Goal: Task Accomplishment & Management: Use online tool/utility

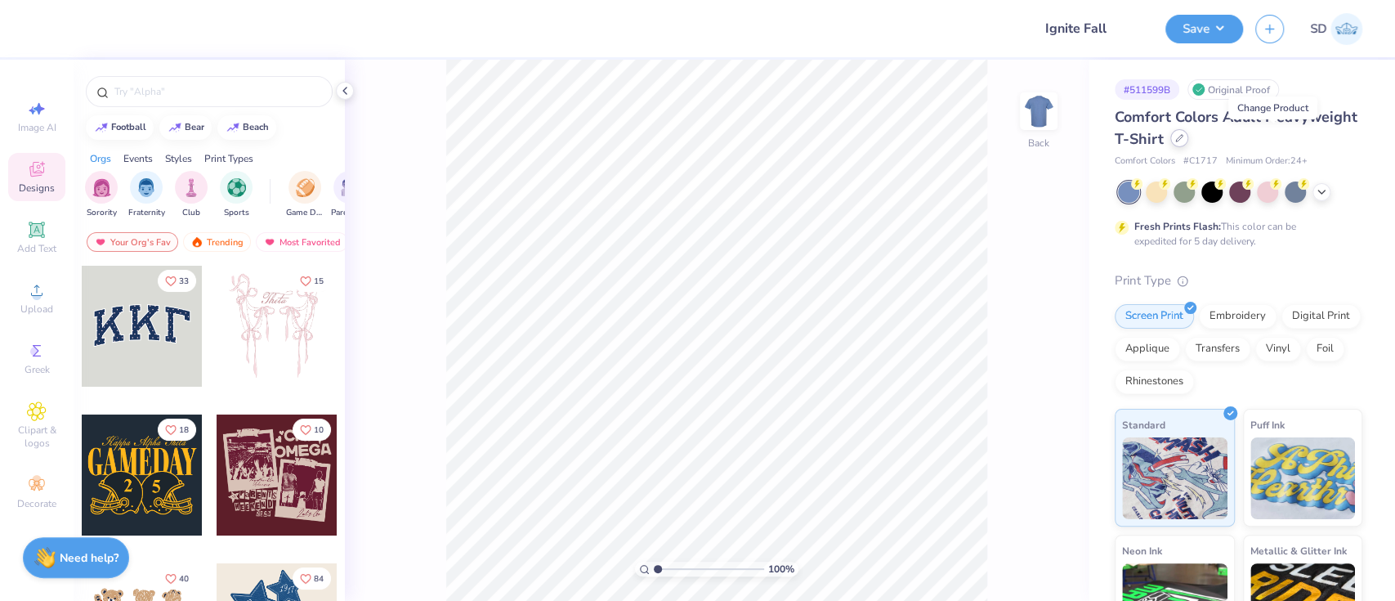
click at [1188, 142] on div at bounding box center [1179, 138] width 18 height 18
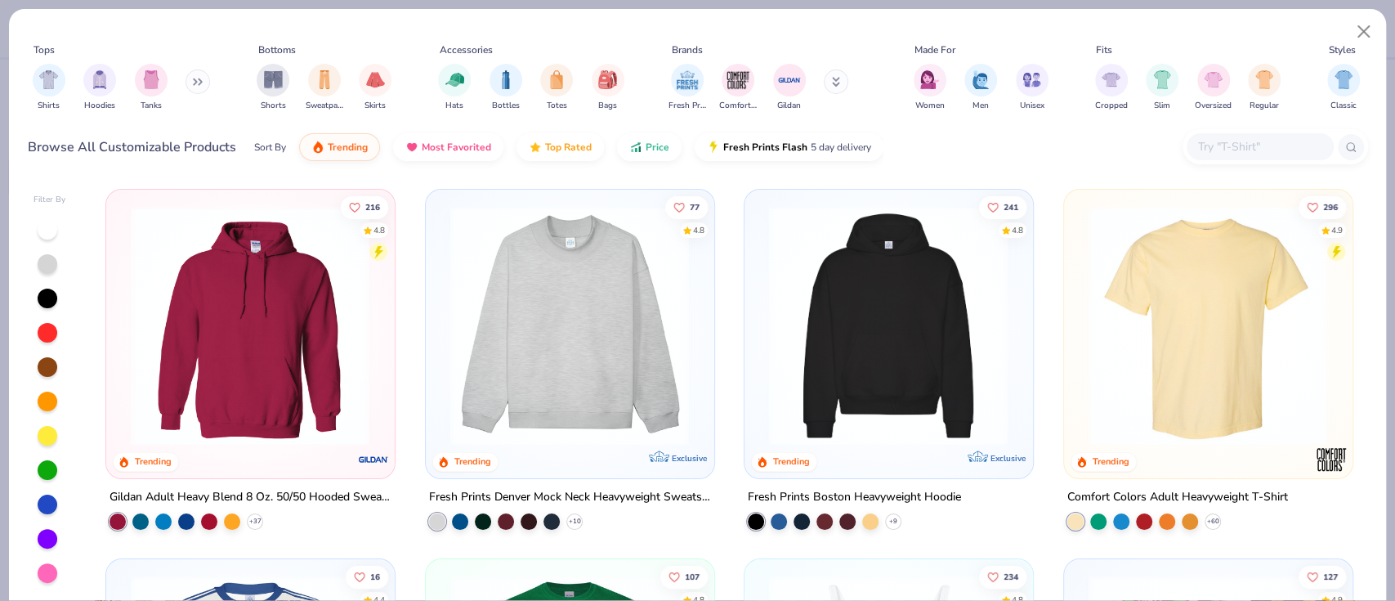
click at [295, 379] on img at bounding box center [250, 325] width 255 height 239
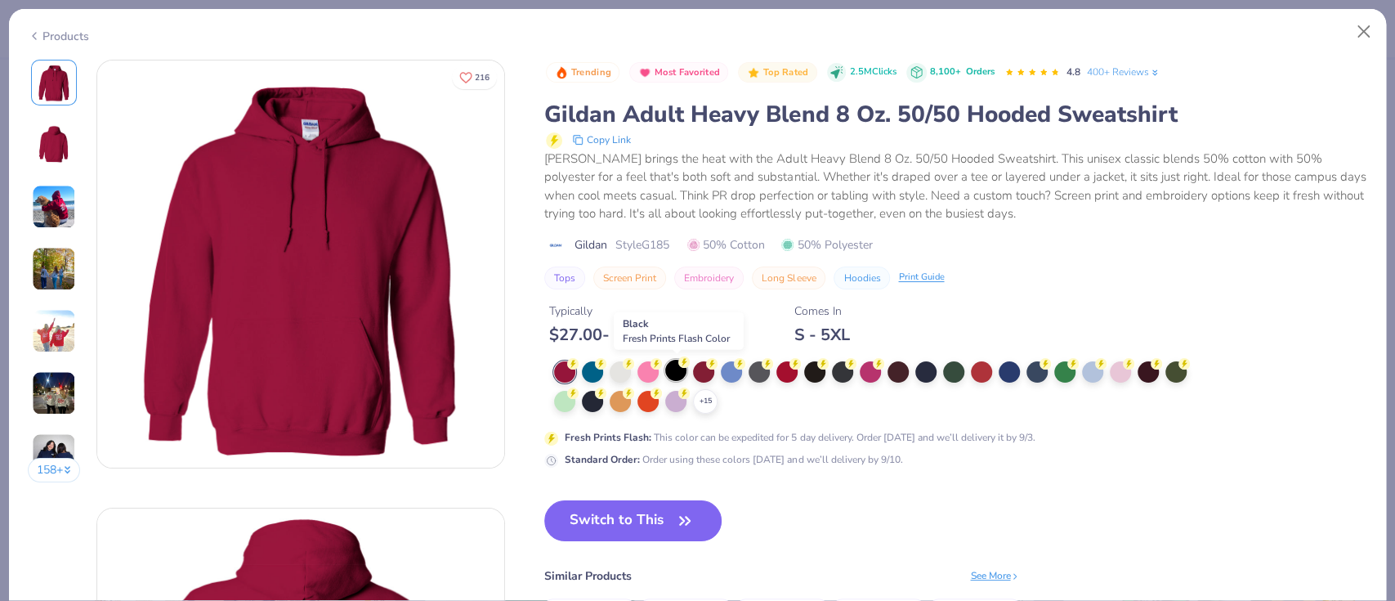
click at [676, 372] on div at bounding box center [675, 370] width 21 height 21
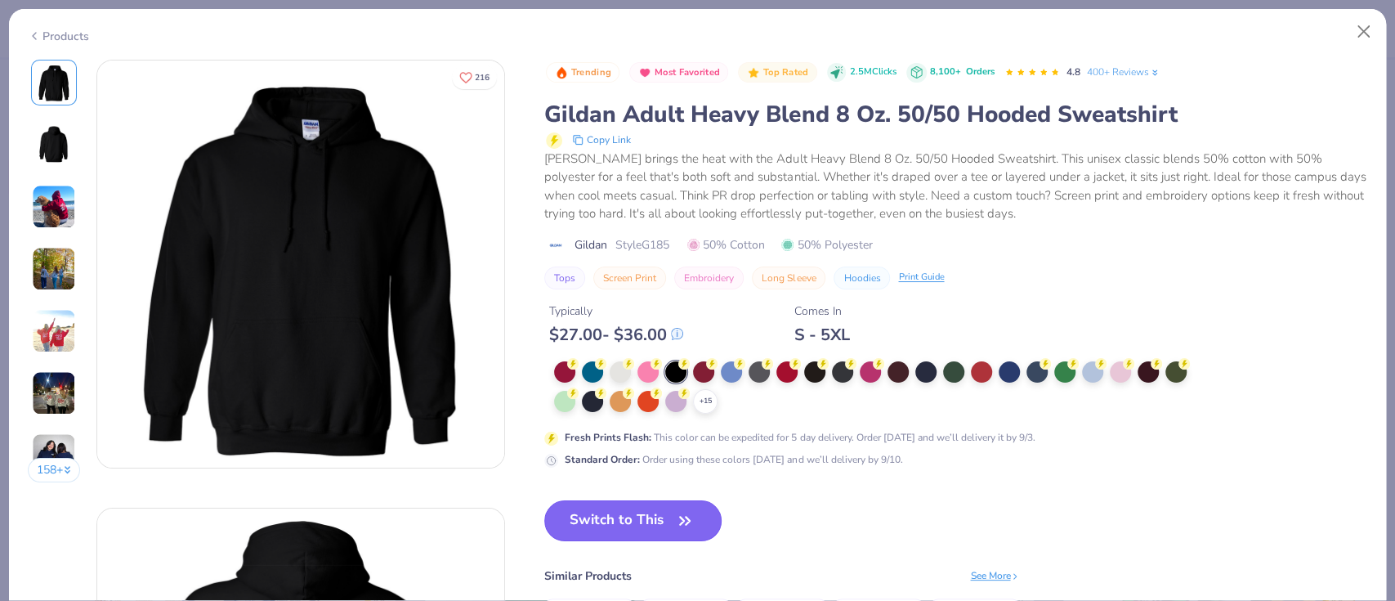
click at [607, 517] on button "Switch to This" at bounding box center [632, 520] width 177 height 41
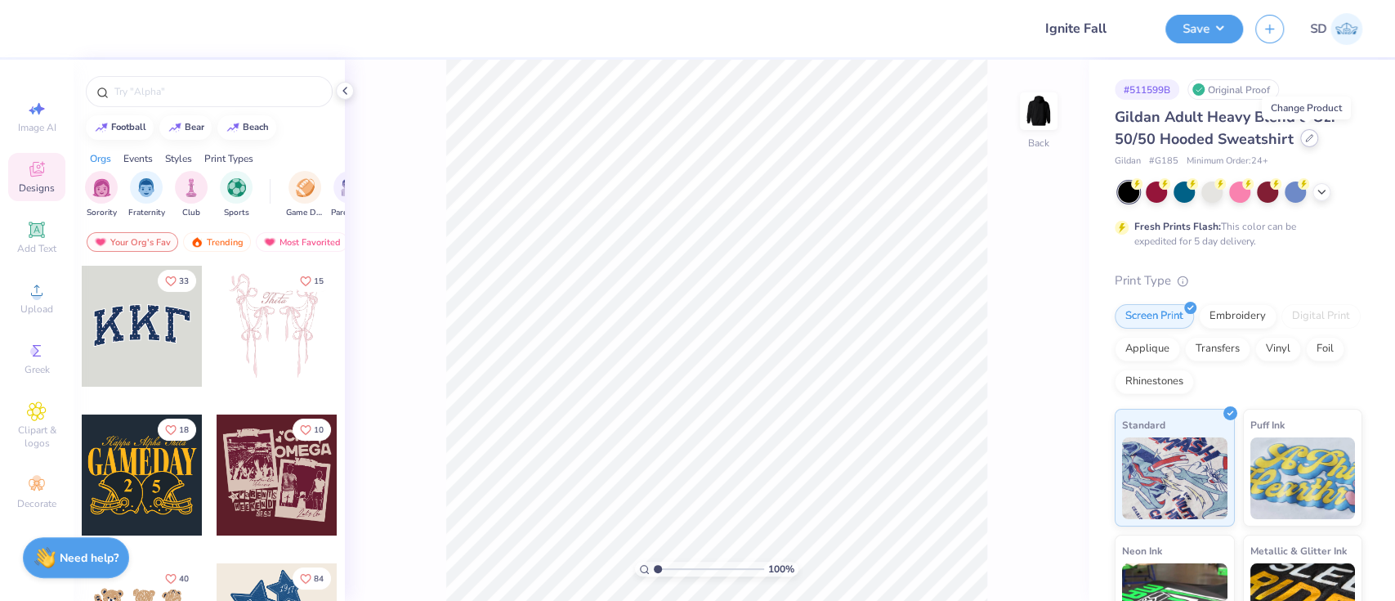
click at [1305, 141] on icon at bounding box center [1309, 138] width 8 height 8
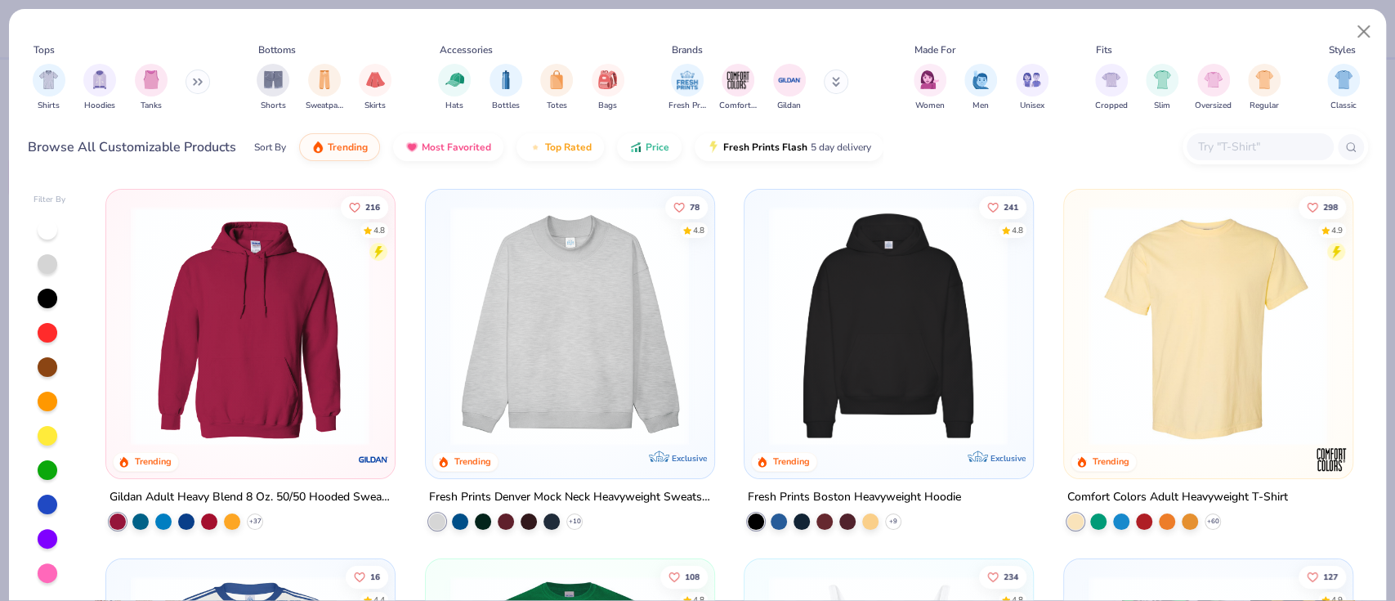
click at [1250, 149] on input "text" at bounding box center [1259, 146] width 126 height 19
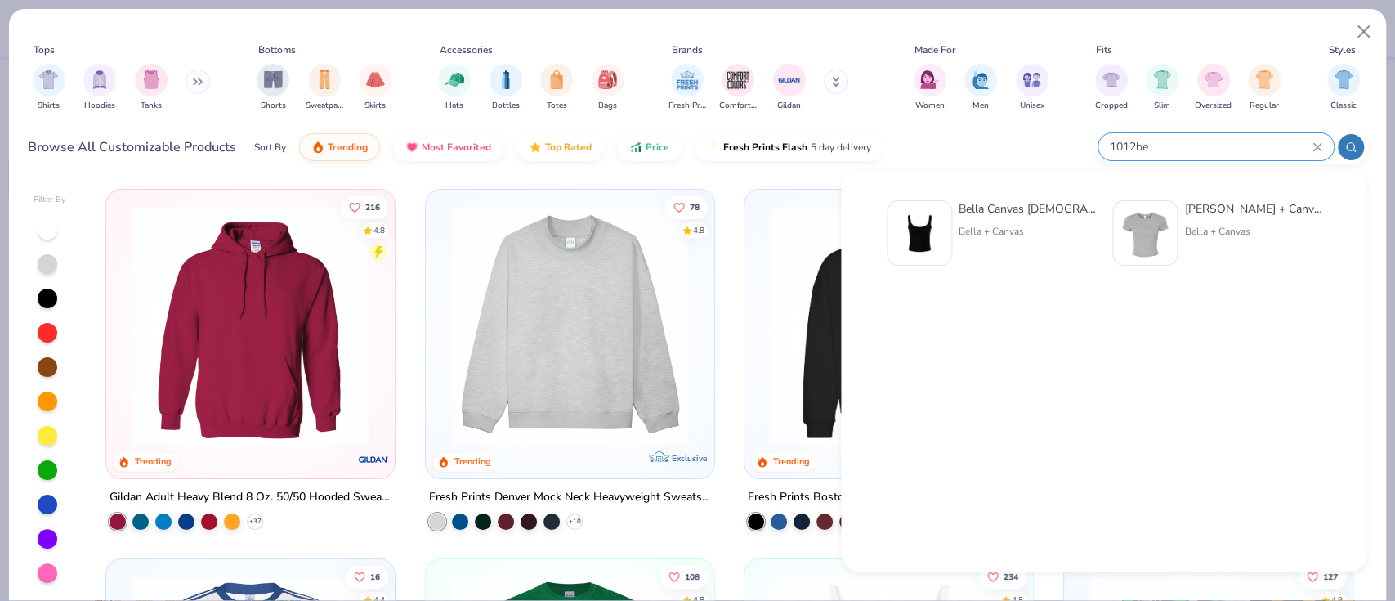
type input "1012be"
click at [992, 244] on div "Bella Canvas Ladies' Micro Ribbed Scoop Tank Bella + Canvas" at bounding box center [1027, 232] width 137 height 65
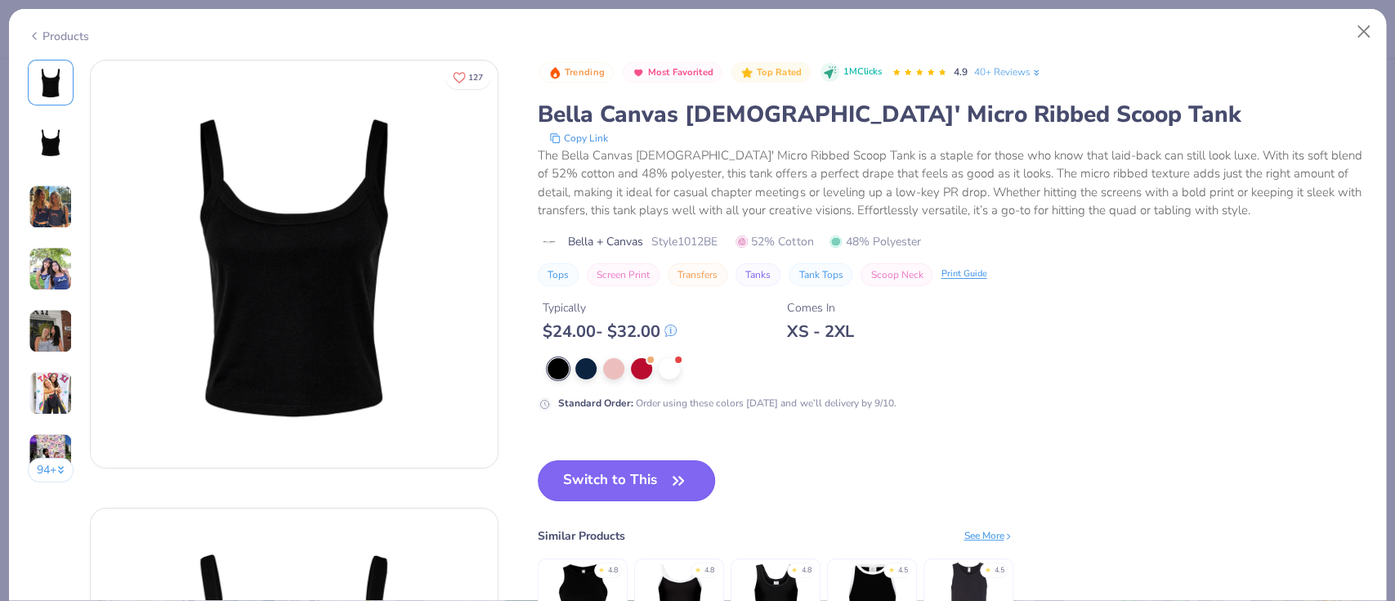
click at [593, 467] on button "Switch to This" at bounding box center [626, 480] width 177 height 41
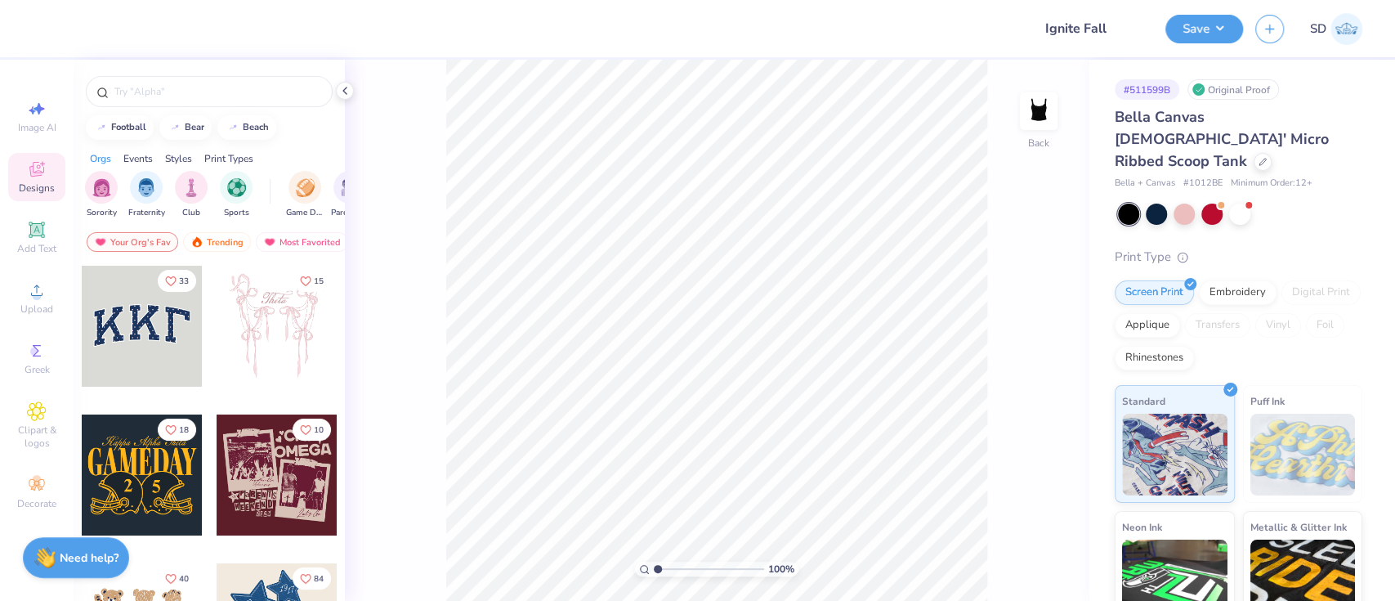
click at [1360, 31] on img at bounding box center [1347, 29] width 32 height 32
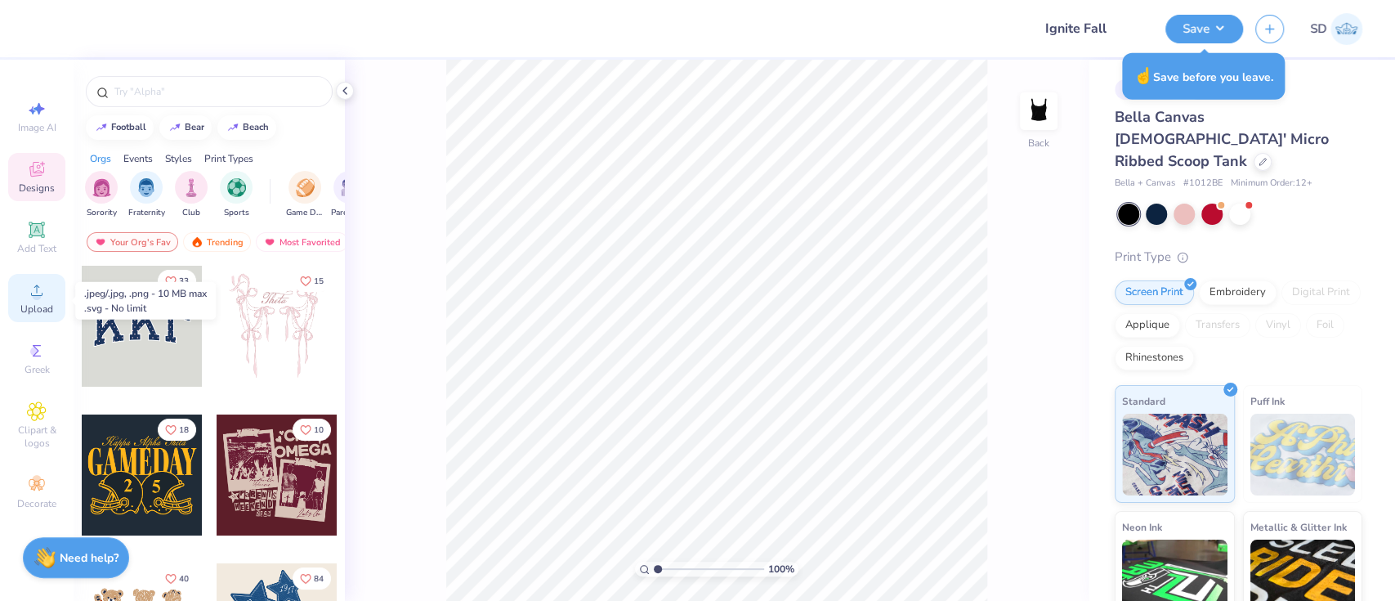
click at [34, 291] on icon at bounding box center [37, 290] width 20 height 20
click at [36, 309] on span "Upload" at bounding box center [36, 308] width 33 height 13
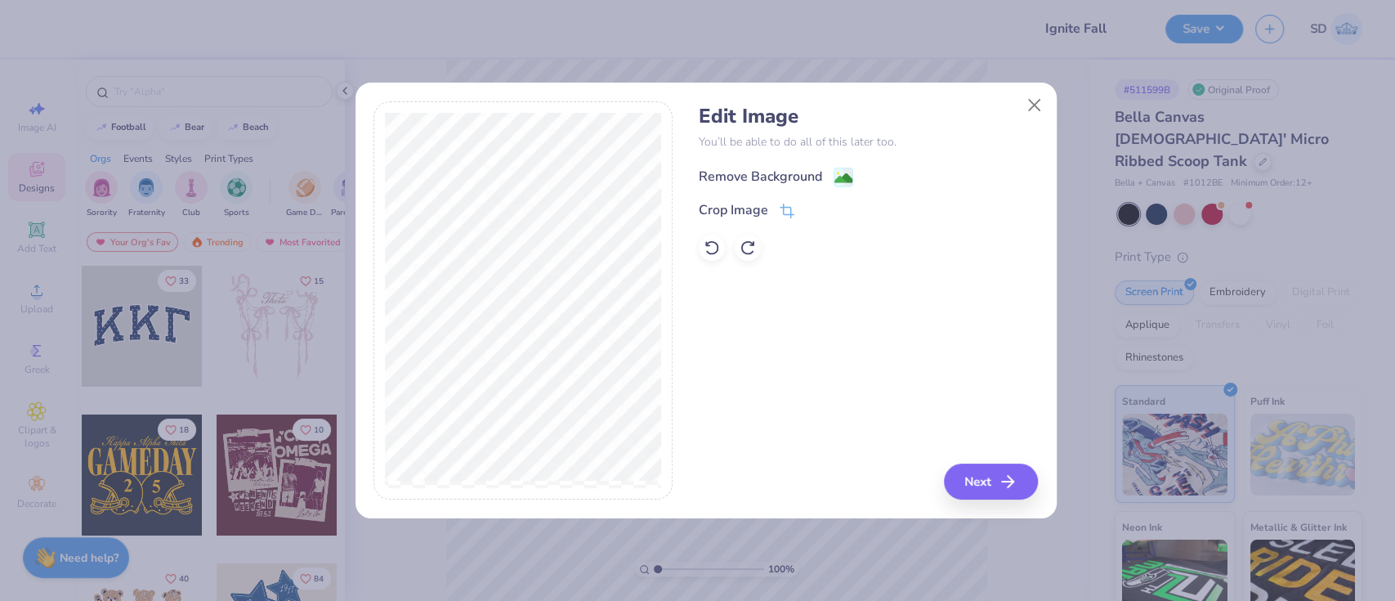
click at [783, 176] on div "Remove Background" at bounding box center [760, 177] width 123 height 20
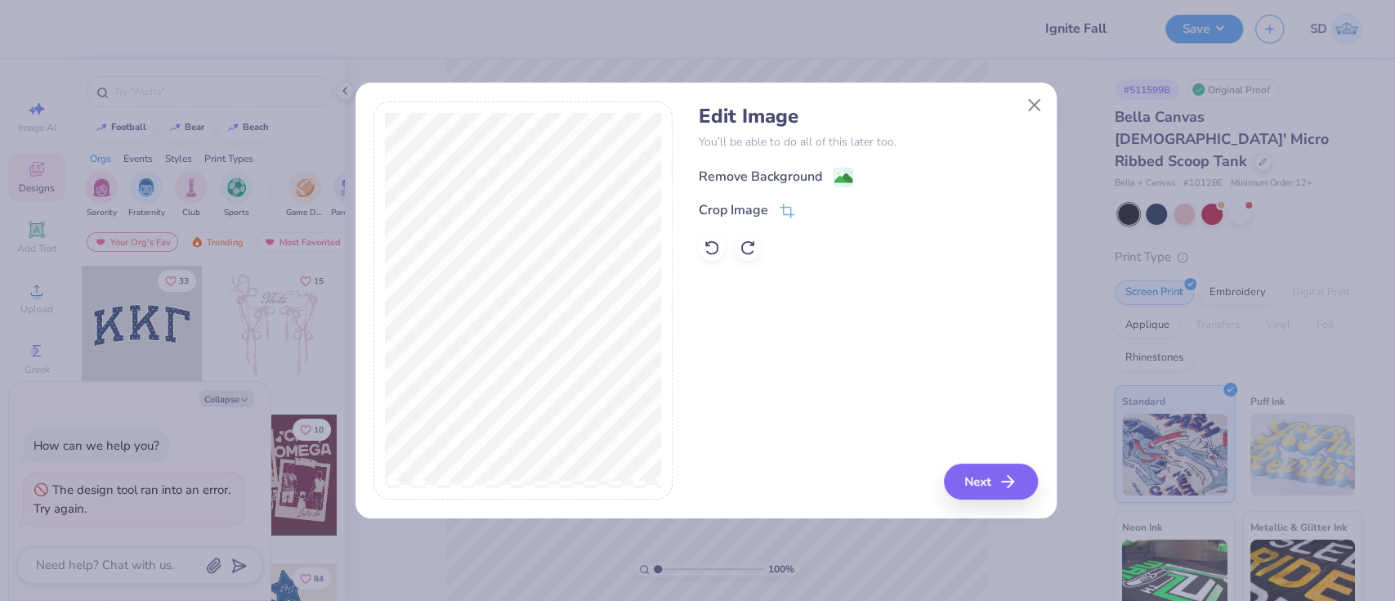
click at [778, 185] on div "Remove Background" at bounding box center [760, 177] width 123 height 20
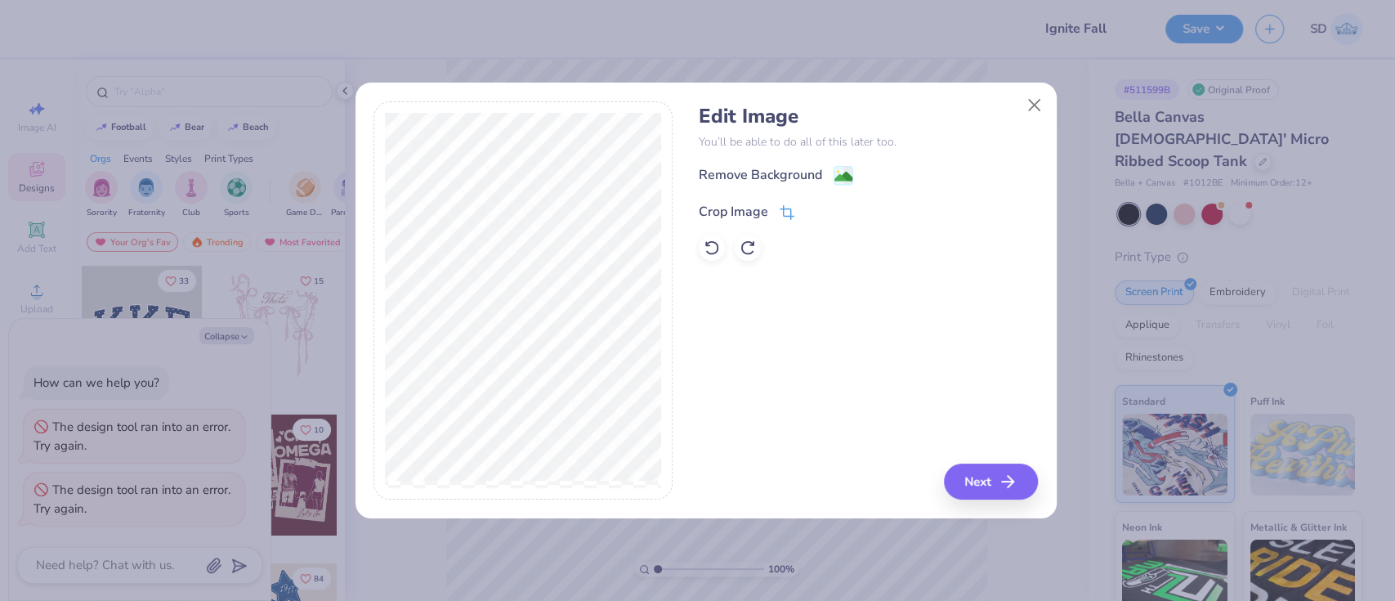
click at [763, 210] on div "Crop Image" at bounding box center [733, 212] width 69 height 20
click at [811, 208] on icon at bounding box center [814, 210] width 10 height 10
click at [850, 173] on image at bounding box center [843, 178] width 18 height 18
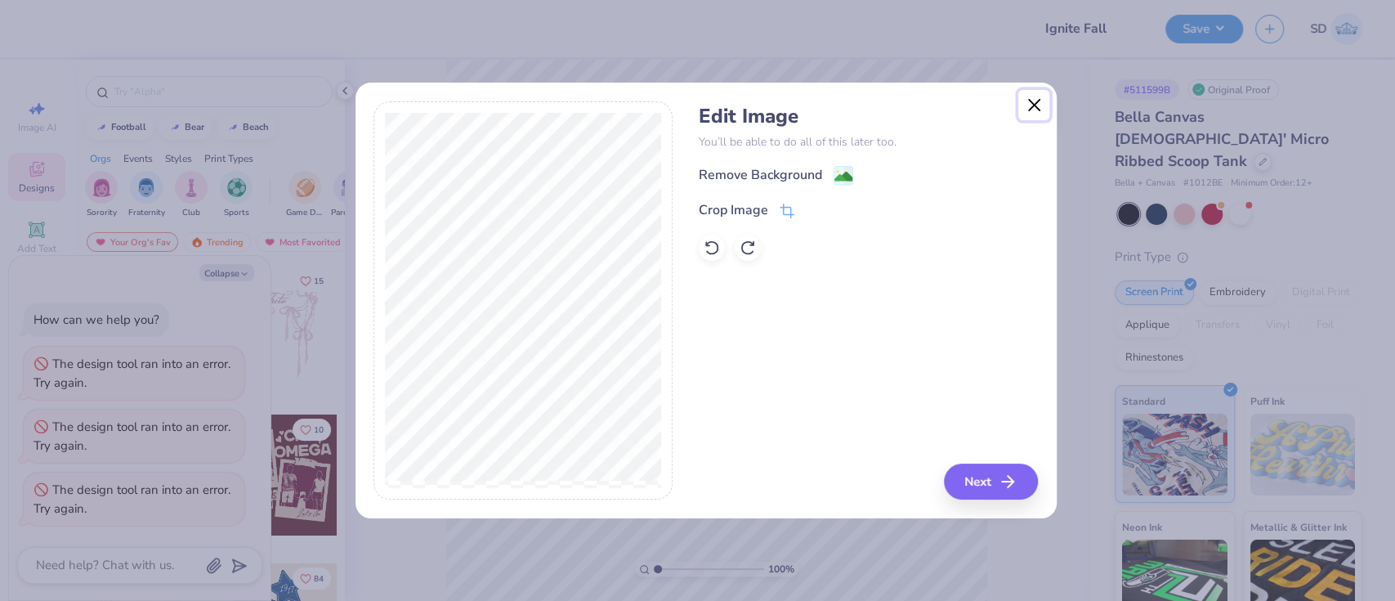
click at [1026, 109] on button "Close" at bounding box center [1033, 105] width 31 height 31
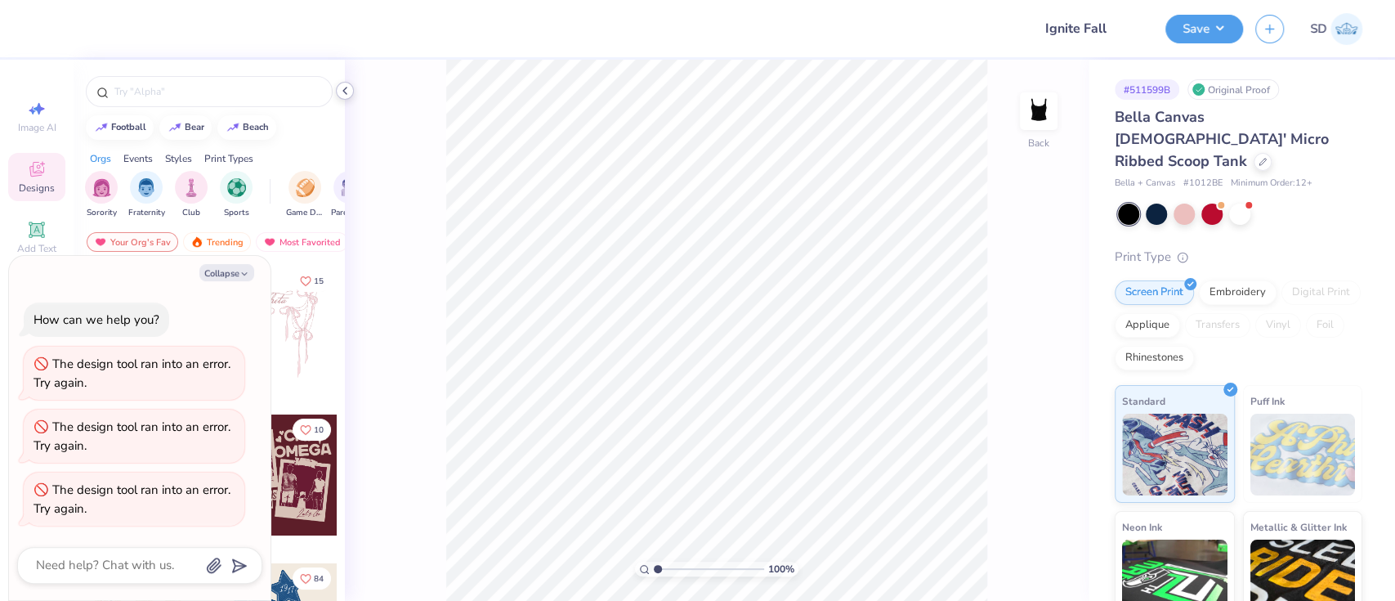
click at [352, 86] on div at bounding box center [345, 91] width 18 height 18
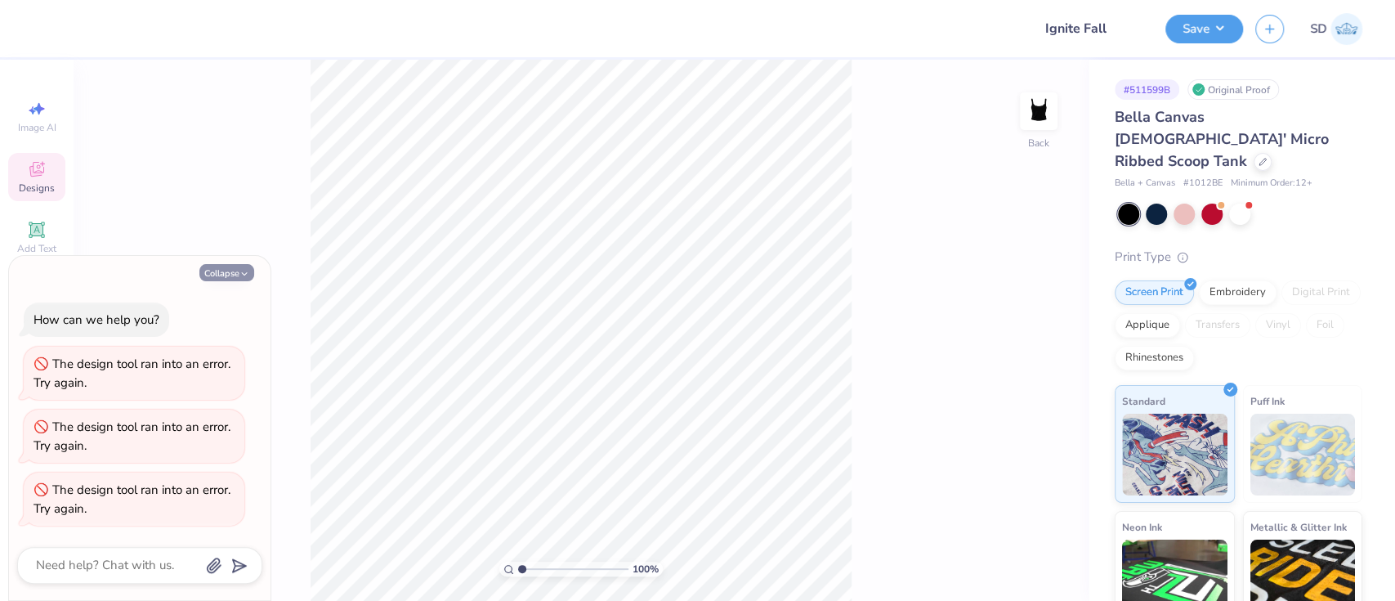
click at [229, 273] on button "Collapse" at bounding box center [226, 272] width 55 height 17
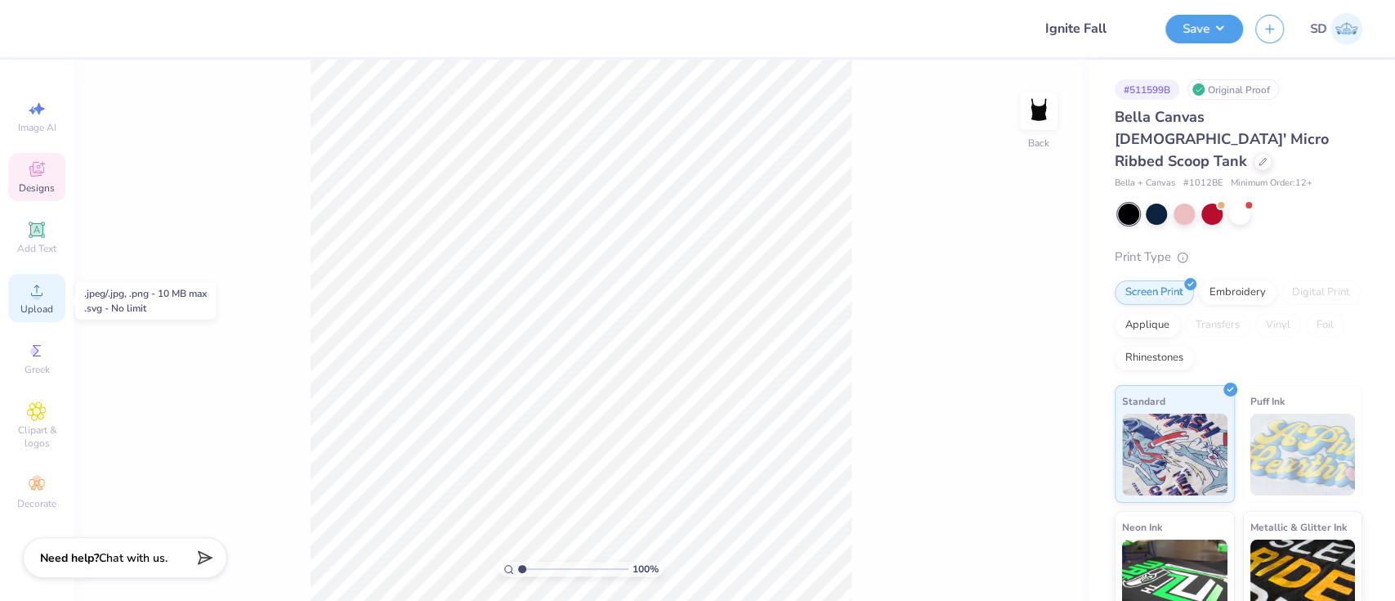
click at [27, 306] on span "Upload" at bounding box center [36, 308] width 33 height 13
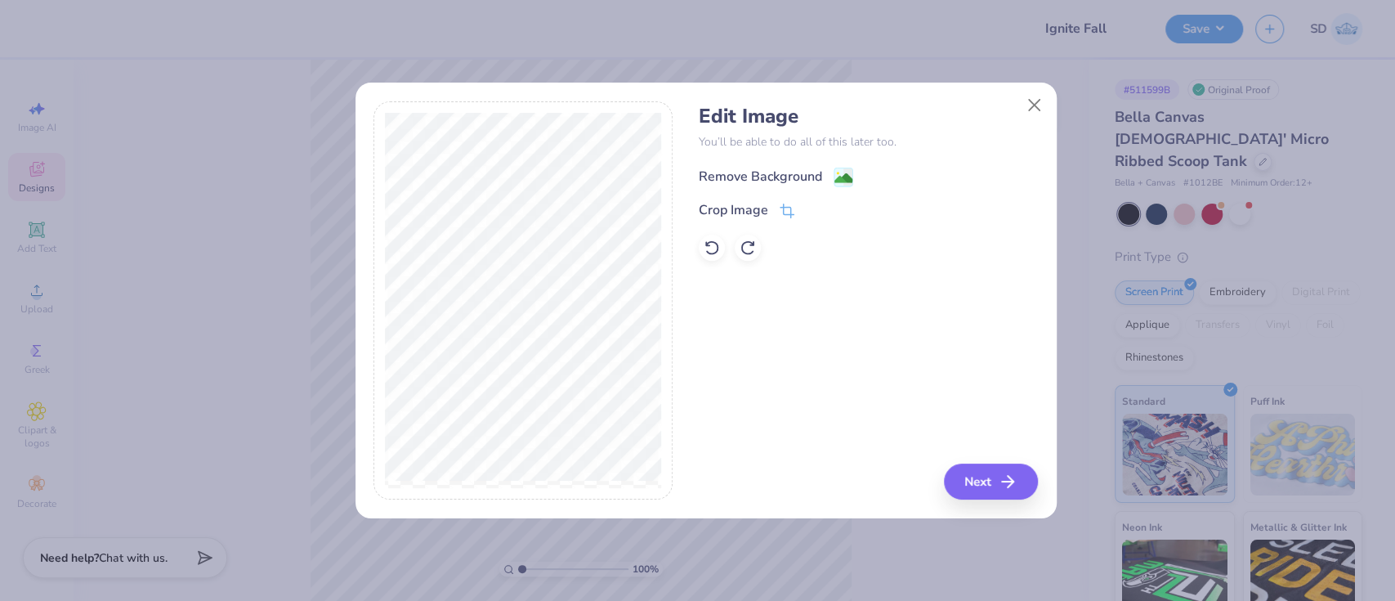
click at [736, 180] on div "Remove Background" at bounding box center [760, 177] width 123 height 20
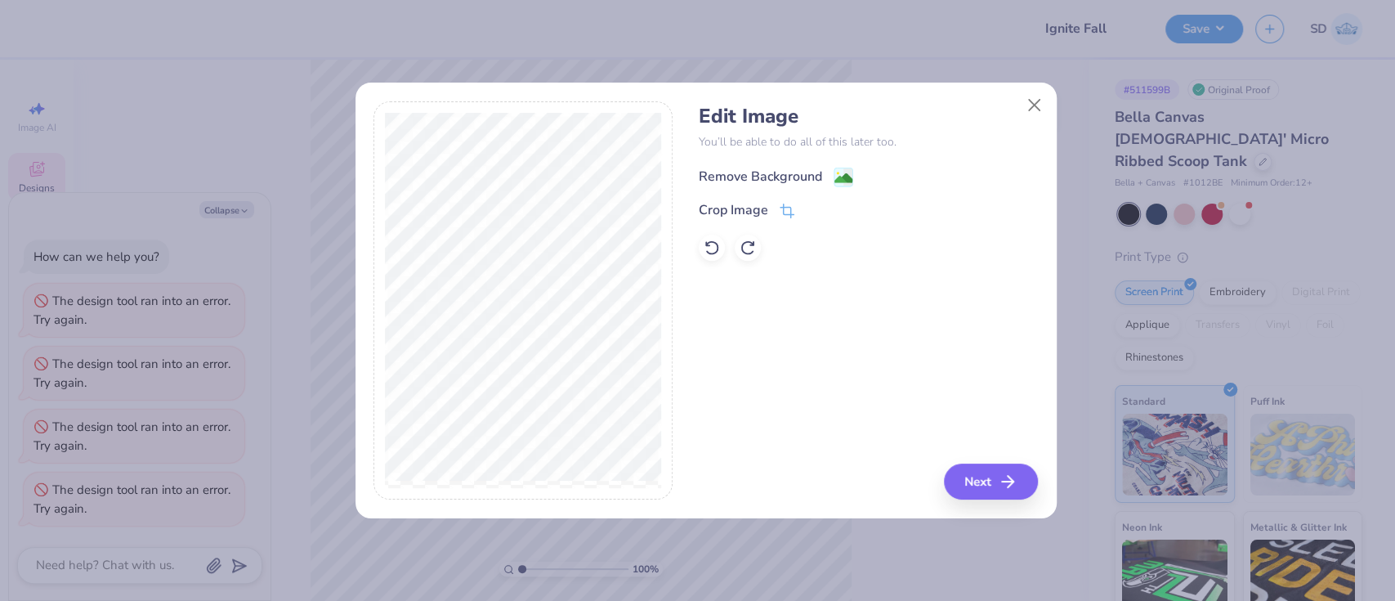
click at [736, 180] on div "Remove Background" at bounding box center [760, 177] width 123 height 20
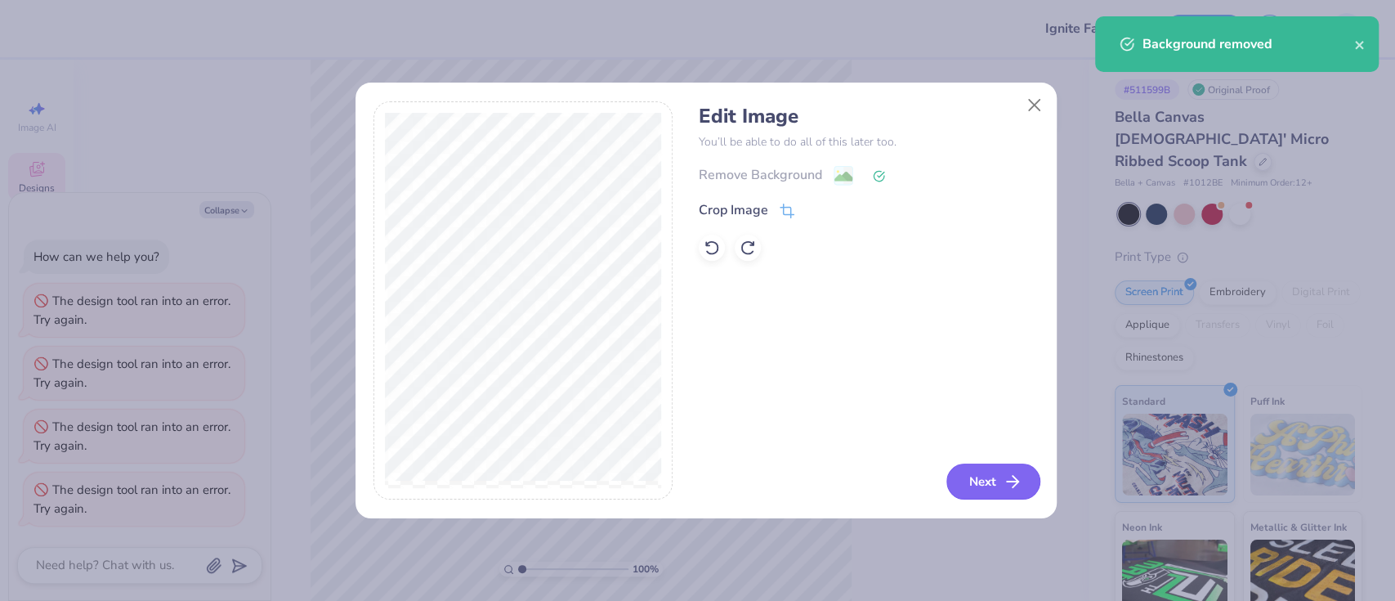
click at [986, 485] on button "Next" at bounding box center [993, 481] width 94 height 36
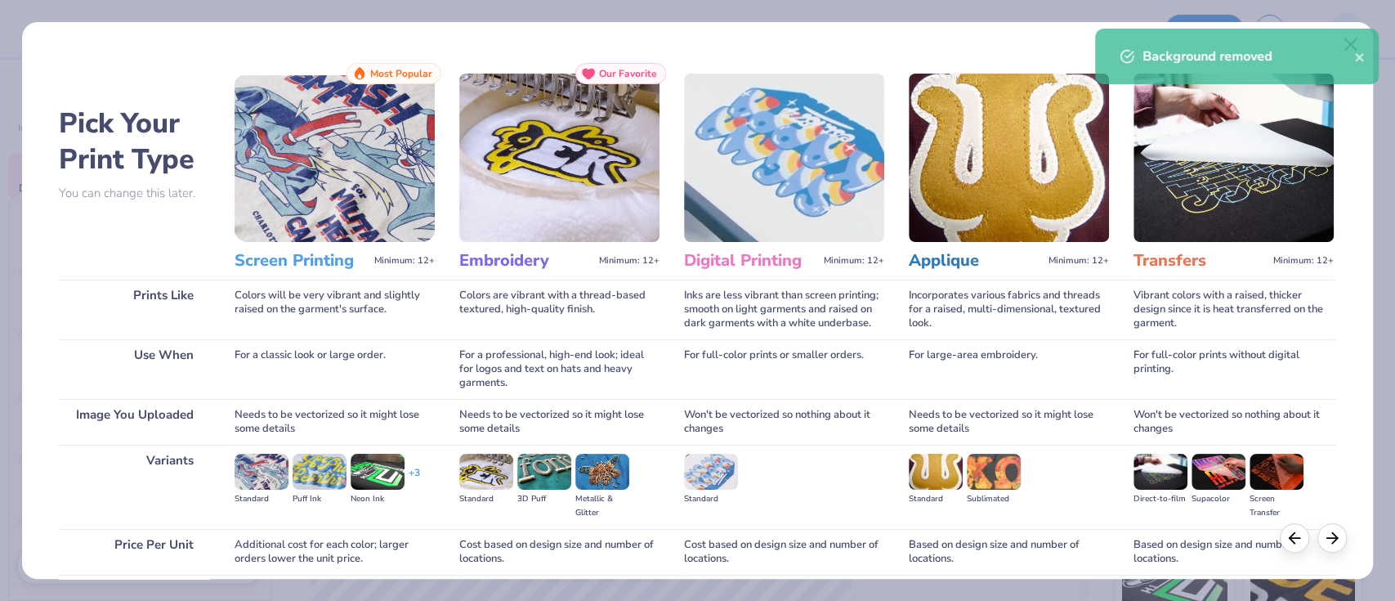
scroll to position [132, 0]
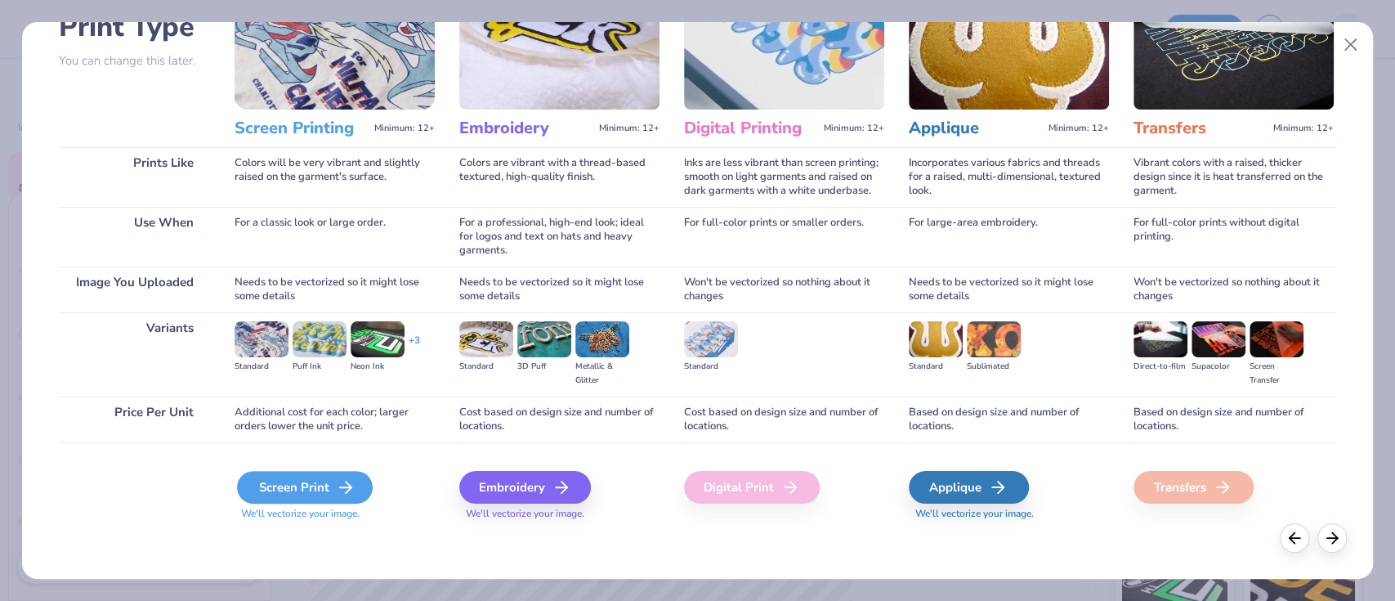
click at [289, 492] on div "Screen Print" at bounding box center [305, 487] width 136 height 33
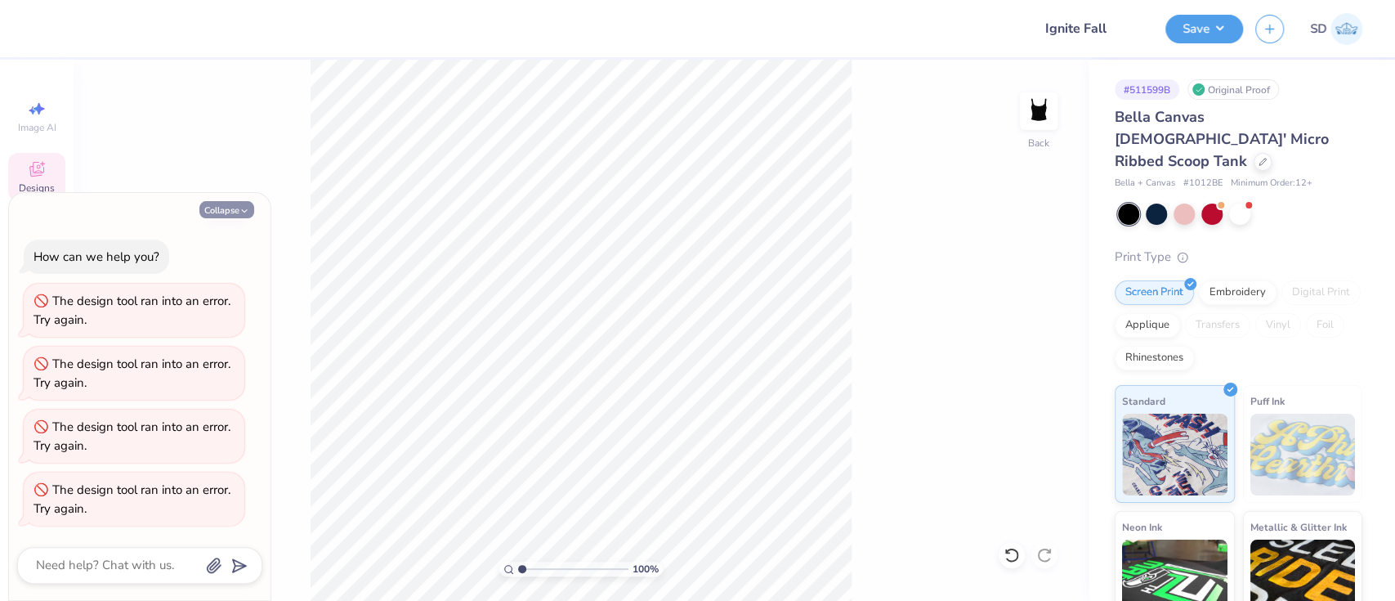
click at [216, 212] on button "Collapse" at bounding box center [226, 209] width 55 height 17
type textarea "x"
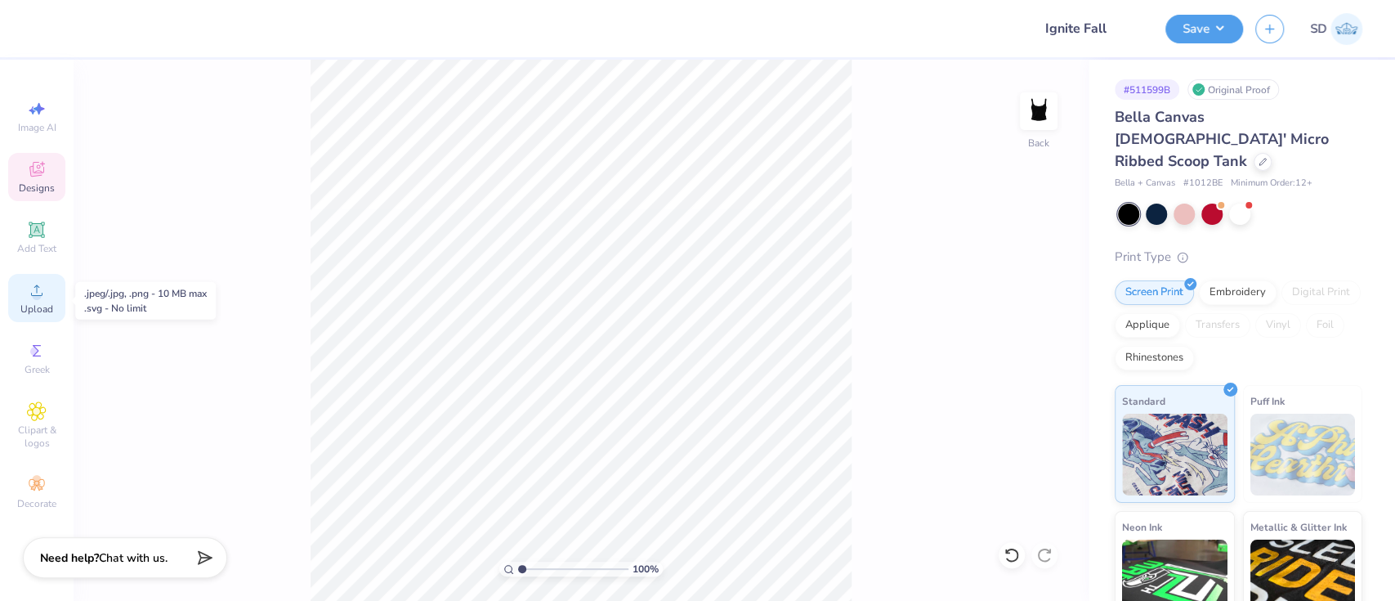
click at [43, 304] on span "Upload" at bounding box center [36, 308] width 33 height 13
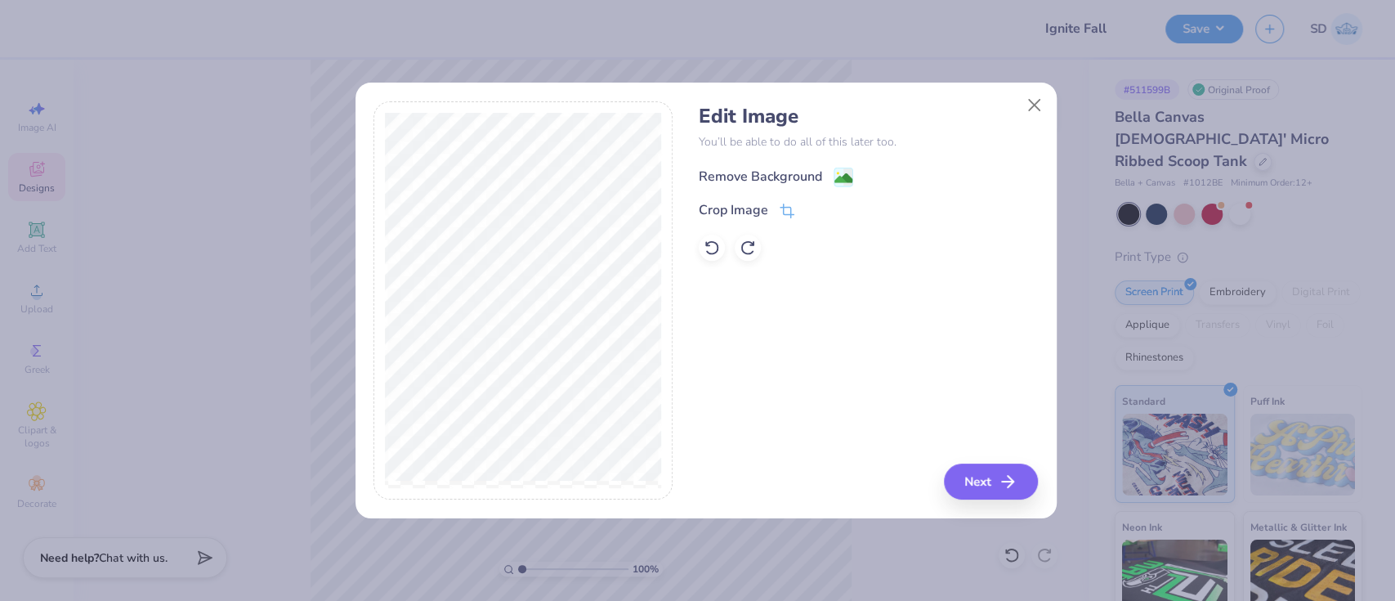
click at [795, 184] on div "Remove Background" at bounding box center [760, 177] width 123 height 20
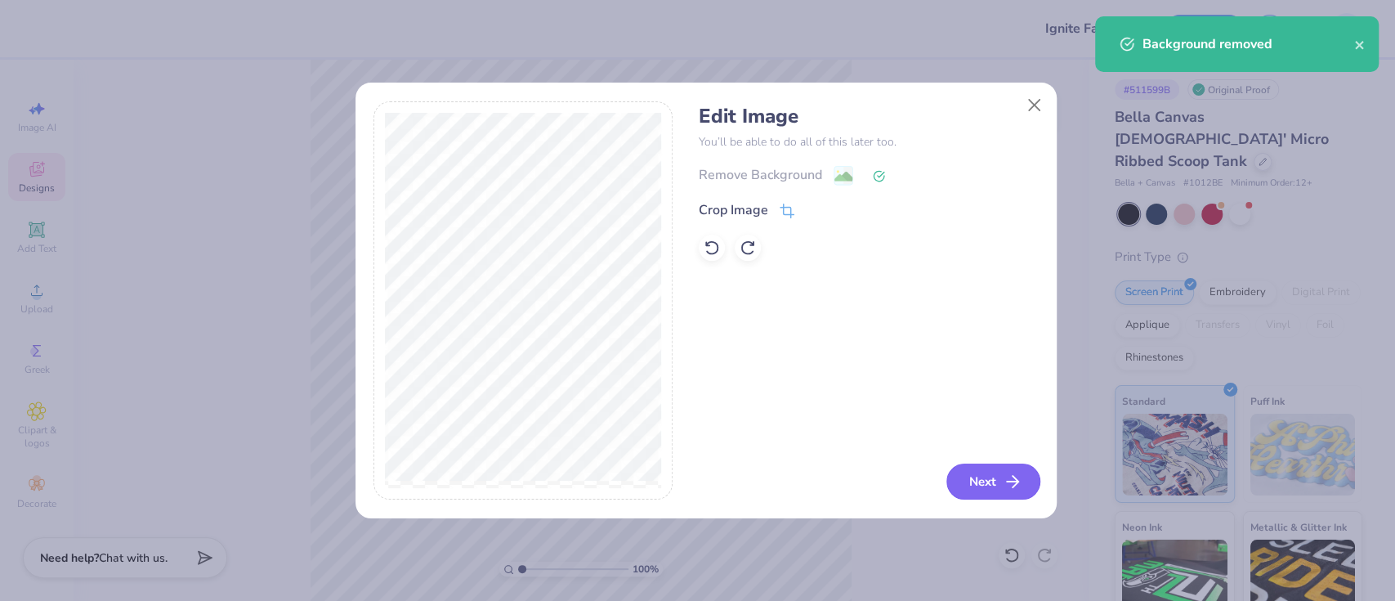
click at [1018, 483] on polyline "button" at bounding box center [1016, 481] width 6 height 11
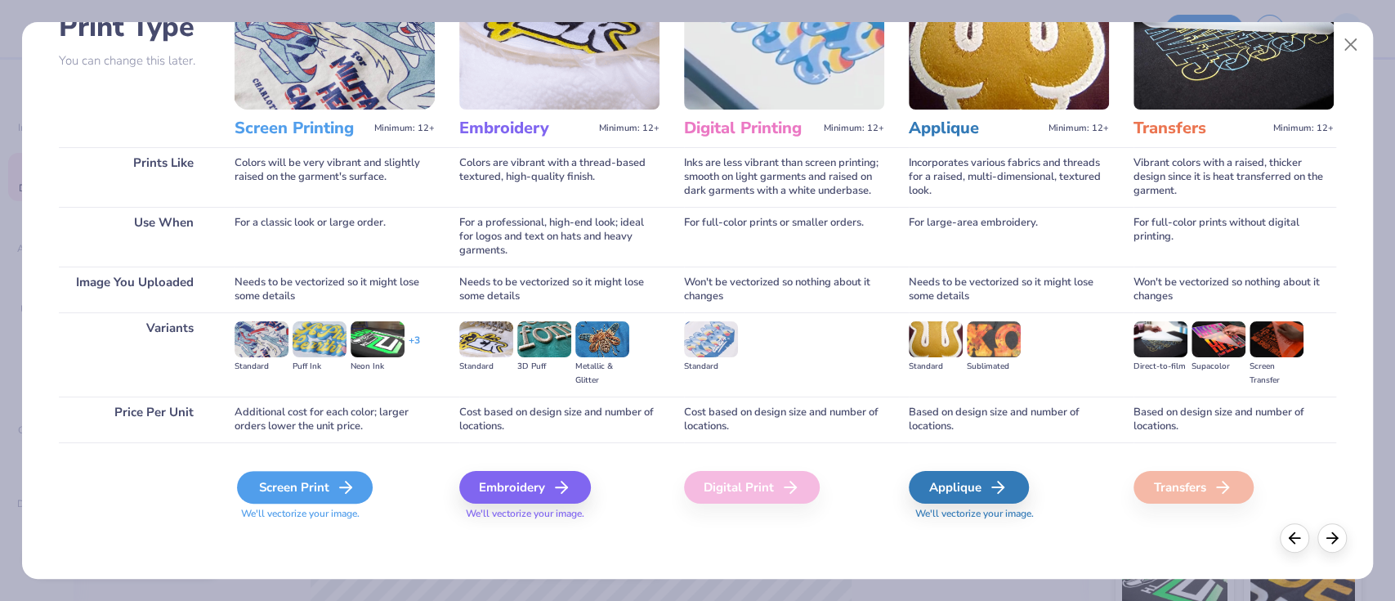
click at [313, 489] on div "Screen Print" at bounding box center [305, 487] width 136 height 33
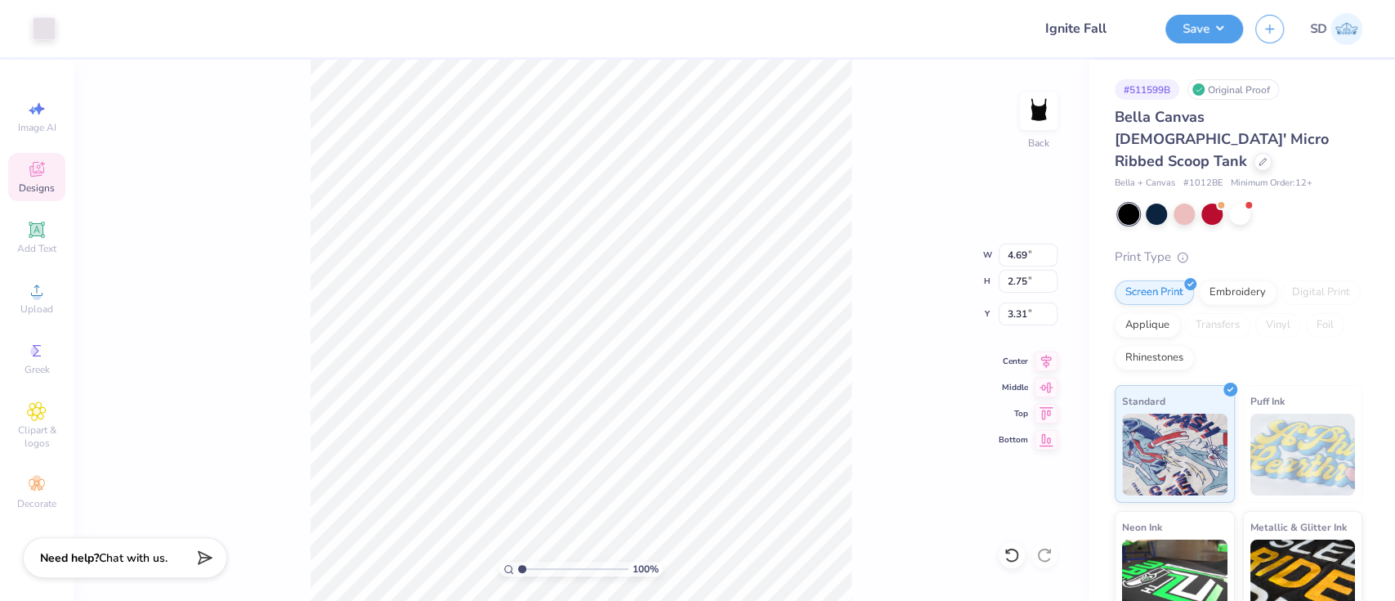
type input "4.69"
type input "2.75"
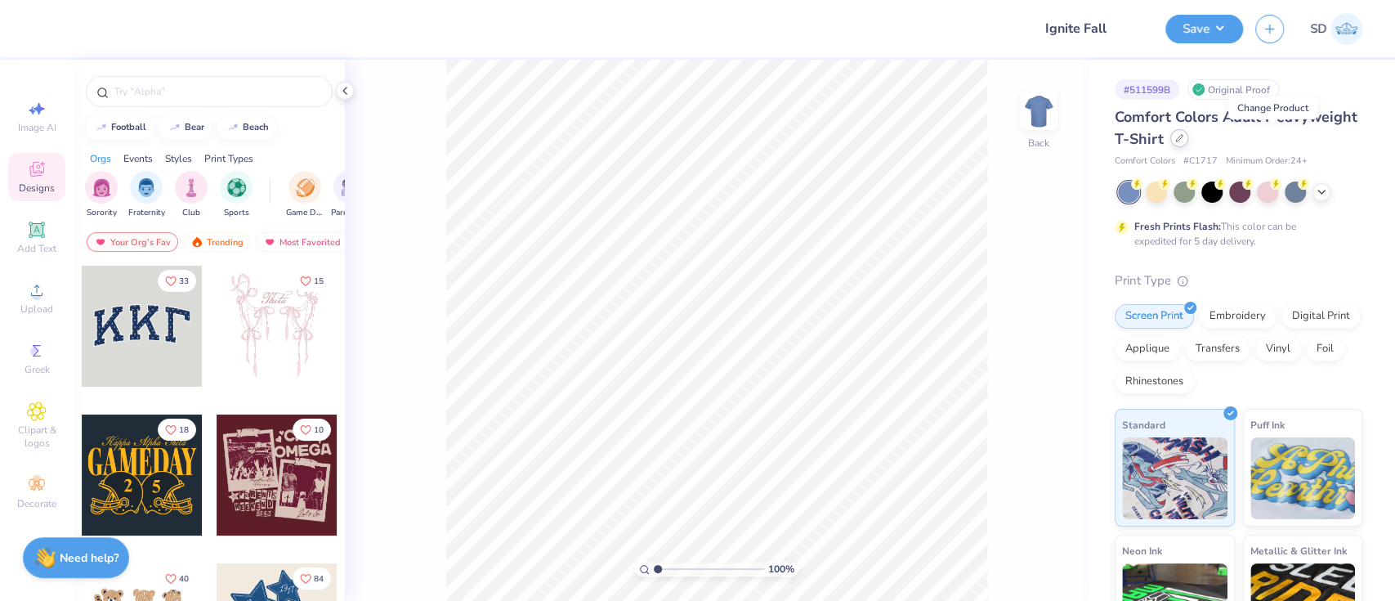
click at [1183, 141] on icon at bounding box center [1179, 138] width 7 height 7
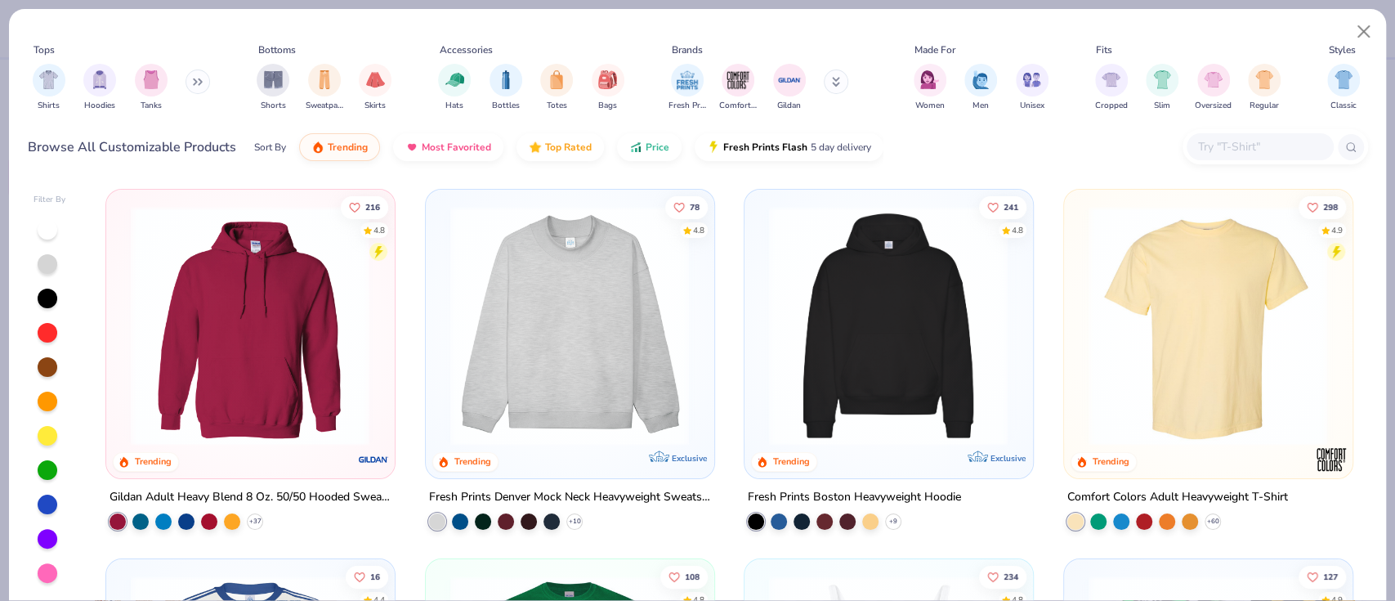
click at [1255, 142] on input "text" at bounding box center [1259, 146] width 126 height 19
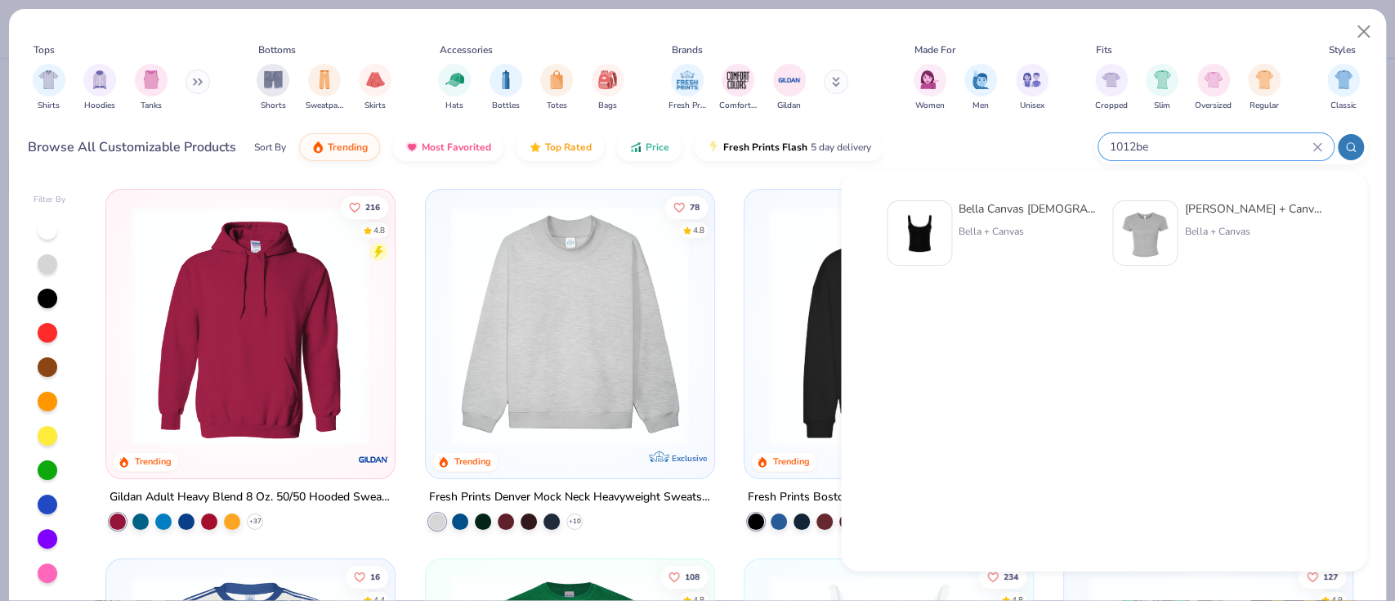
type input "1012be"
click at [933, 253] on img at bounding box center [919, 233] width 51 height 51
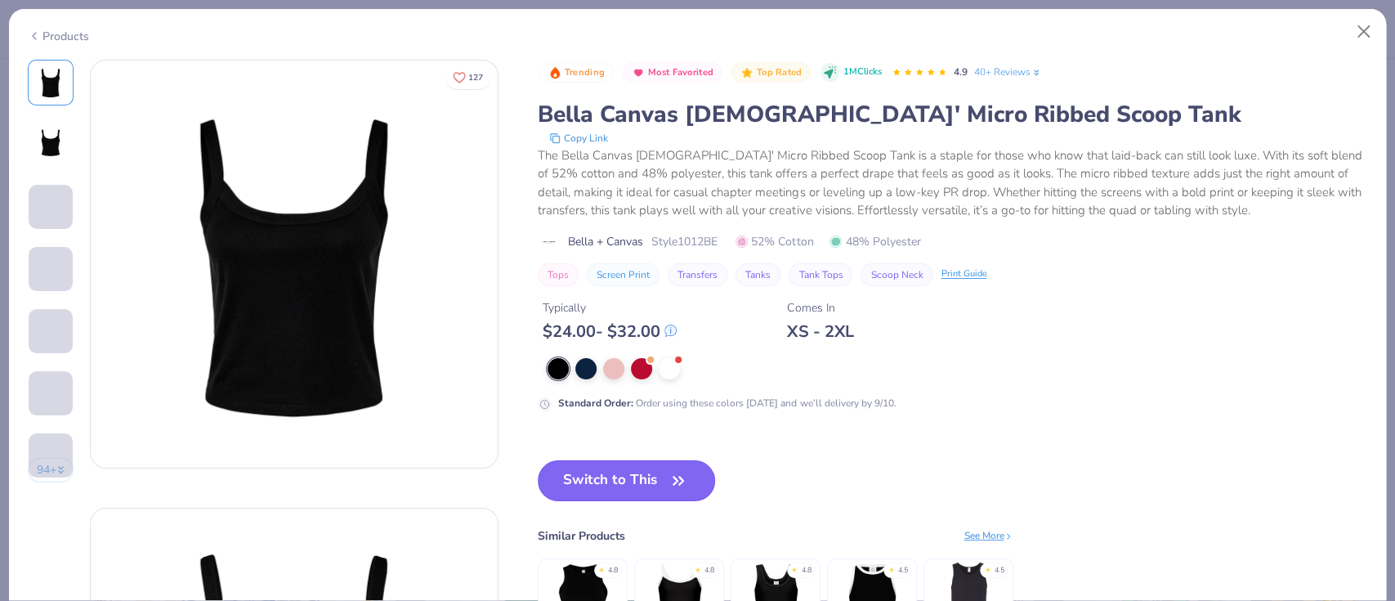
click at [593, 467] on button "Switch to This" at bounding box center [626, 480] width 177 height 41
click at [598, 491] on button "Switch to This" at bounding box center [626, 480] width 177 height 41
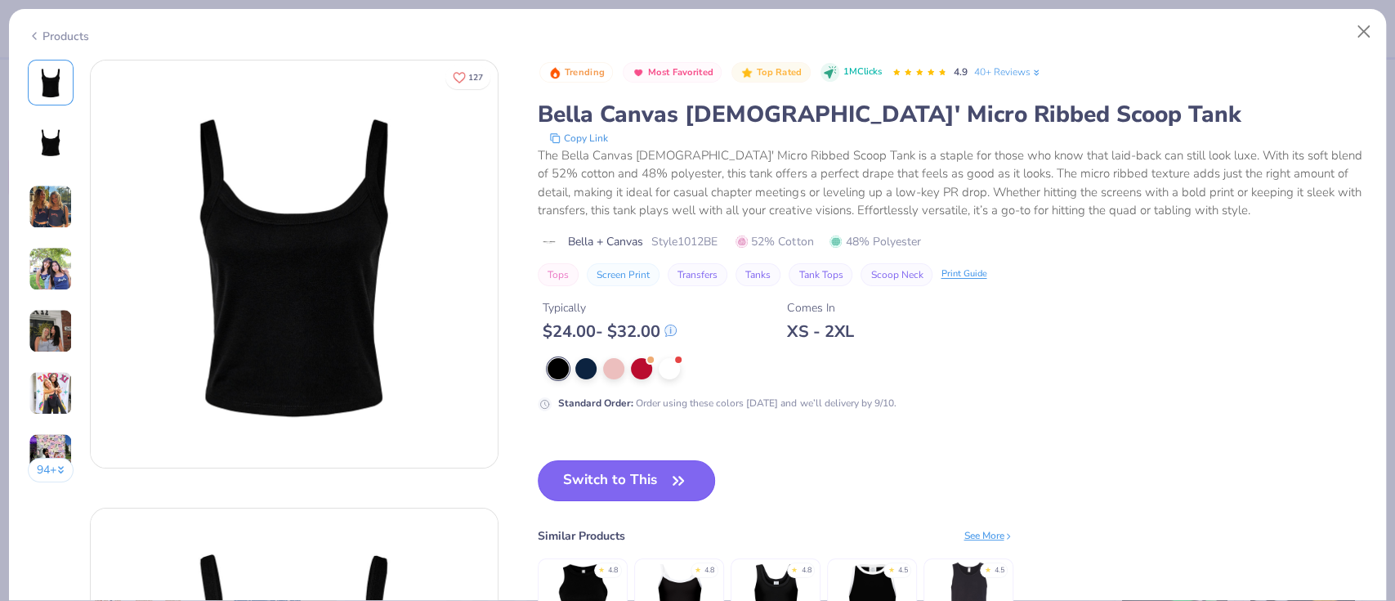
click at [642, 481] on button "Switch to This" at bounding box center [626, 480] width 177 height 41
click at [584, 482] on button "Switch to This" at bounding box center [626, 480] width 177 height 41
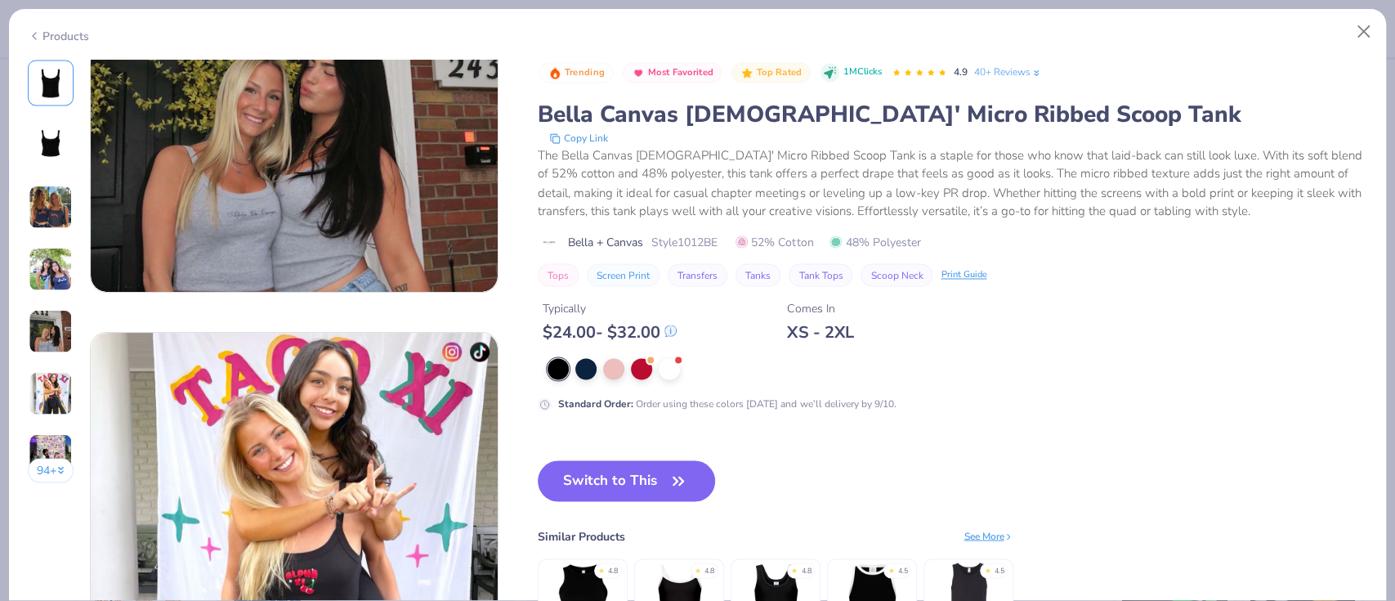
scroll to position [2148, 0]
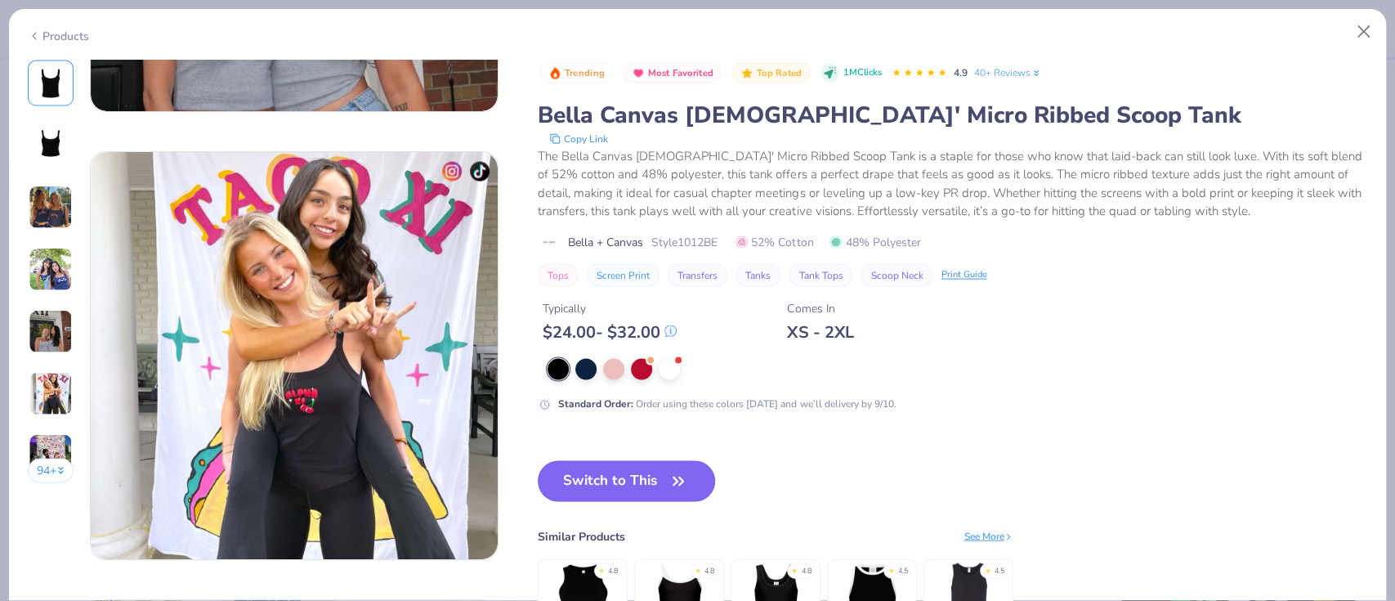
click at [602, 477] on button "Switch to This" at bounding box center [626, 480] width 177 height 41
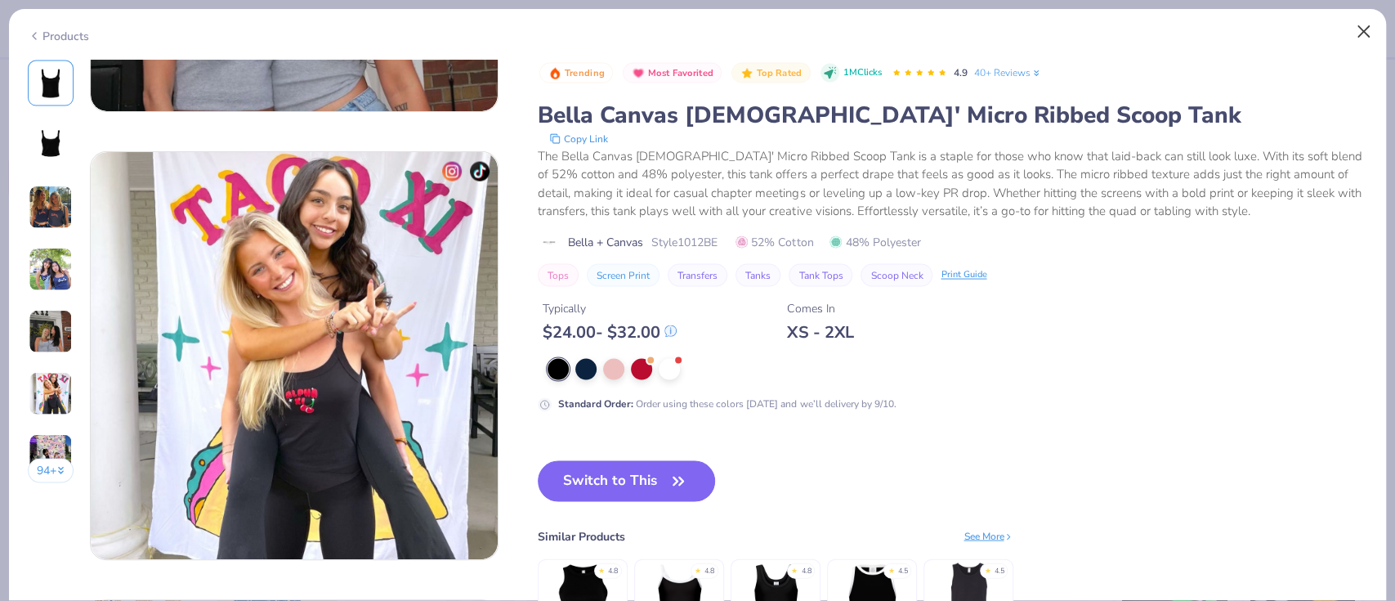
drag, startPoint x: 602, startPoint y: 477, endPoint x: 1353, endPoint y: 30, distance: 874.8
click at [1353, 30] on div "Products 94 + 127 KU Kappa Kappa Gamma, Indiana University DB Delta Gamma, Cali…" at bounding box center [697, 304] width 1379 height 593
click at [1353, 30] on button "Close" at bounding box center [1364, 31] width 31 height 31
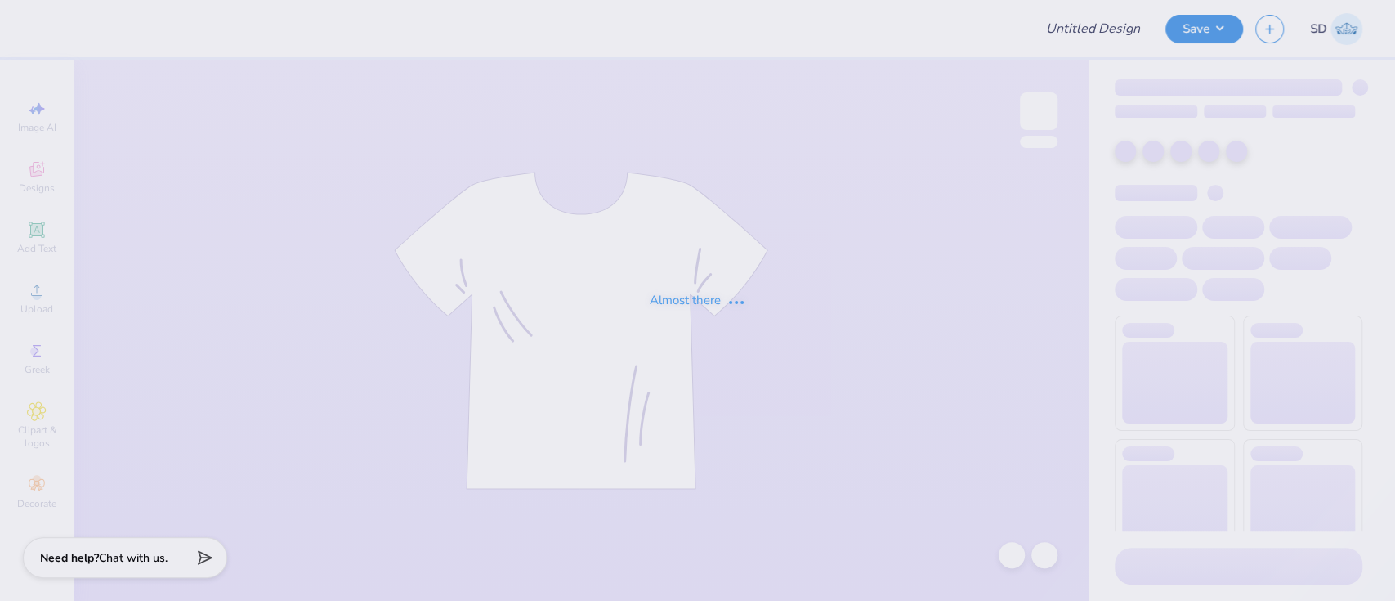
type input "Ignite Fall tank 3"
type input "20"
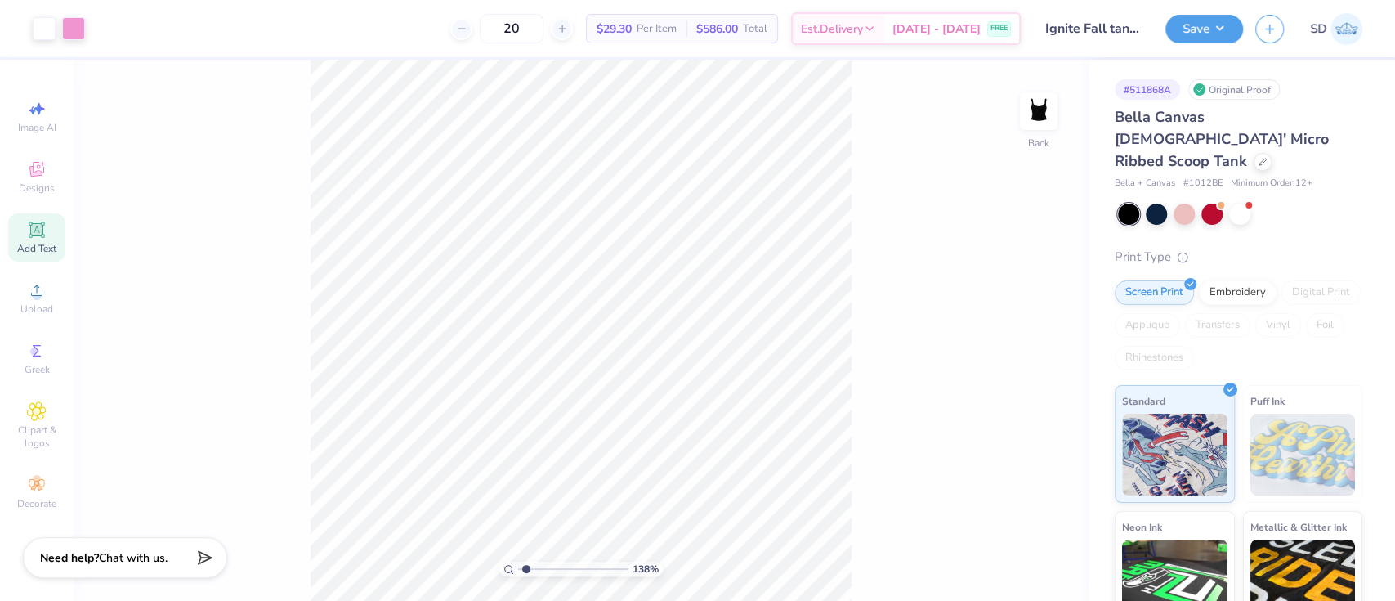
click at [38, 230] on icon at bounding box center [36, 229] width 12 height 12
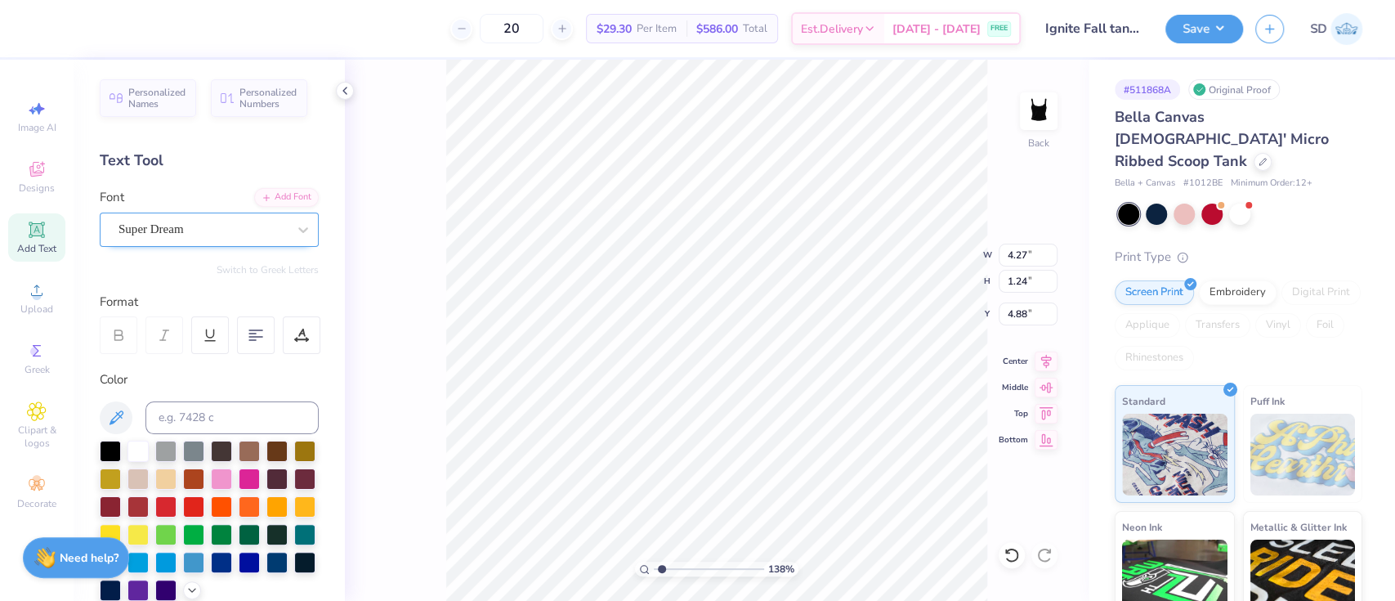
click at [187, 233] on div "Super Dream" at bounding box center [203, 229] width 172 height 25
type input "1.38225104088677"
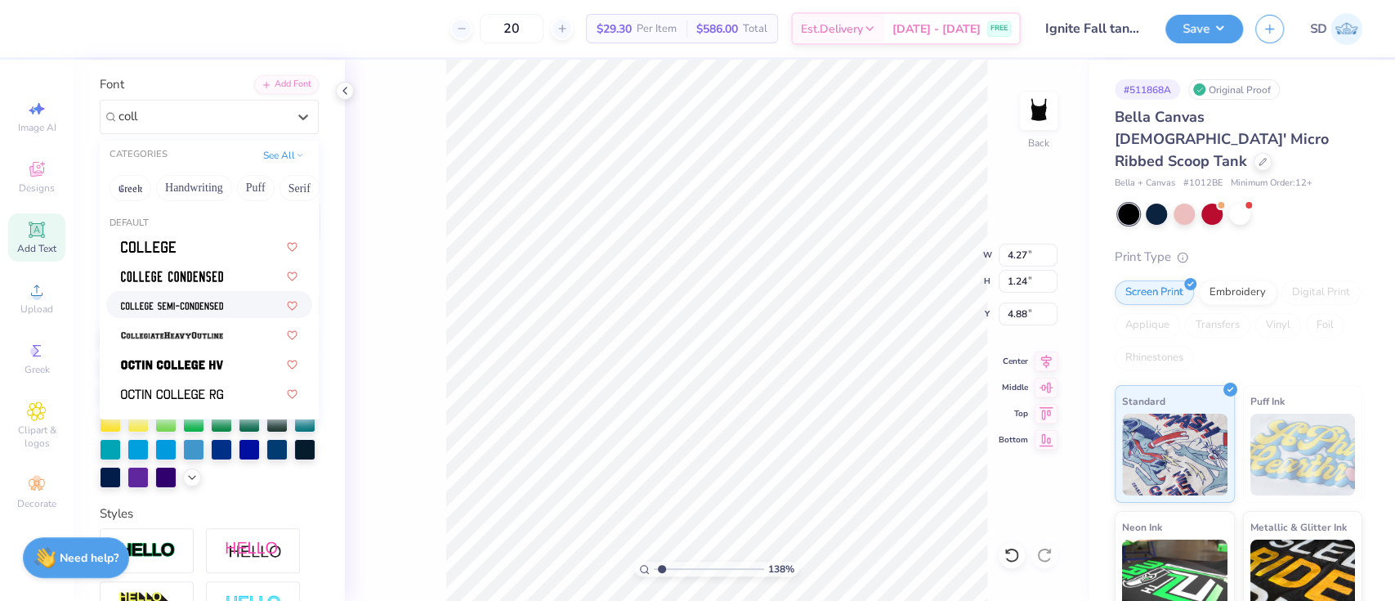
scroll to position [114, 0]
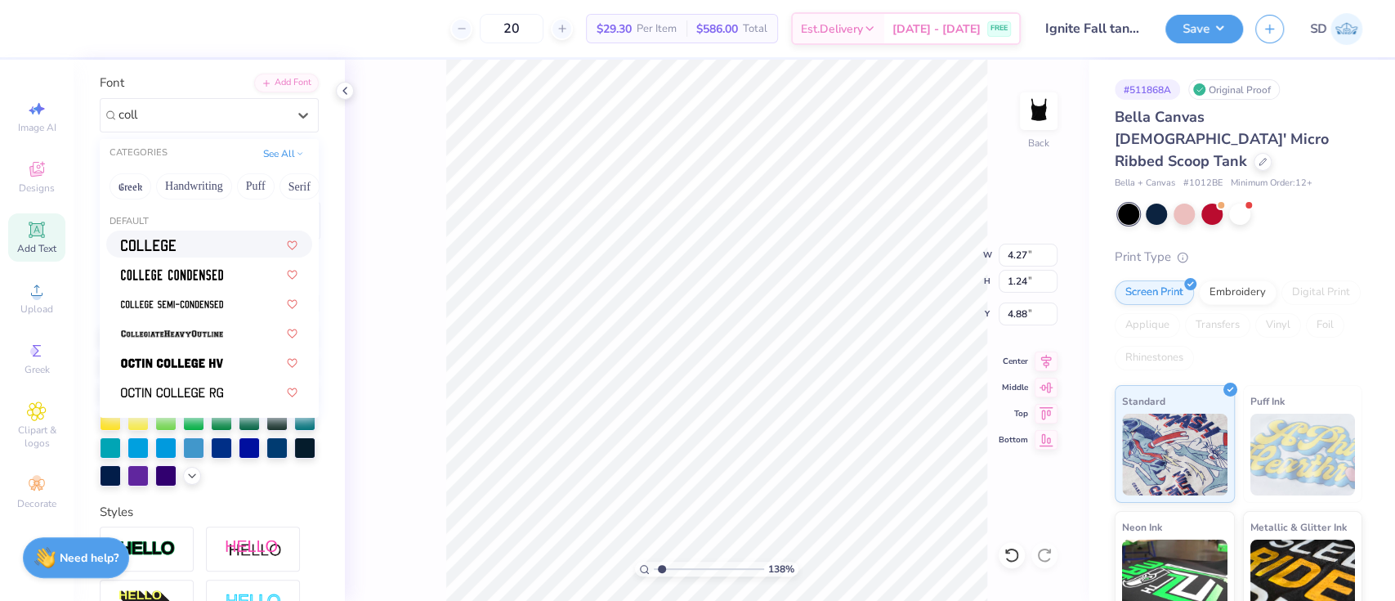
click at [192, 239] on div at bounding box center [209, 243] width 177 height 17
type input "coll"
type input "1.38225104088677"
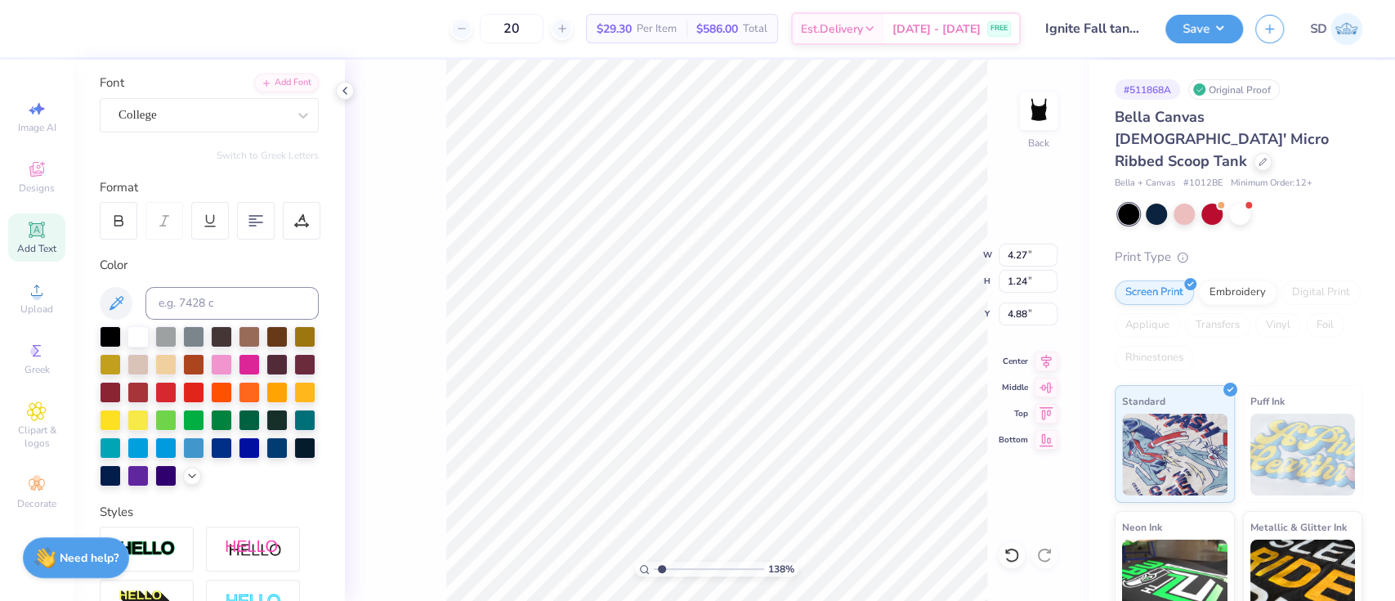
type input "1.38225104088677"
type input "3.87"
type input "1.21"
type input "4.90"
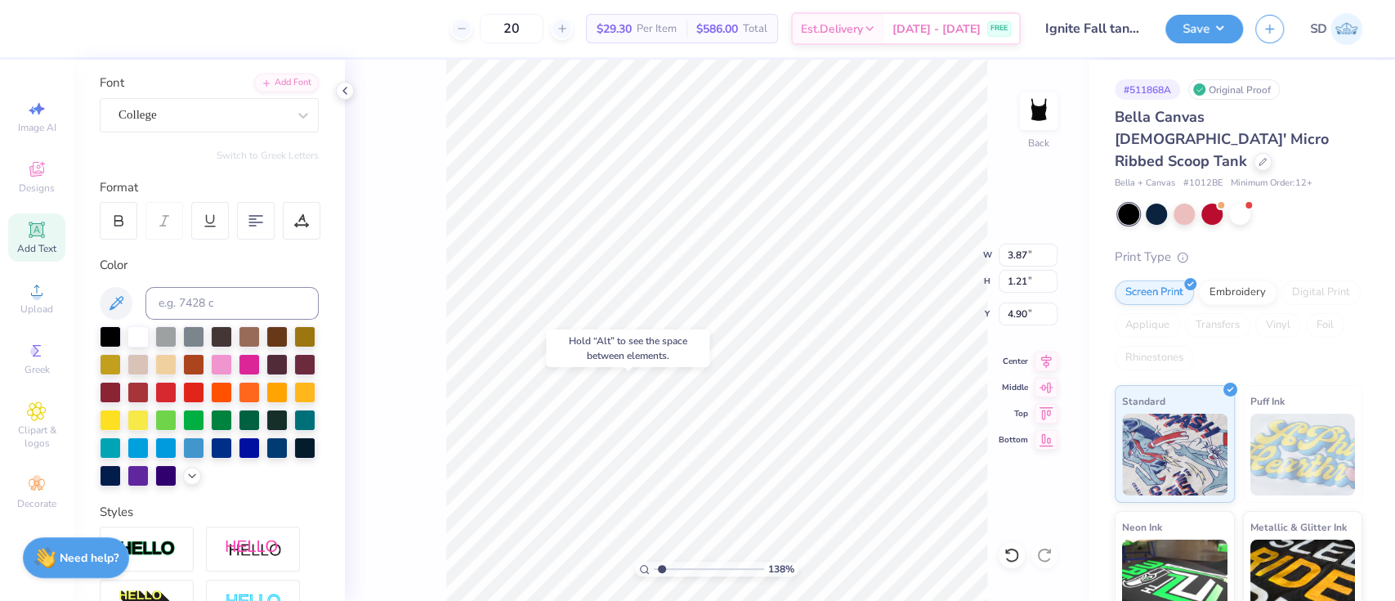
paste textarea "Future Political Leader"
type input "1.38225104088677"
type textarea "TEFuture Political LeaderXT"
type input "1.38225104088677"
type textarea "EFuture Political LeaderXT"
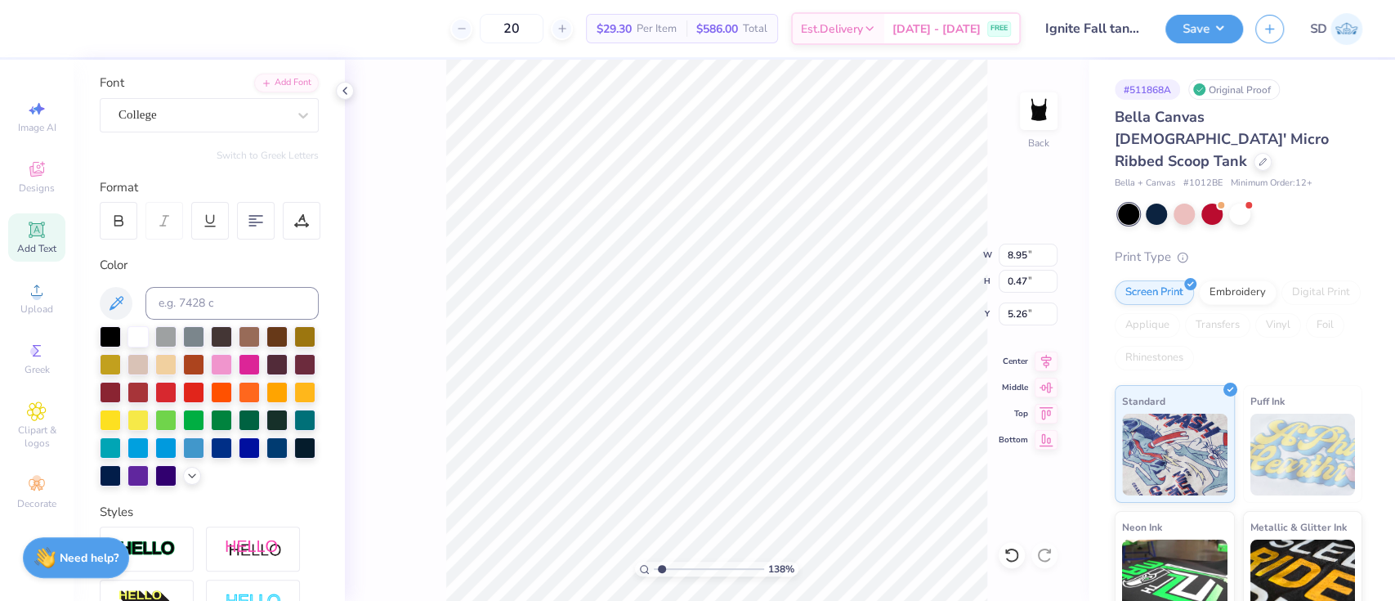
type input "1.38225104088677"
type textarea "Future Political LeaderXT"
type input "1.38225104088677"
type textarea "Future Political LeaderT"
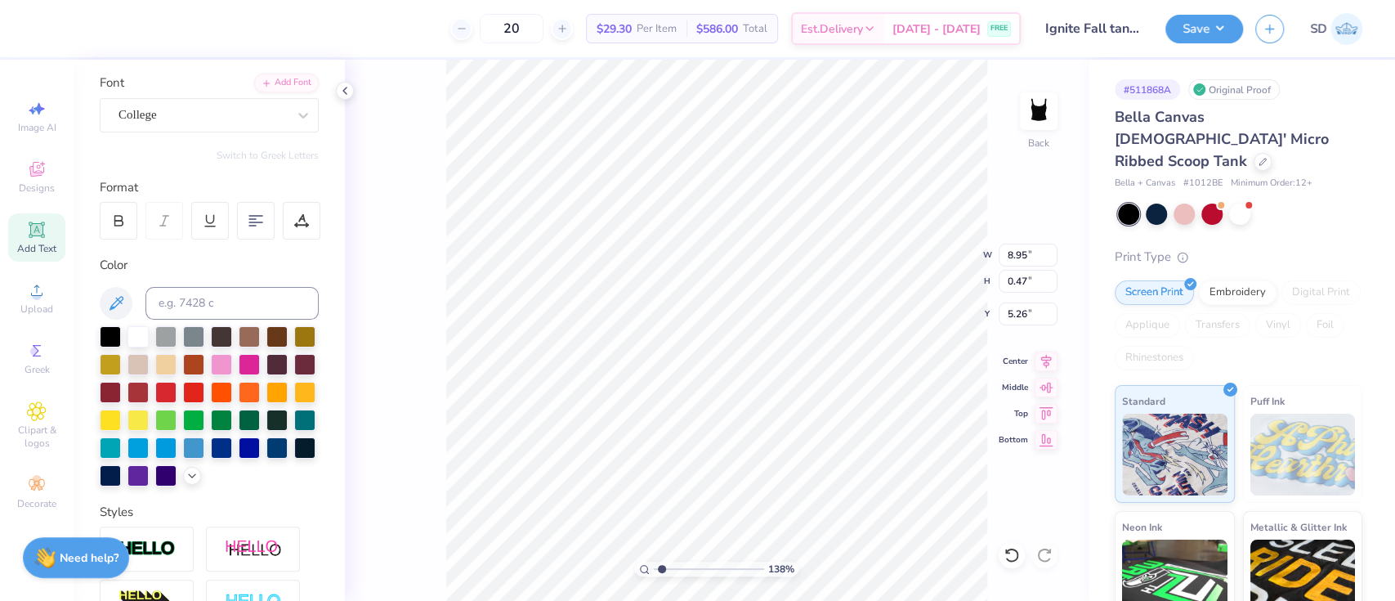
type input "1.38225104088677"
type textarea "Future Political Leader"
type input "1.38225104088677"
type textarea "Future Political Leaders"
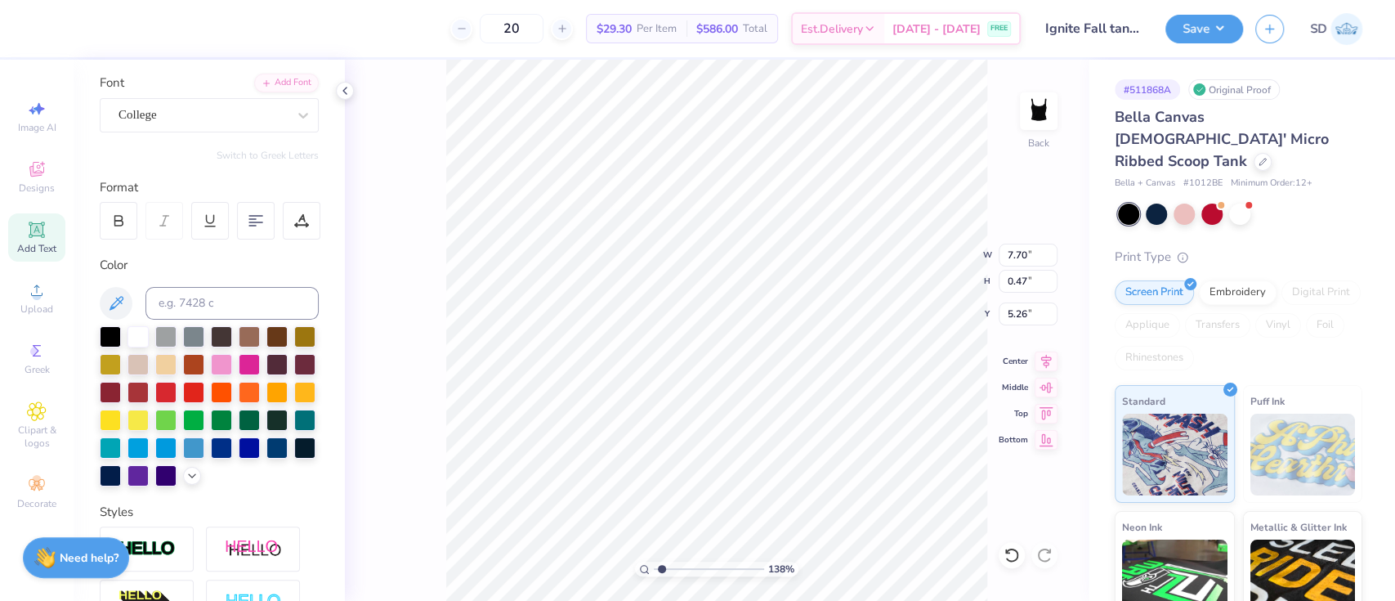
type input "1.38225104088677"
type input "5.05"
type input "0.31"
type input "1.38225104088677"
type input "5.50"
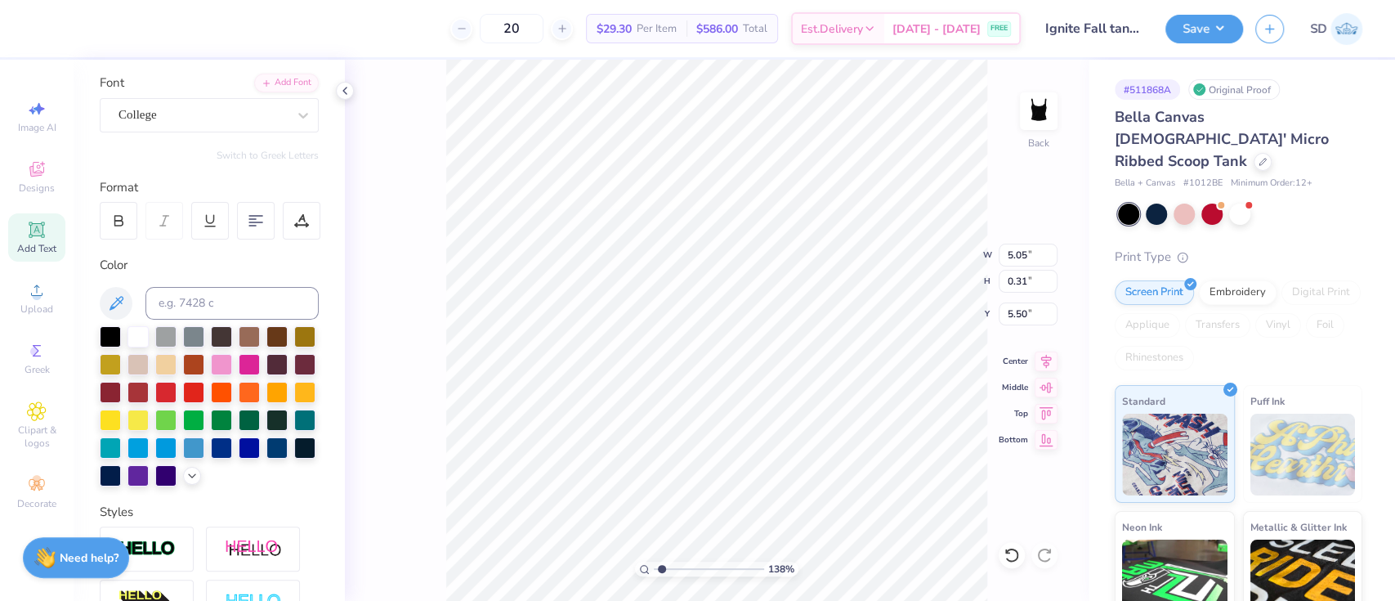
type input "1.38225104088677"
type input "6.00"
type input "1.94"
type input "2.00"
type input "1.38225104088677"
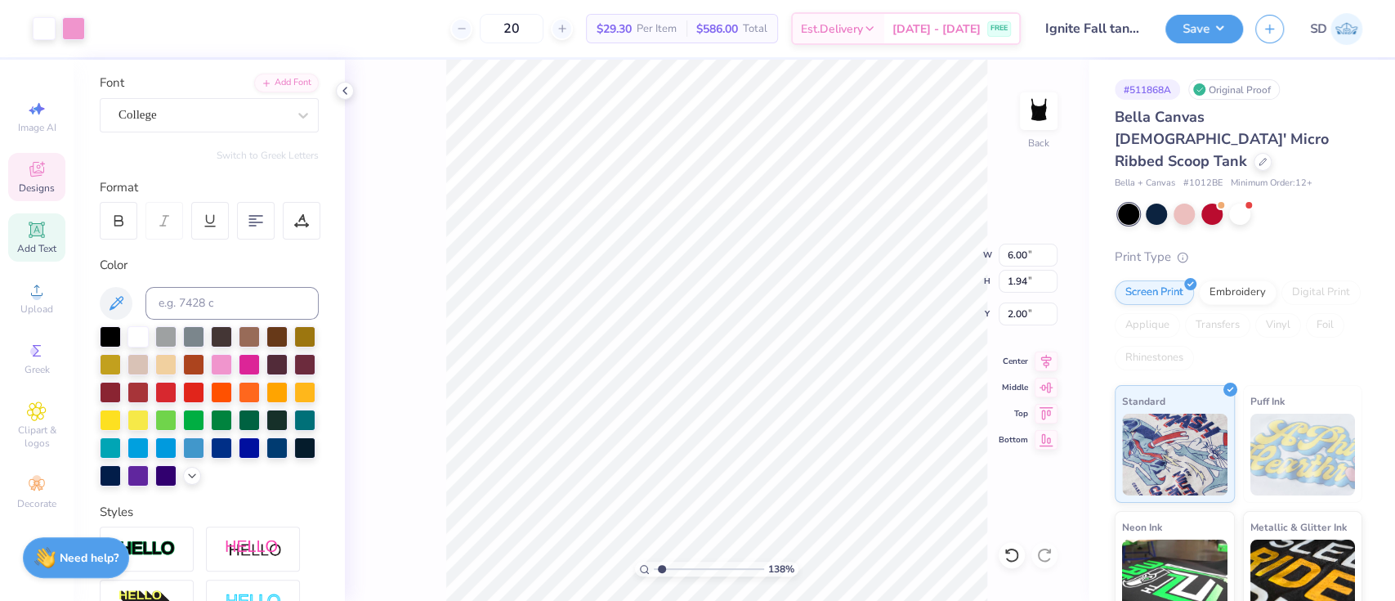
type input "5.05"
type input "0.31"
type input "5.50"
click at [232, 363] on div at bounding box center [221, 362] width 21 height 21
click at [232, 365] on div at bounding box center [221, 362] width 21 height 21
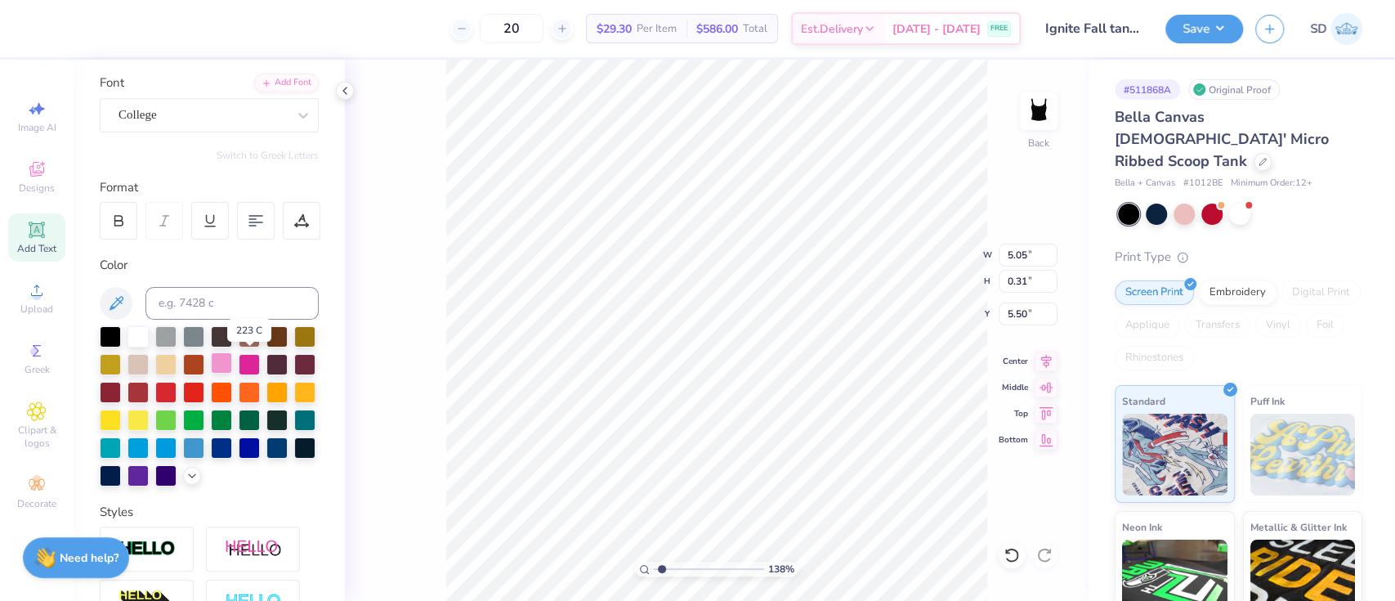
click at [232, 365] on div at bounding box center [221, 362] width 21 height 21
click at [380, 350] on div "138 % Back W 5.05 5.05 " H 0.31 0.31 " Y 5.50 5.50 " Center Middle Top Bottom" at bounding box center [717, 330] width 744 height 541
click at [195, 111] on div "College" at bounding box center [203, 114] width 172 height 25
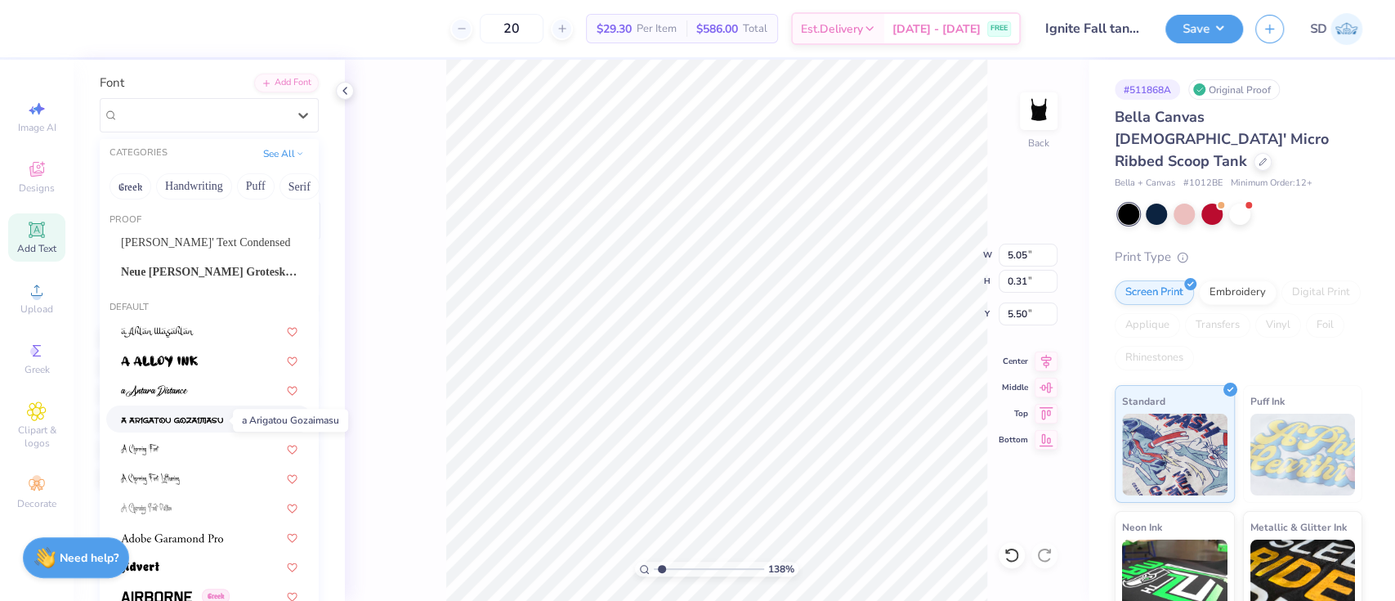
scroll to position [0, 0]
click at [160, 245] on span "Ames' Text Condensed" at bounding box center [205, 243] width 169 height 17
type input "1.38225104088677"
type input "4.36"
type input "0.38"
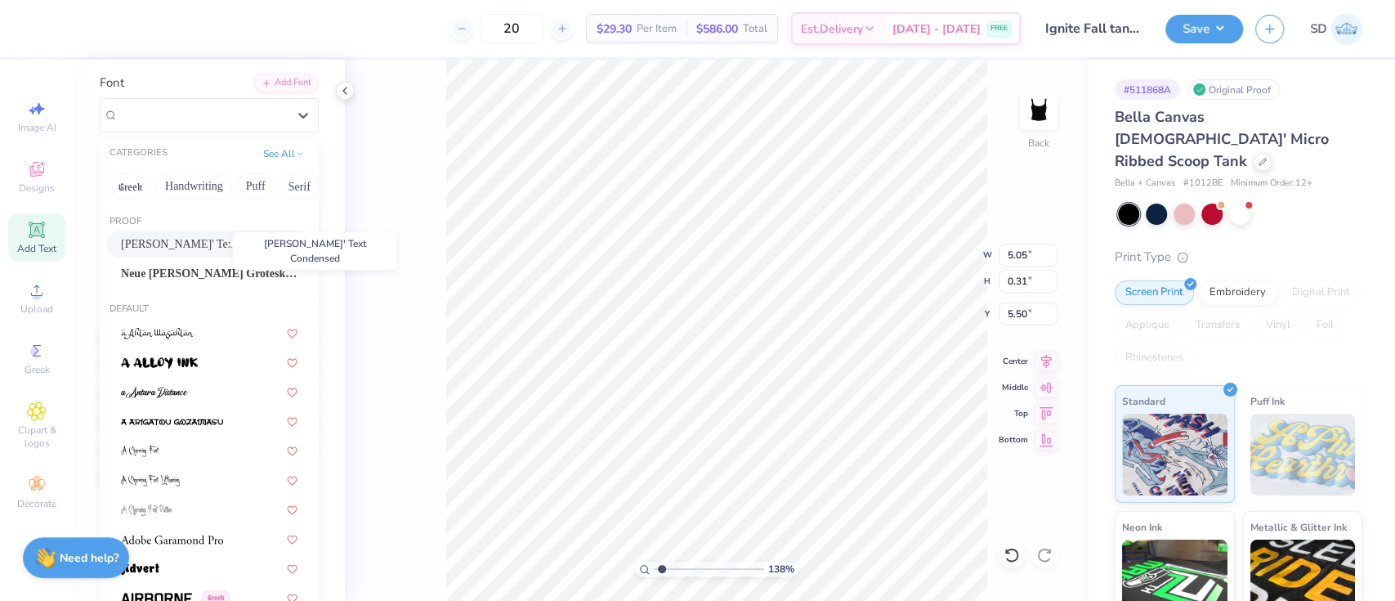
type input "5.47"
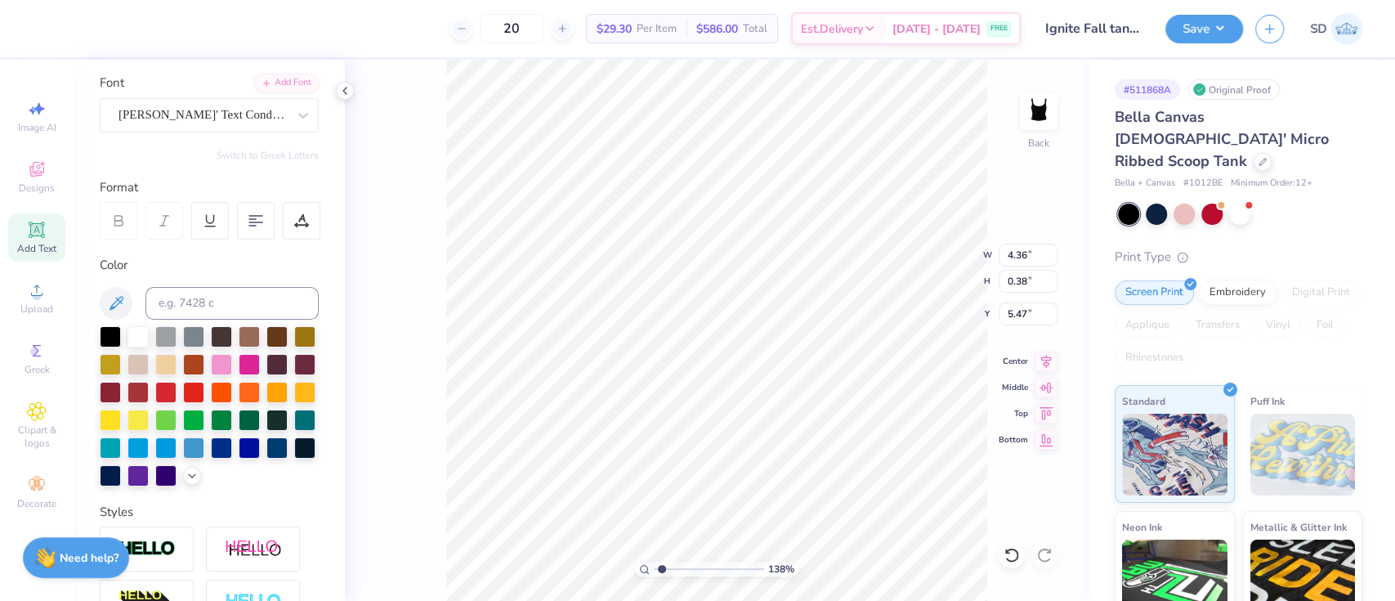
click at [385, 329] on div "138 % Back W 4.36 4.36 " H 0.38 0.38 " Y 5.47 5.47 " Center Middle Top Bottom" at bounding box center [717, 330] width 744 height 541
type input "1.38225104088677"
type input "5.31"
type input "1.38225104088677"
click at [1033, 281] on input "0.38" at bounding box center [1028, 281] width 59 height 23
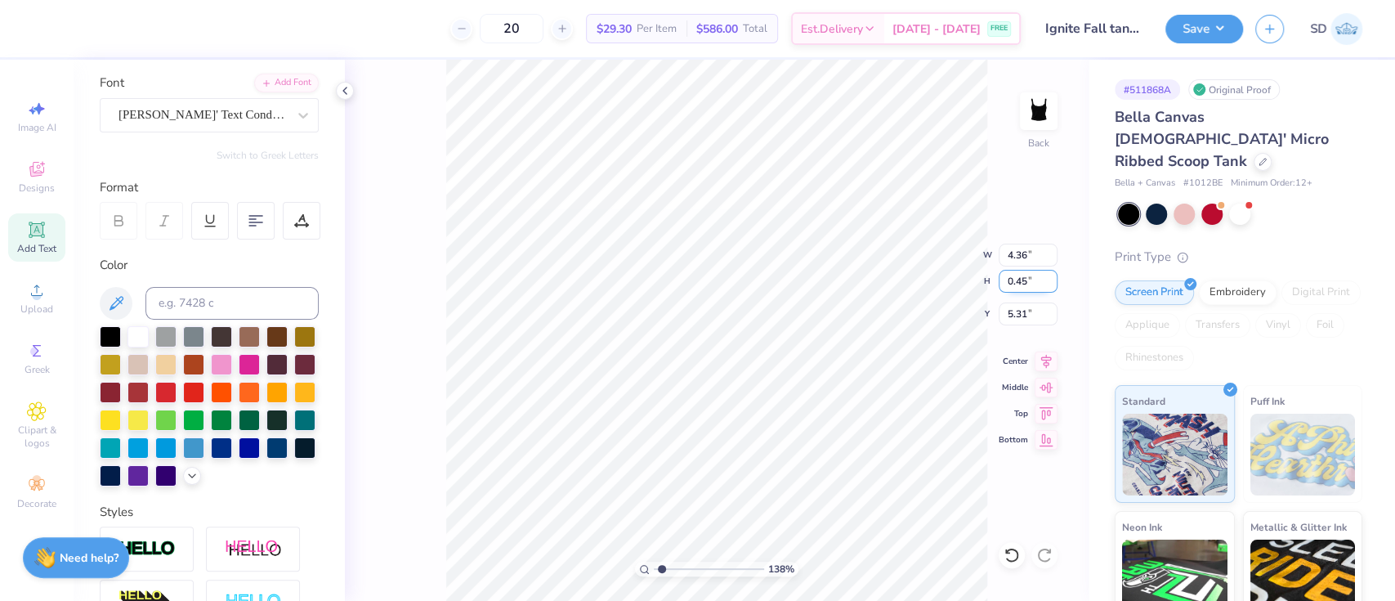
type input "0.45"
type input "1.38225104088677"
type input "5.17"
type input "5.27"
click at [1196, 42] on div "Save" at bounding box center [1204, 29] width 78 height 29
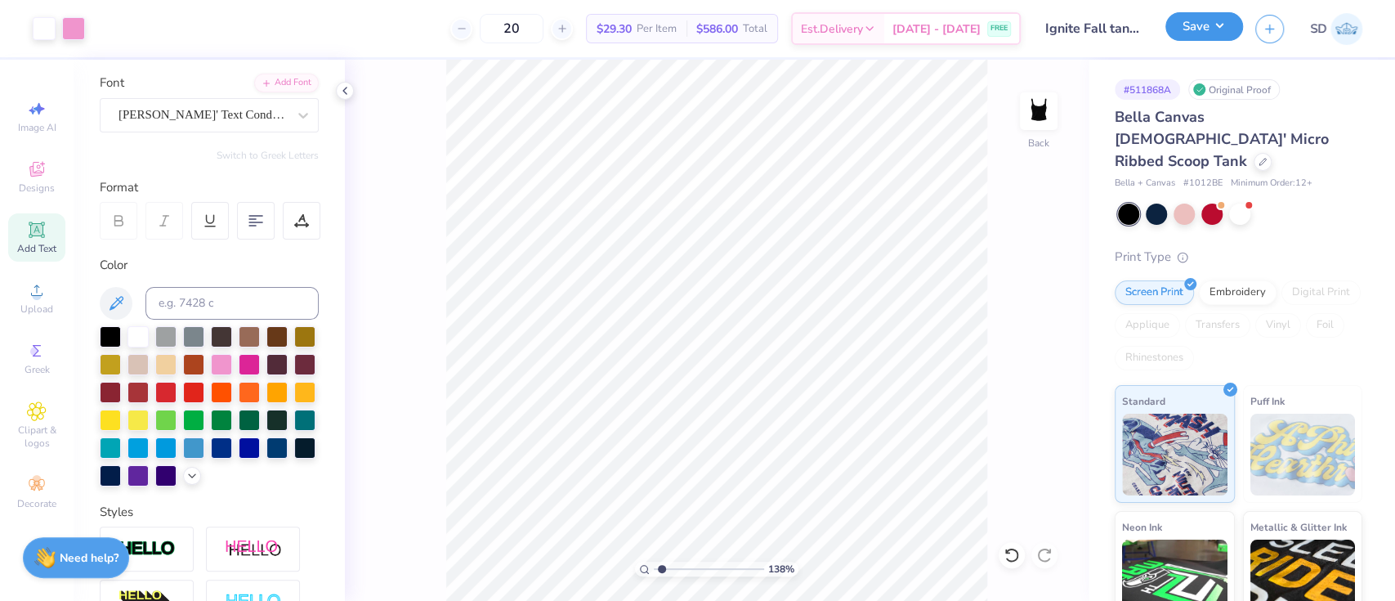
click at [1219, 29] on button "Save" at bounding box center [1204, 26] width 78 height 29
type input "1.38225104088677"
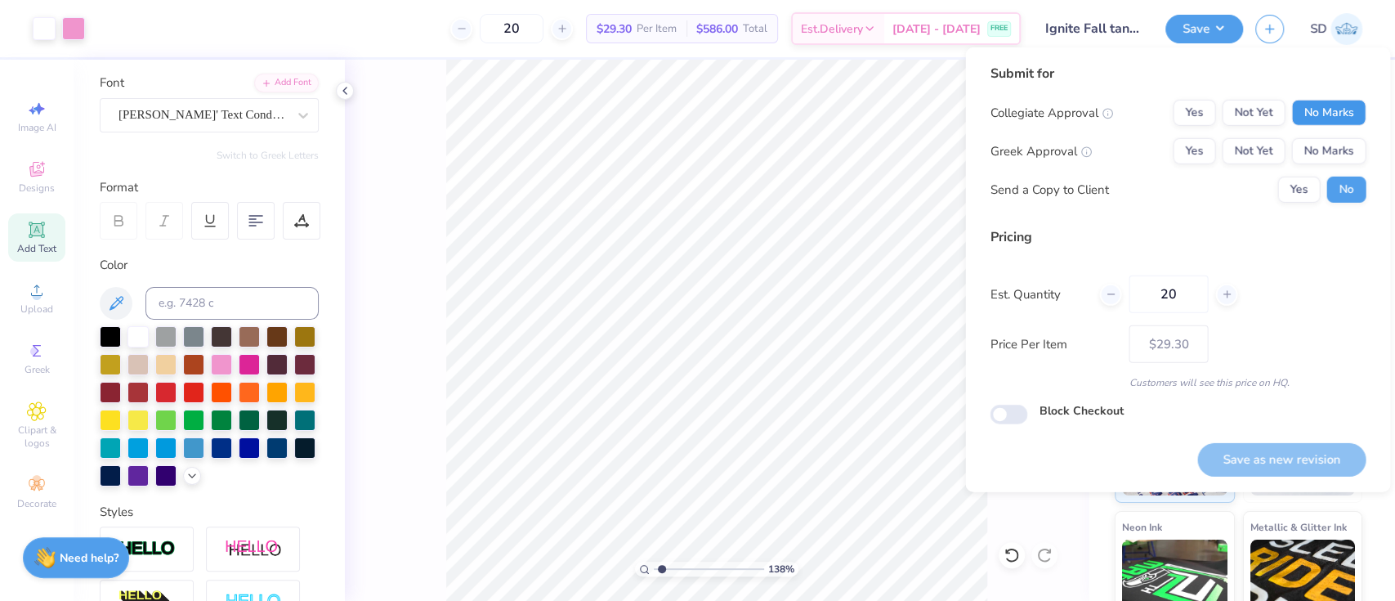
click at [1321, 100] on button "No Marks" at bounding box center [1328, 113] width 74 height 26
click at [1322, 159] on button "No Marks" at bounding box center [1328, 151] width 74 height 26
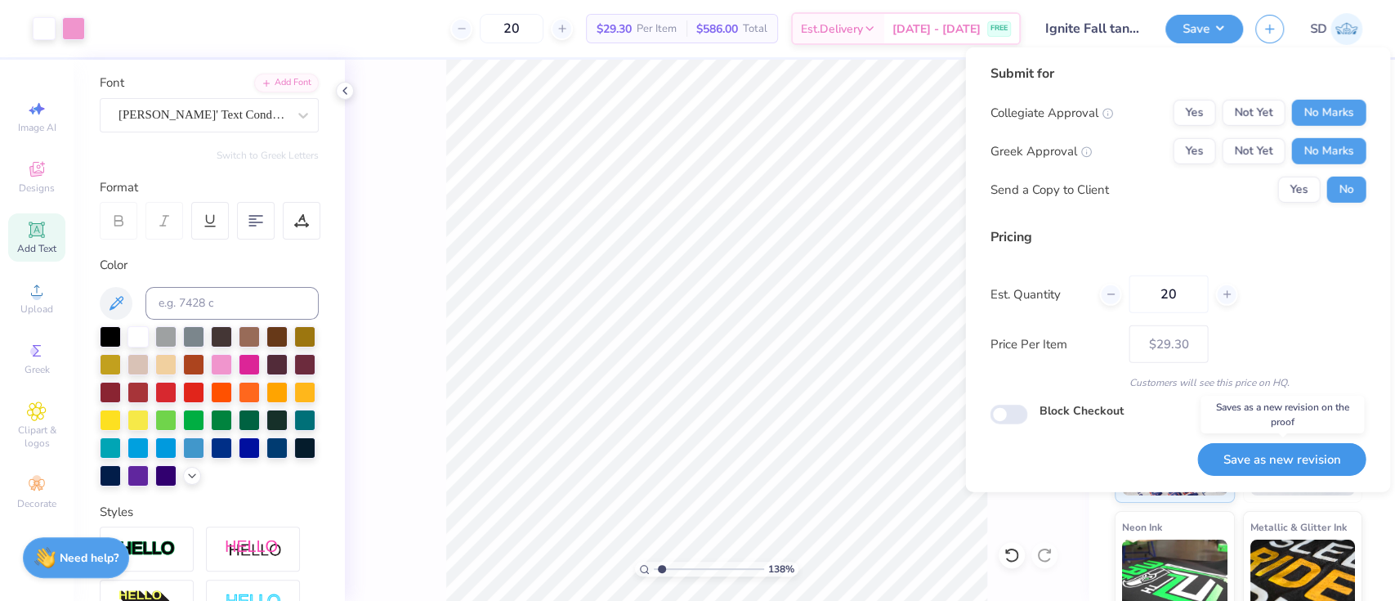
click at [1307, 454] on button "Save as new revision" at bounding box center [1281, 460] width 168 height 34
type input "– –"
type input "1.38225104088677"
type input "$29.30"
type input "1.38225104088677"
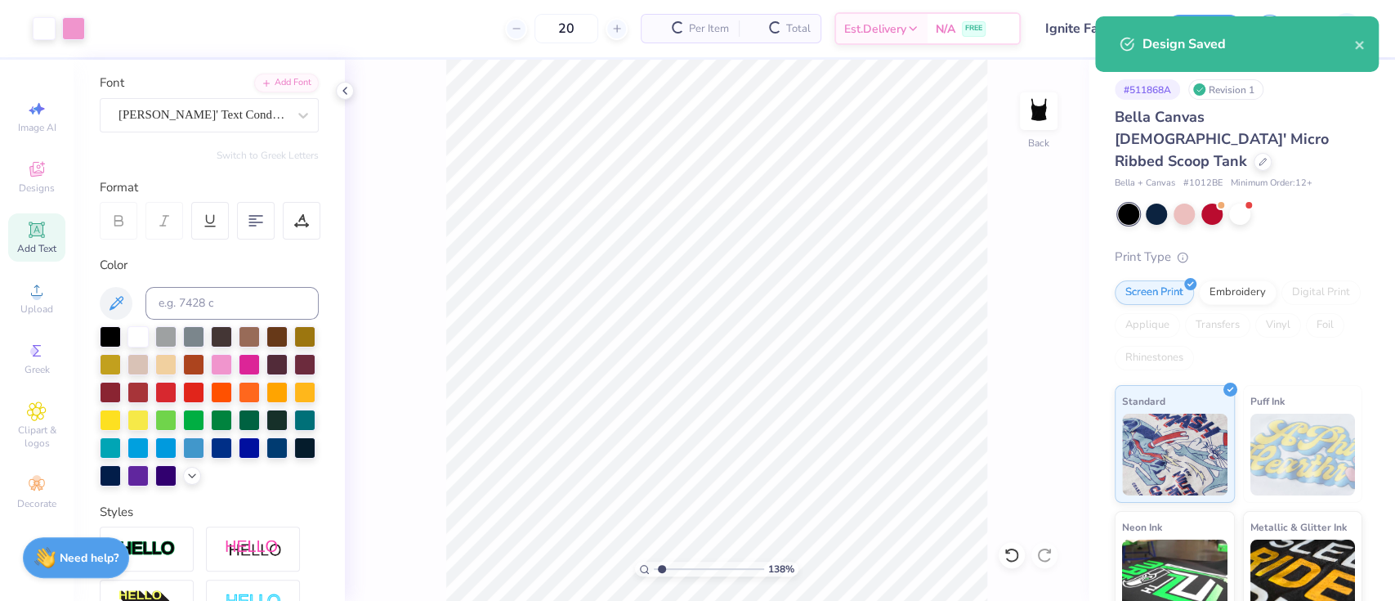
type input "– –"
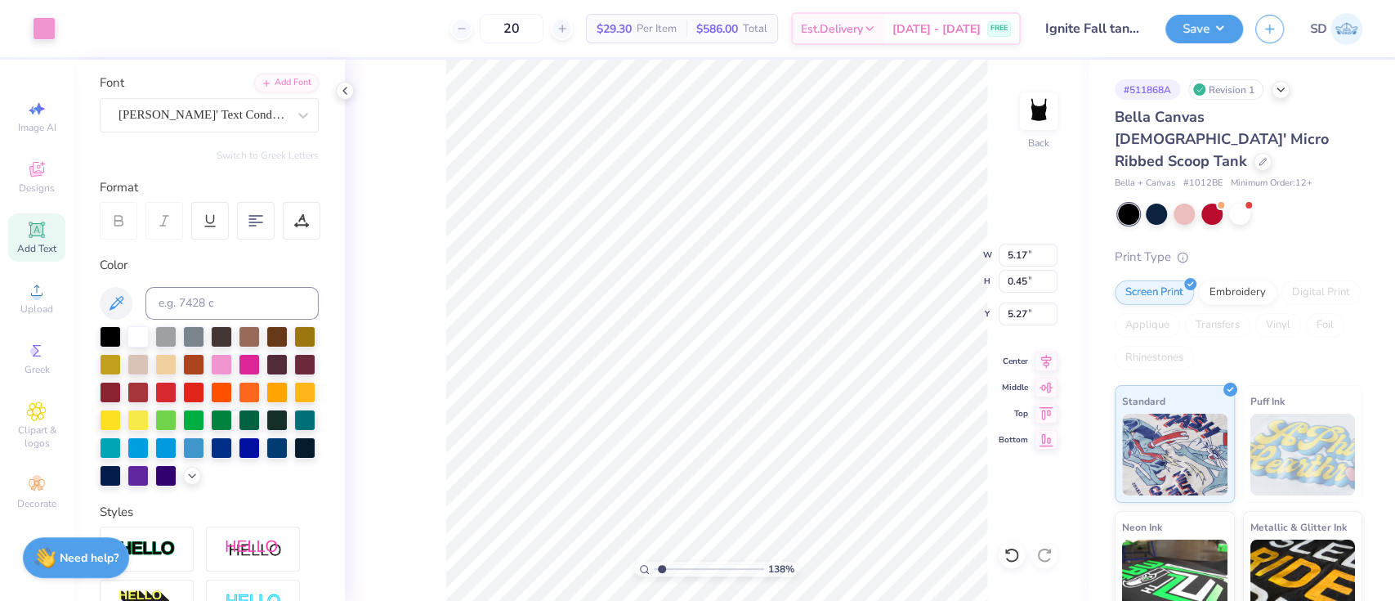
scroll to position [18, 2]
type input "1.38225104088677"
type textarea "Women belong in all places where decisions are made."
click at [249, 222] on 380 at bounding box center [255, 222] width 13 height 0
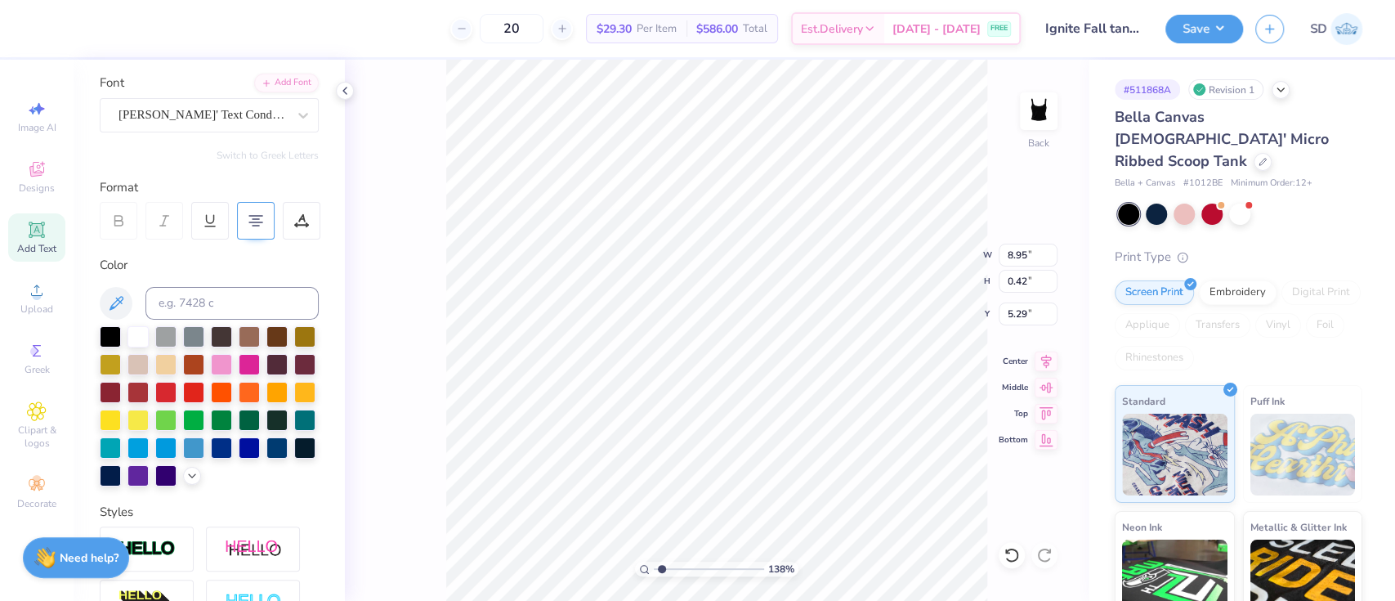
scroll to position [18, 2]
type input "1.38225104088677"
type textarea "Women belong in all places where decisions are made."
type input "1.38225104088677"
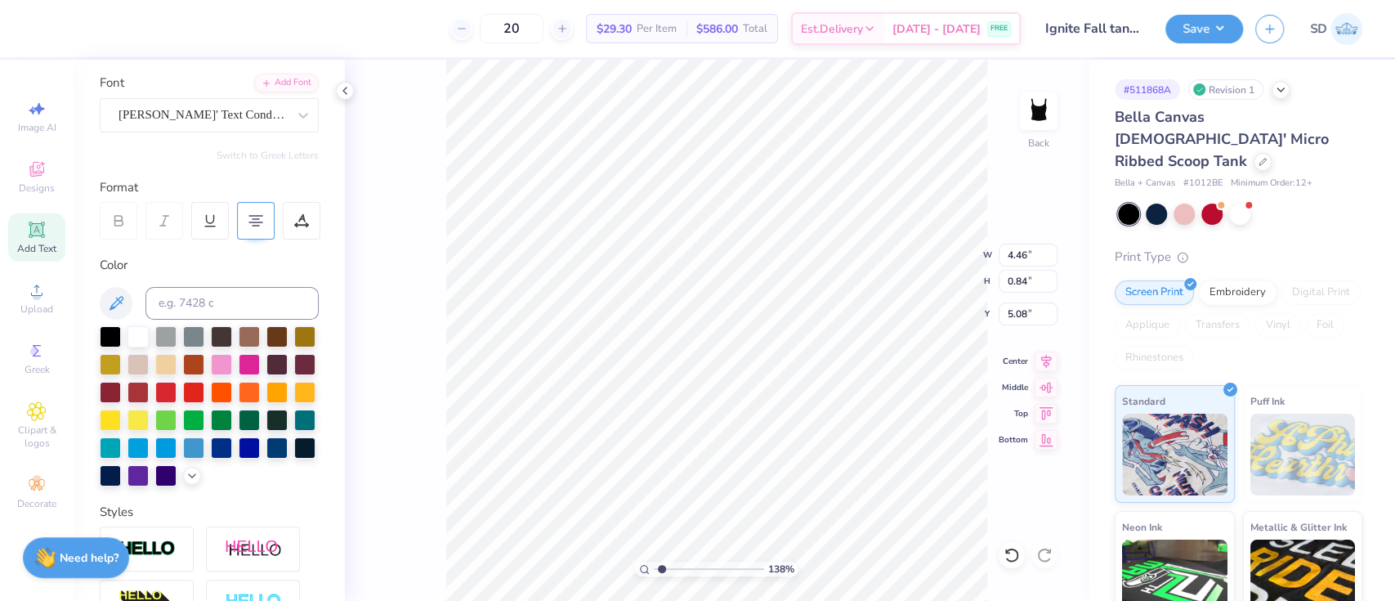
scroll to position [18, 10]
type textarea "Women belong in all places where decisions are made."
type input "1.38225104088677"
type textarea "Women belong in all places where decisions are made. -"
type input "1.38225104088677"
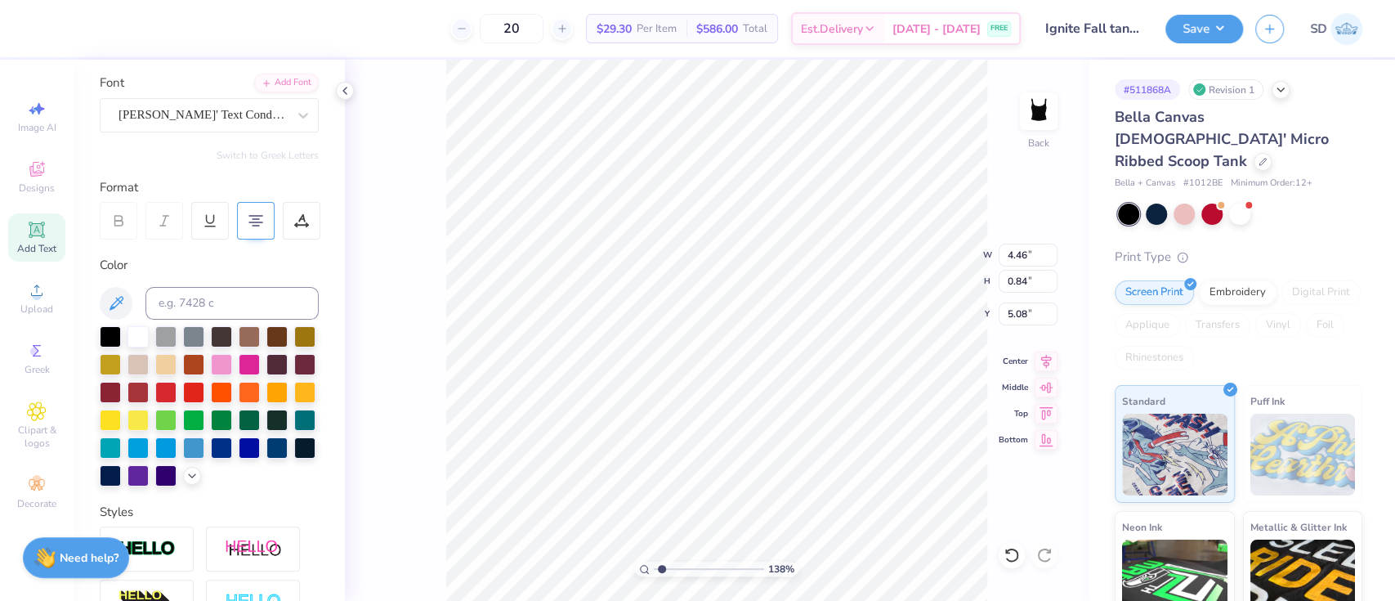
type textarea "Women belong in all places where decisions are made. -R"
type input "1.38225104088677"
type textarea "Women belong in all places where decisions are made. -RB"
type input "1.38225104088677"
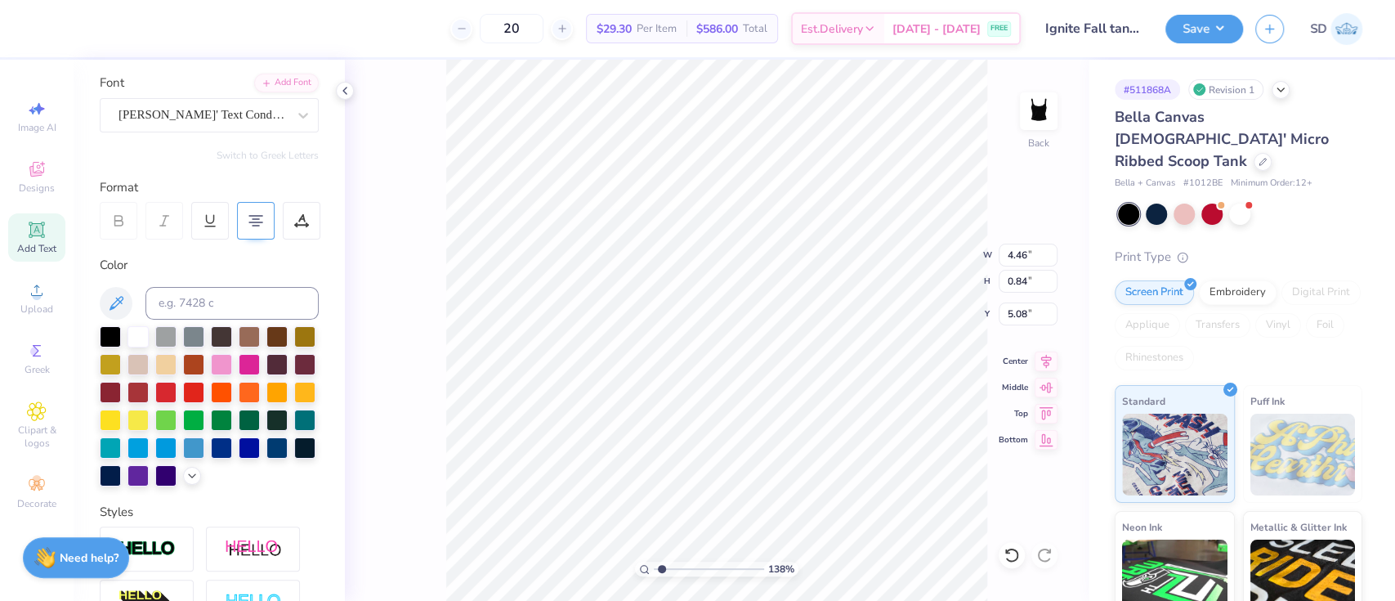
type textarea "Women belong in all places where decisions are made. -RBG"
click at [133, 340] on div at bounding box center [137, 334] width 21 height 21
click at [232, 357] on div at bounding box center [221, 362] width 21 height 21
click at [1218, 29] on button "Save" at bounding box center [1204, 26] width 78 height 29
type input "1.38225104088677"
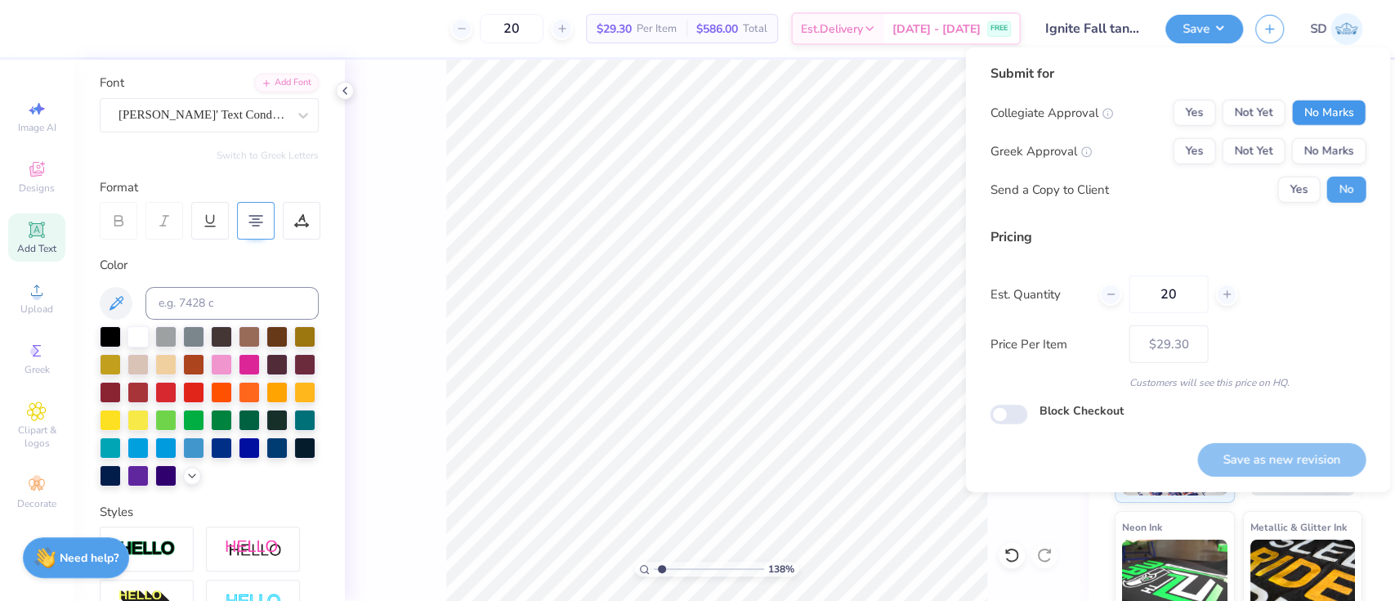
click at [1308, 121] on button "No Marks" at bounding box center [1328, 113] width 74 height 26
click at [1317, 155] on button "No Marks" at bounding box center [1328, 151] width 74 height 26
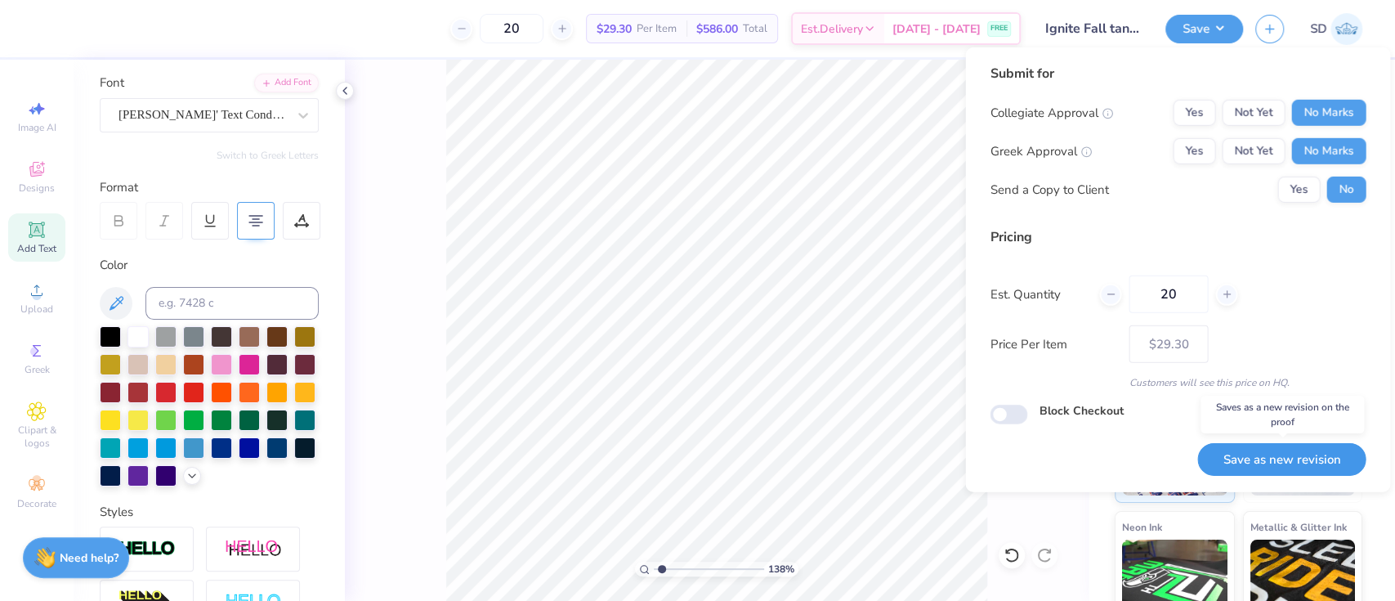
click at [1274, 463] on button "Save as new revision" at bounding box center [1281, 460] width 168 height 34
type input "– –"
type input "1.38225104088677"
type input "$29.30"
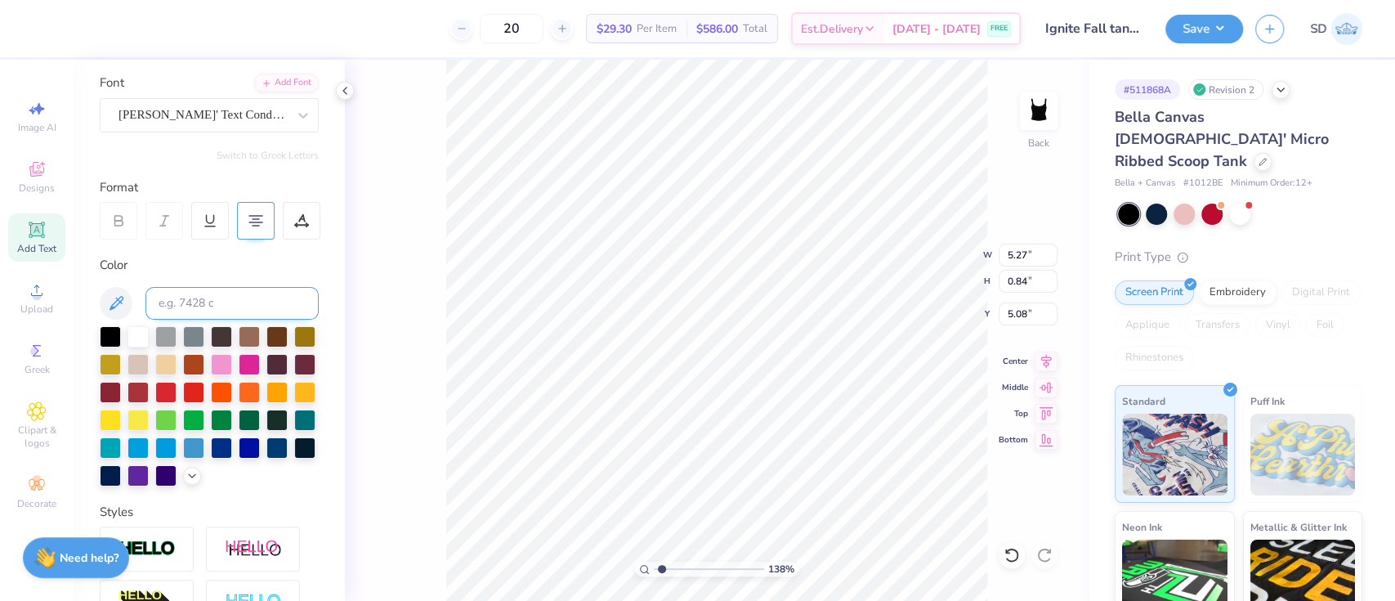
type input "1.38225104088677"
type input "6.00"
type input "1.94"
type input "2.00"
type input "1.93152227287999"
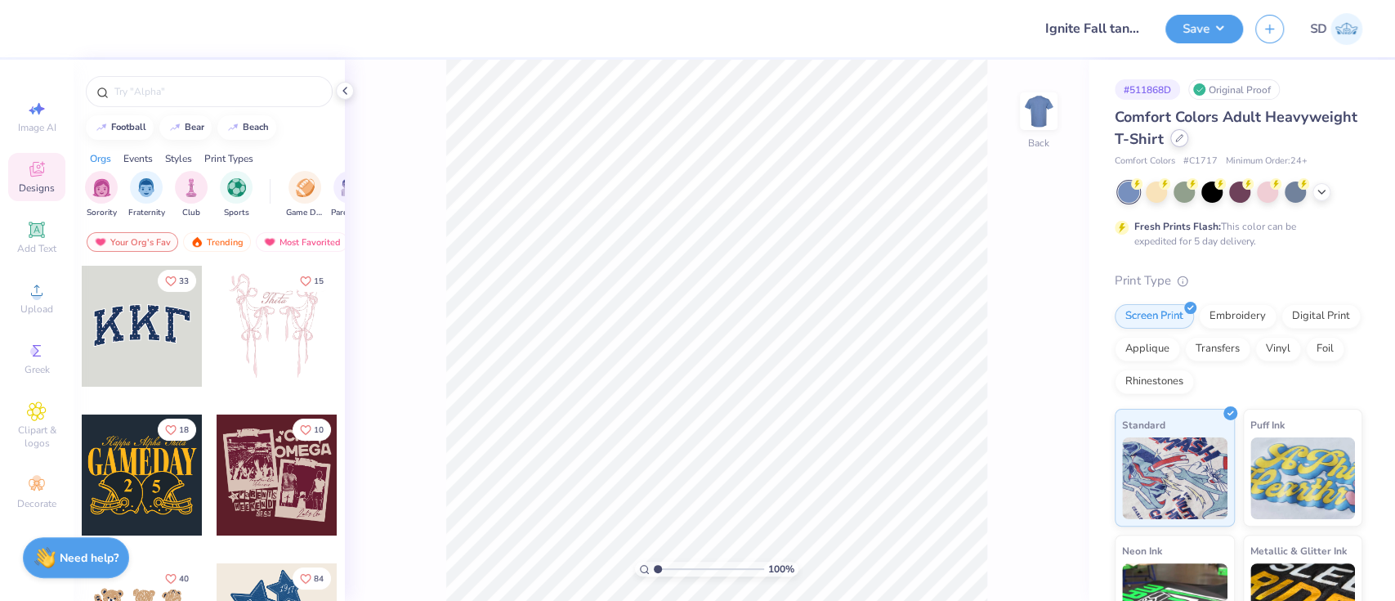
click at [1273, 147] on div "Comfort Colors Adult Heavyweight T-Shirt" at bounding box center [1239, 128] width 248 height 44
click at [1183, 140] on icon at bounding box center [1179, 138] width 7 height 7
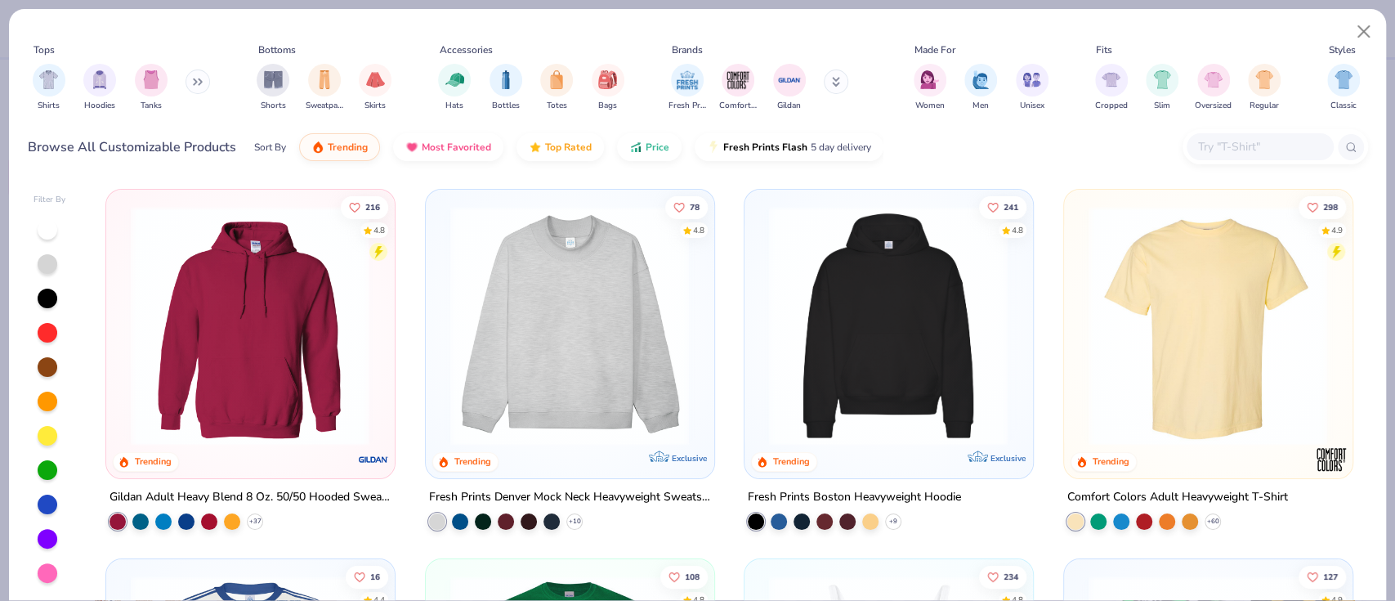
click at [1290, 148] on input "text" at bounding box center [1259, 146] width 126 height 19
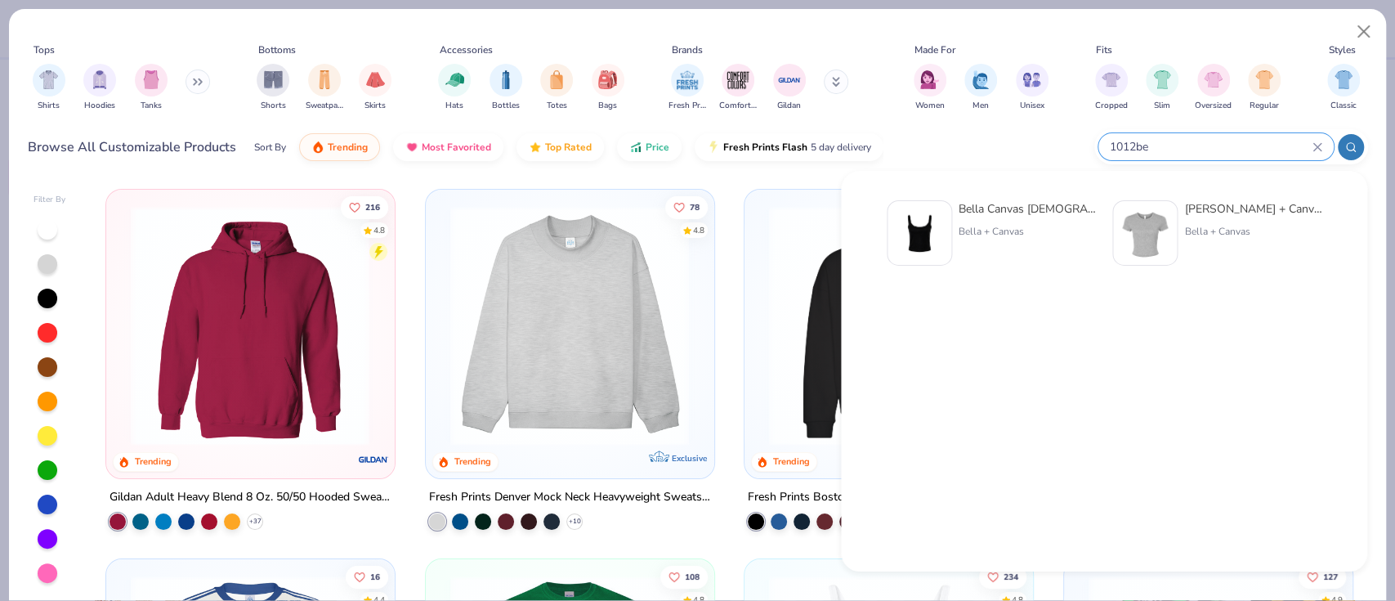
type input "1012be"
click at [1030, 219] on div "Bella Canvas [DEMOGRAPHIC_DATA]' Micro Ribbed Scoop Tank Bella + Canvas" at bounding box center [1027, 232] width 137 height 65
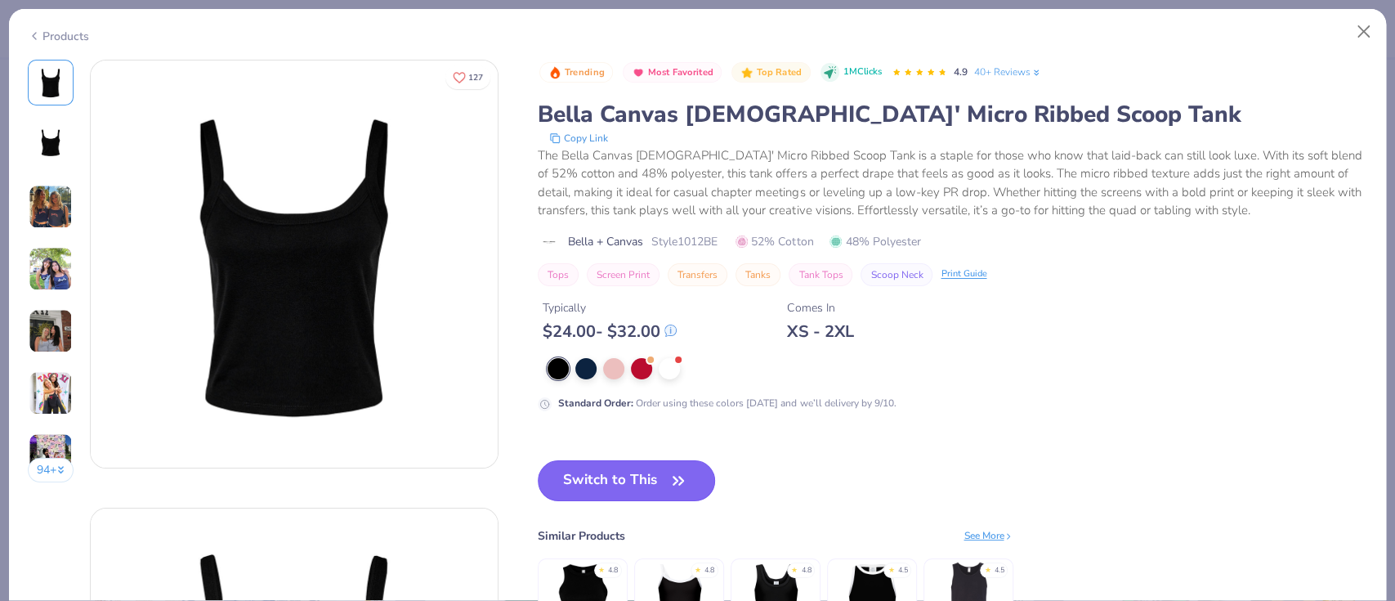
click at [615, 467] on button "Switch to This" at bounding box center [626, 480] width 177 height 41
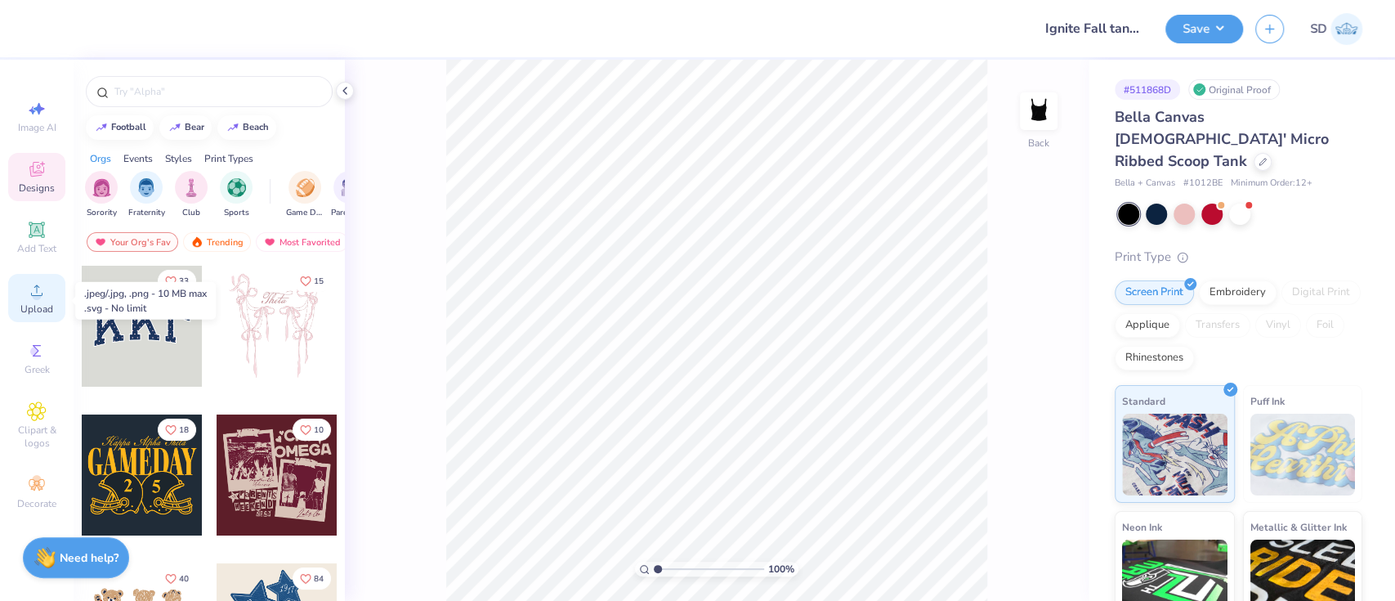
click at [45, 284] on icon at bounding box center [37, 290] width 20 height 20
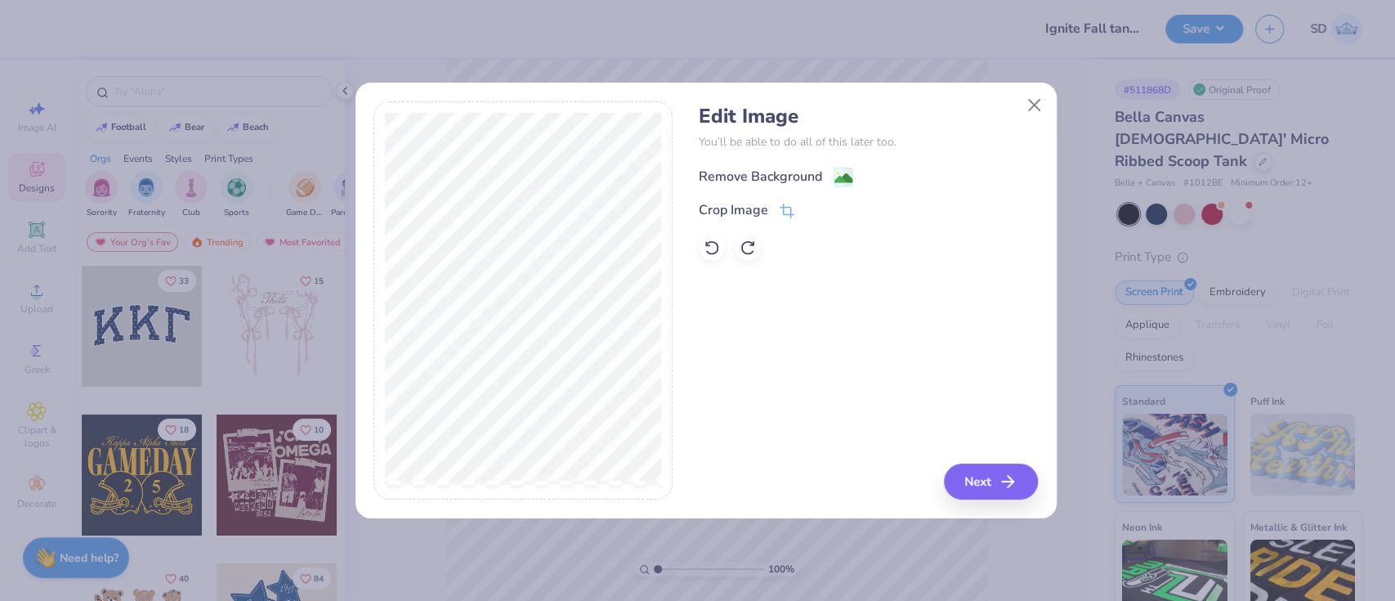
click at [759, 178] on div "Remove Background" at bounding box center [760, 177] width 123 height 20
click at [974, 481] on button "Next" at bounding box center [993, 481] width 94 height 36
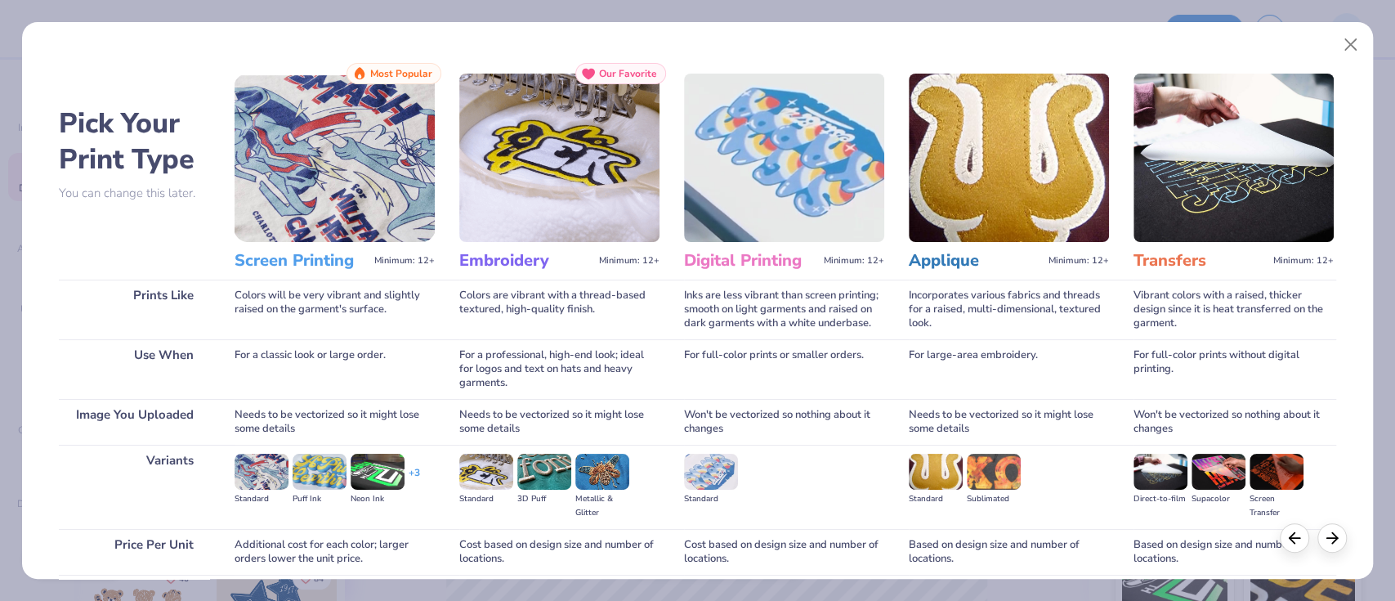
scroll to position [132, 0]
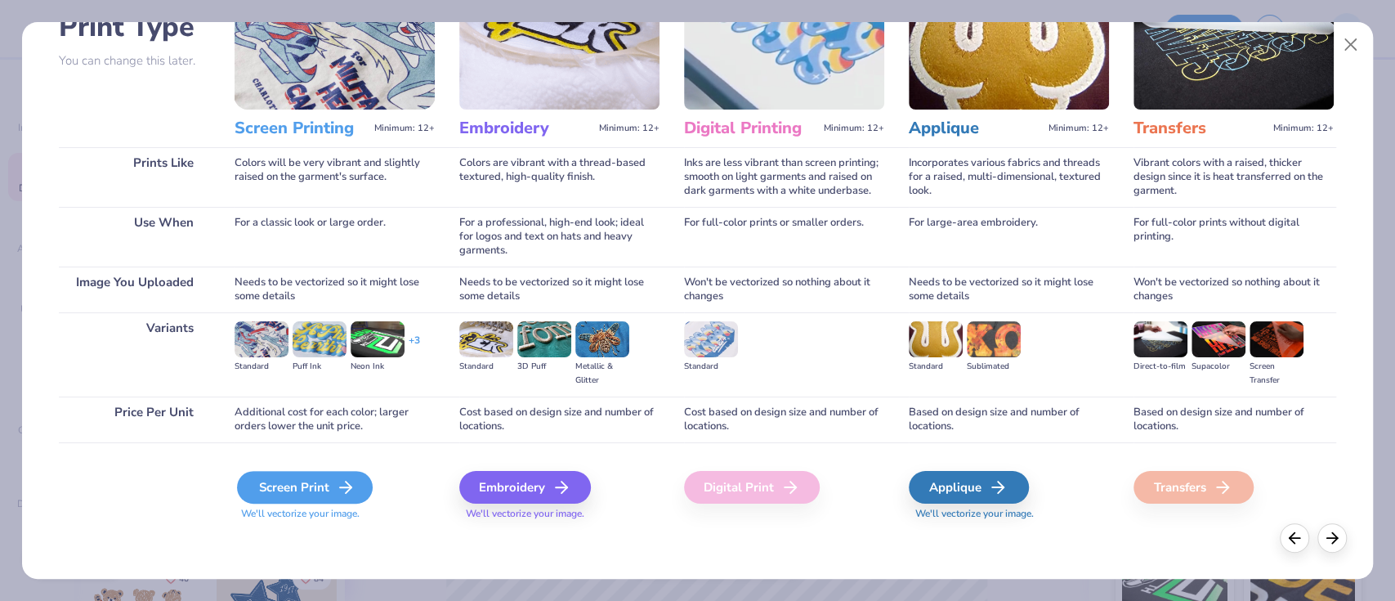
click at [292, 481] on div "Screen Print" at bounding box center [305, 487] width 136 height 33
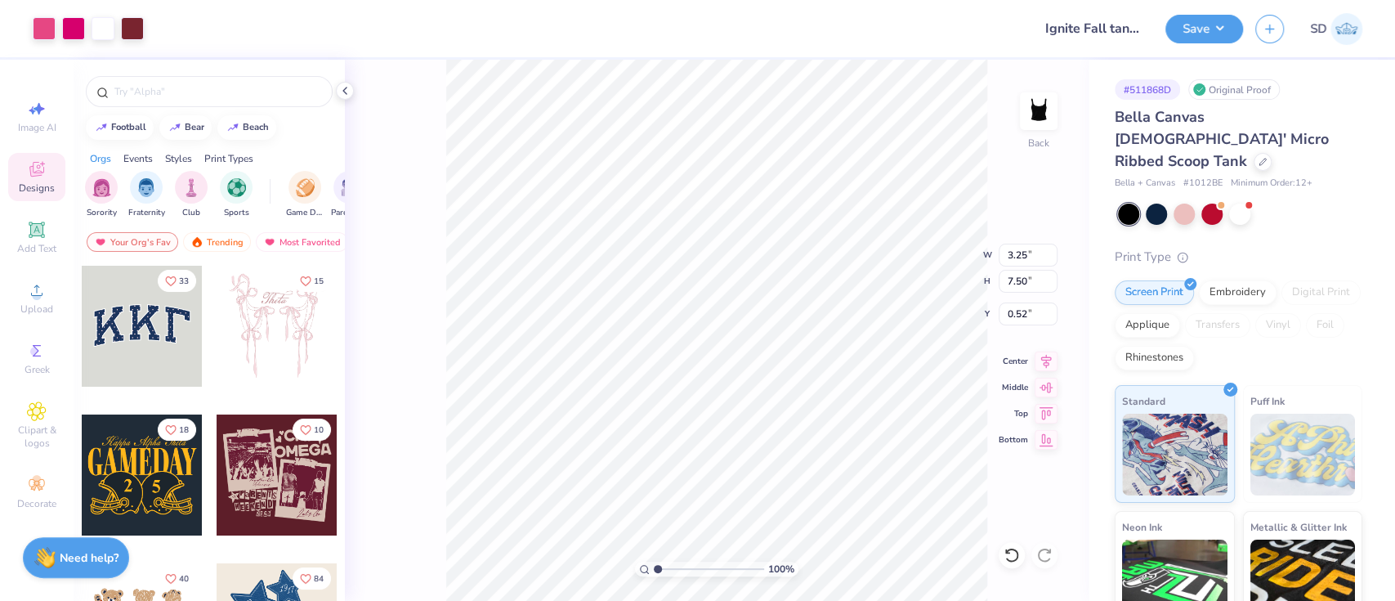
type input "3.25"
type input "7.50"
type input "1.24"
click at [40, 38] on div at bounding box center [44, 27] width 23 height 23
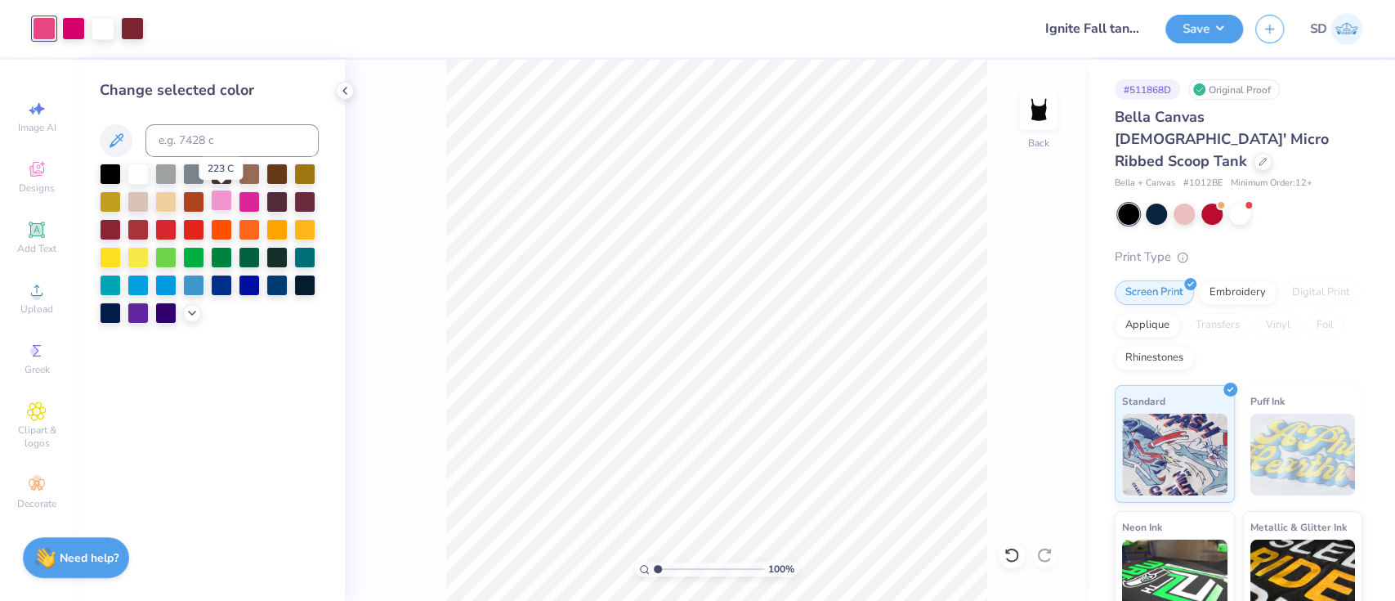
click at [221, 202] on div at bounding box center [221, 200] width 21 height 21
click at [70, 29] on div at bounding box center [73, 27] width 23 height 23
click at [221, 205] on div at bounding box center [221, 200] width 21 height 21
click at [73, 34] on div at bounding box center [73, 27] width 23 height 23
click at [255, 204] on div at bounding box center [249, 200] width 21 height 21
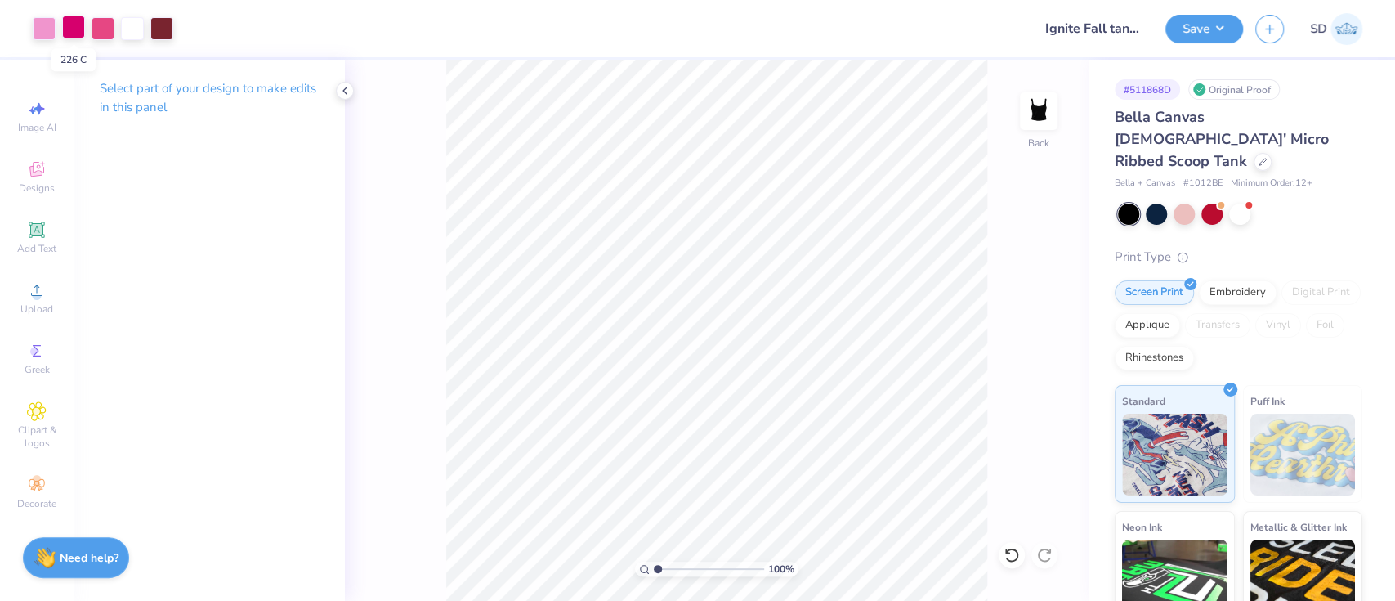
click at [81, 23] on div at bounding box center [73, 27] width 23 height 23
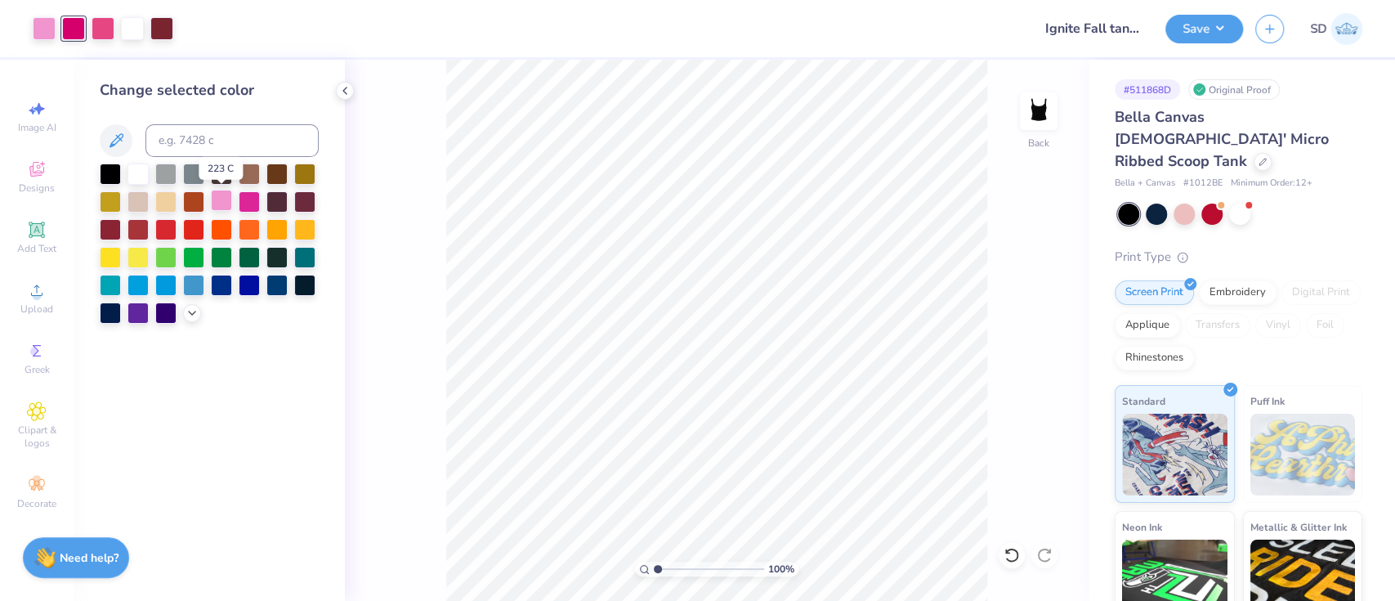
click at [230, 208] on div at bounding box center [221, 200] width 21 height 21
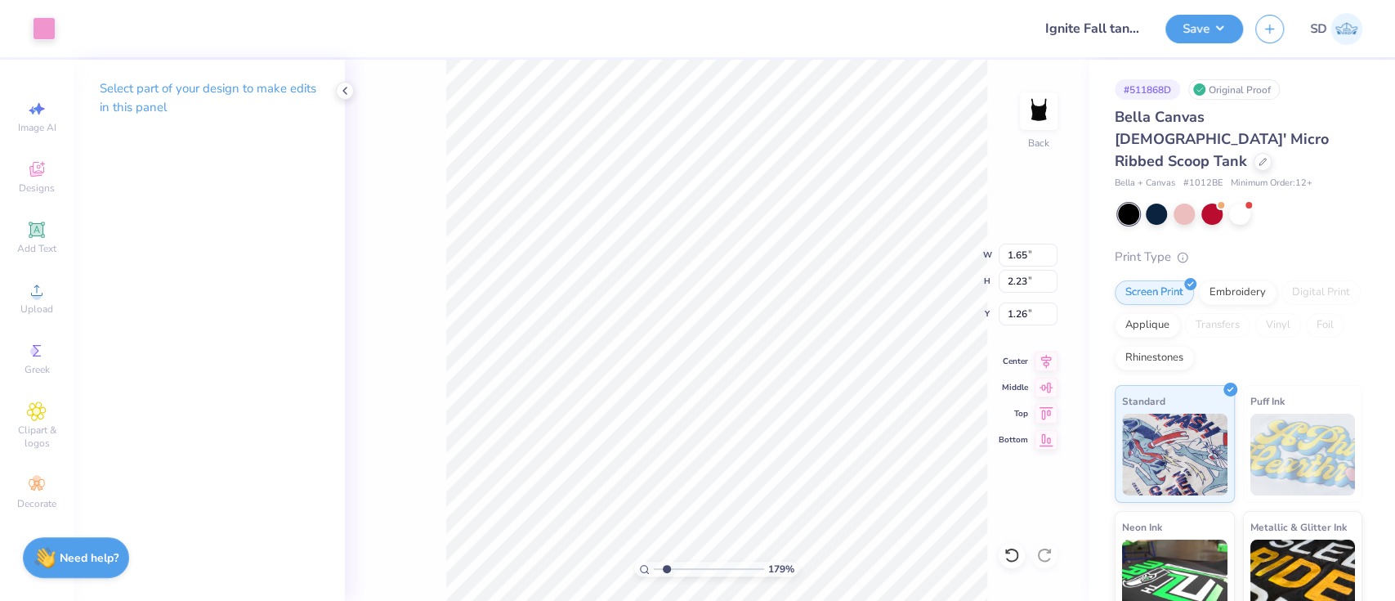
type input "1.78870182832617"
type input "0.88"
click at [46, 31] on div at bounding box center [44, 27] width 23 height 23
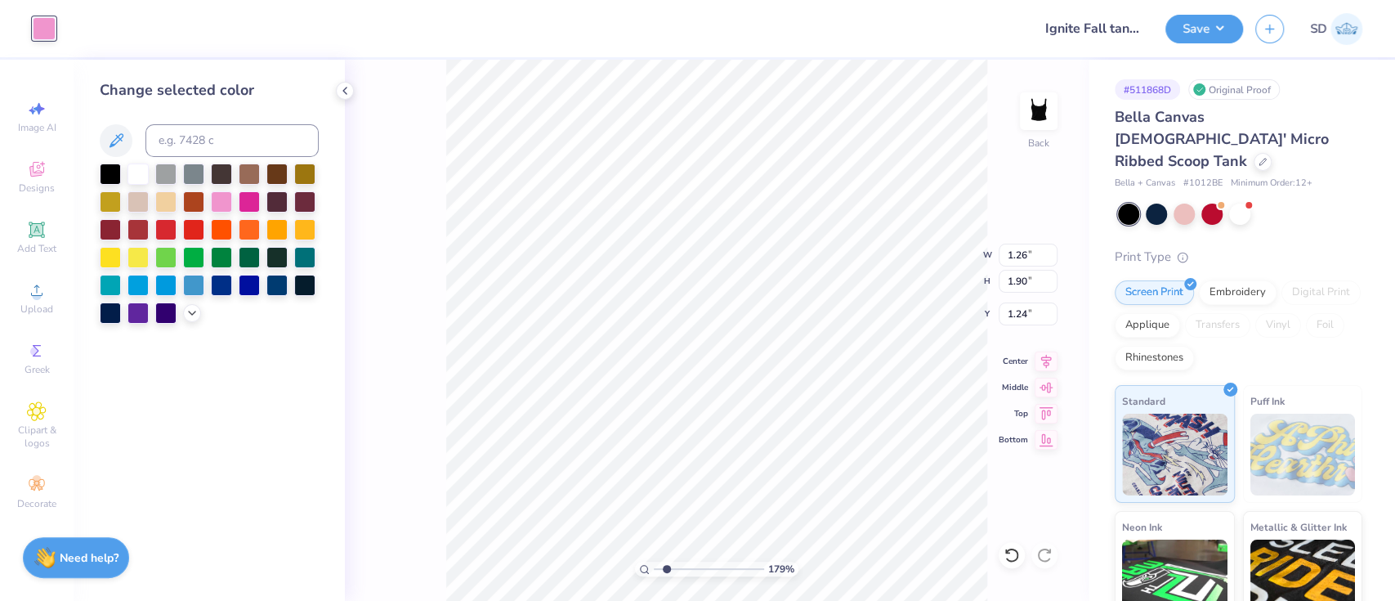
type input "1.78870182832617"
type input "1.65"
type input "2.23"
type input "0.88"
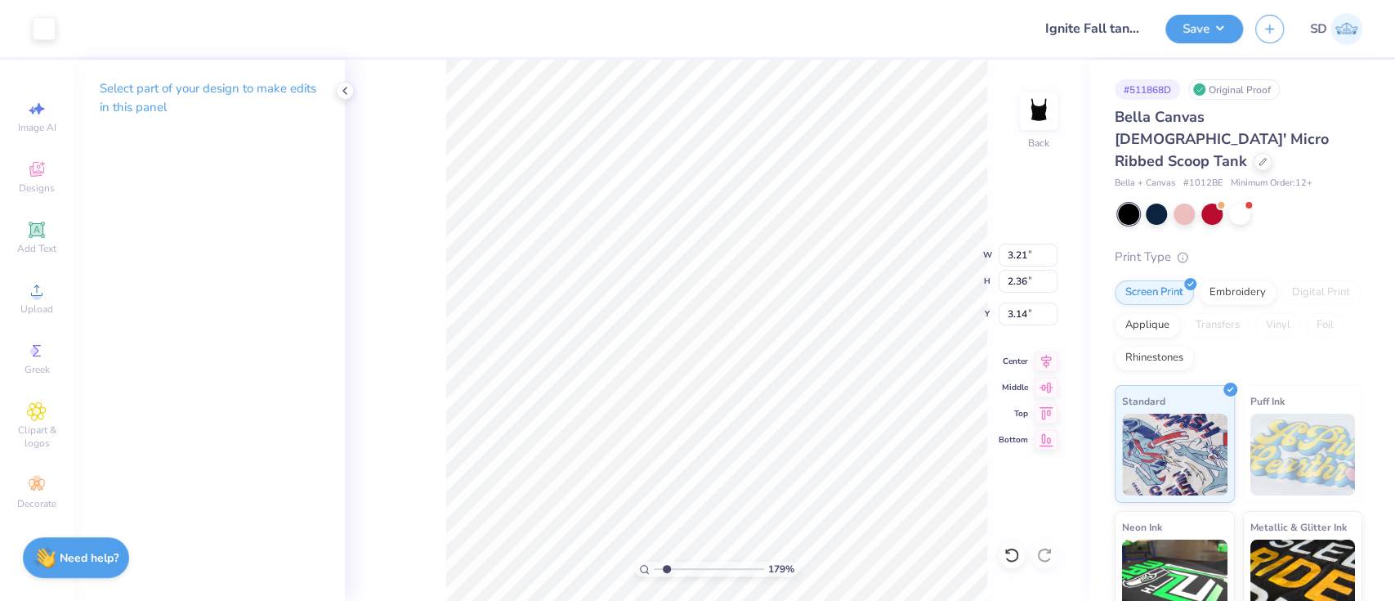
type input "1.78870182832617"
type input "2.96"
type input "1.78870182832617"
type input "3.14"
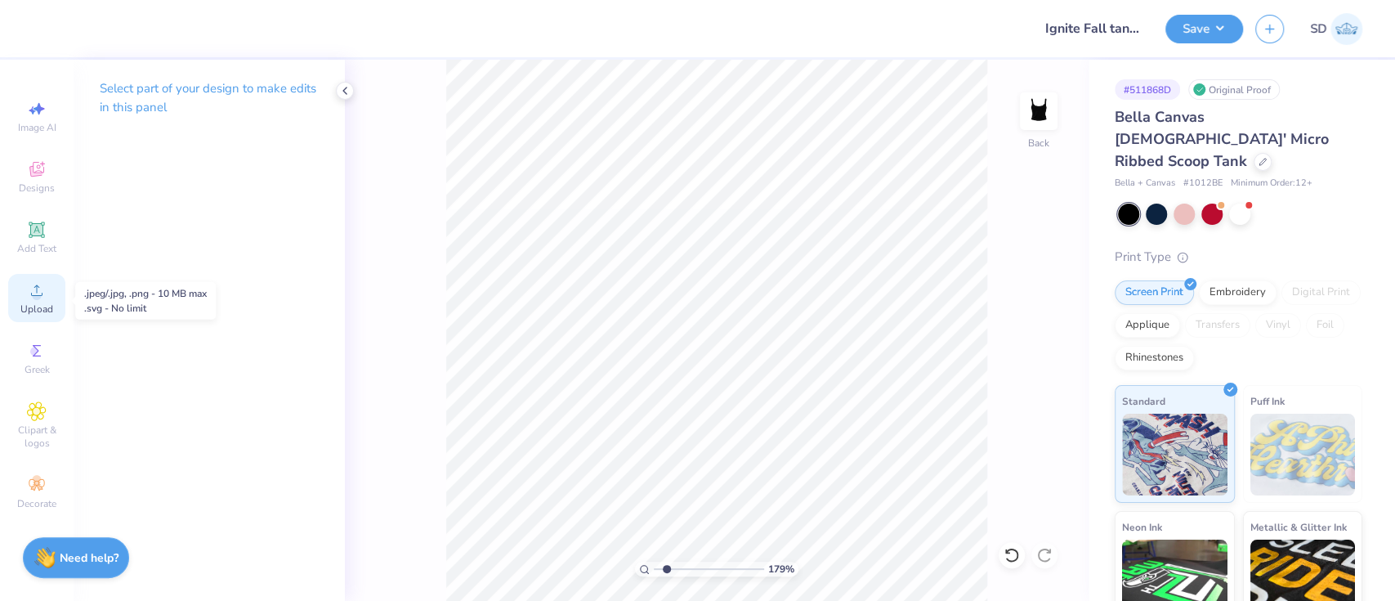
click at [29, 304] on span "Upload" at bounding box center [36, 308] width 33 height 13
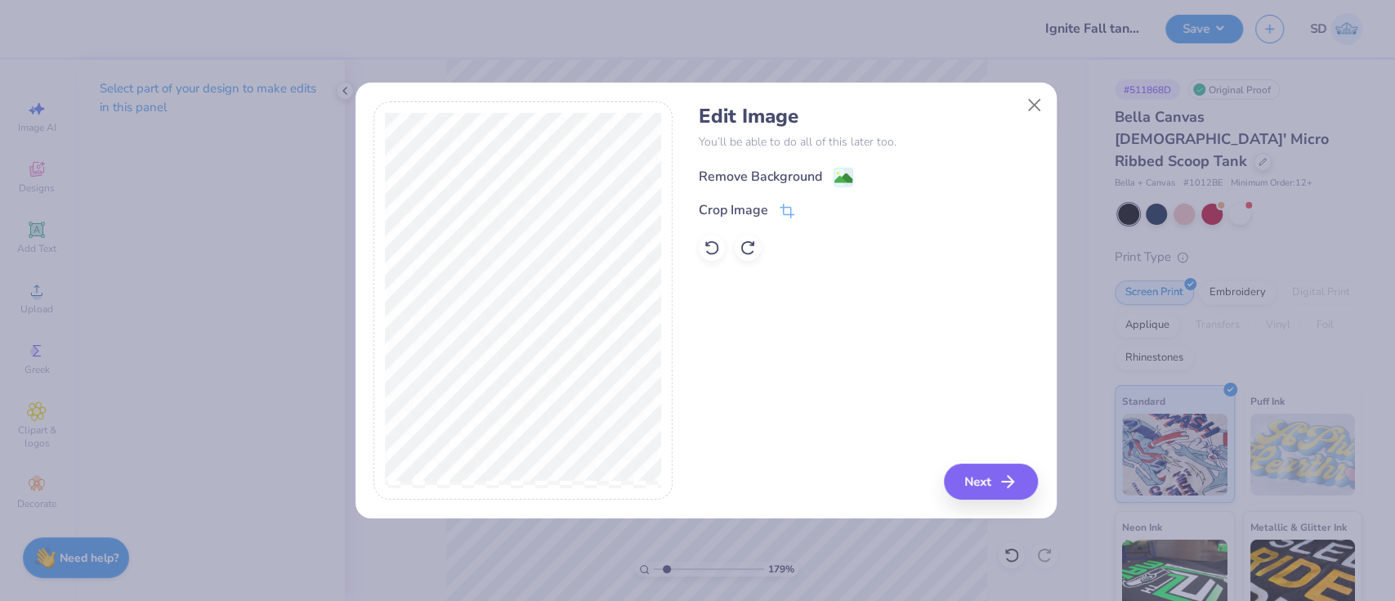
click at [758, 179] on div "Remove Background" at bounding box center [760, 177] width 123 height 20
click at [987, 477] on button "Next" at bounding box center [993, 481] width 94 height 36
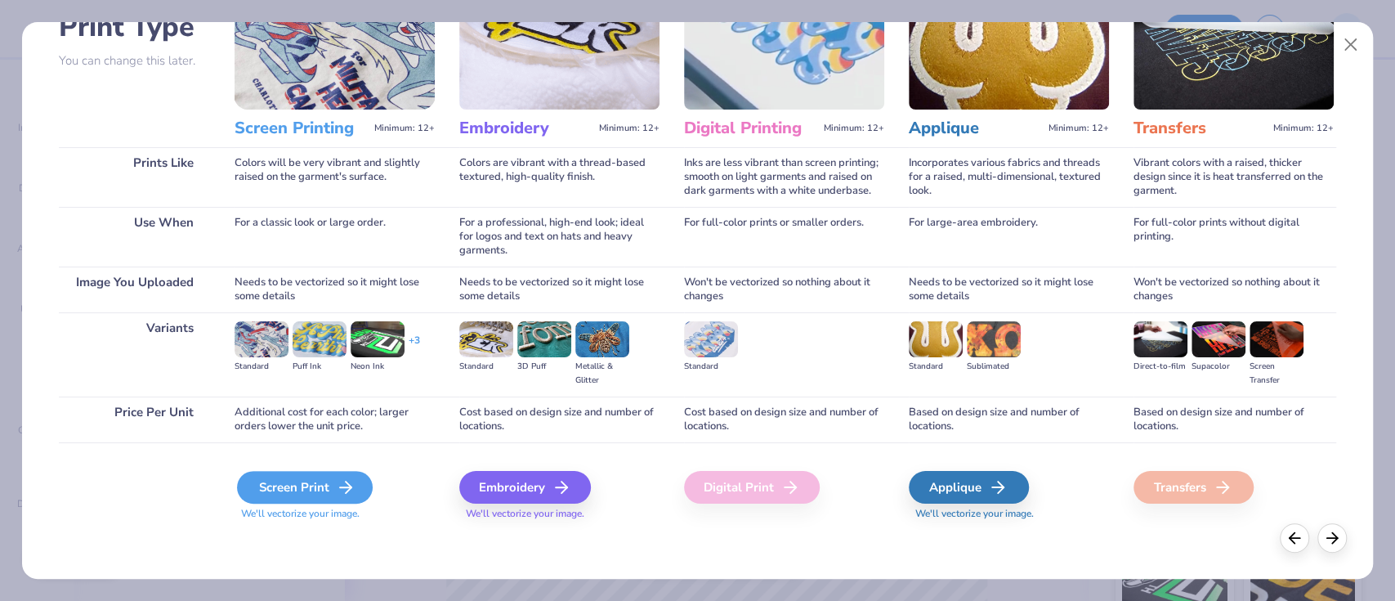
click at [280, 482] on div "Screen Print" at bounding box center [305, 487] width 136 height 33
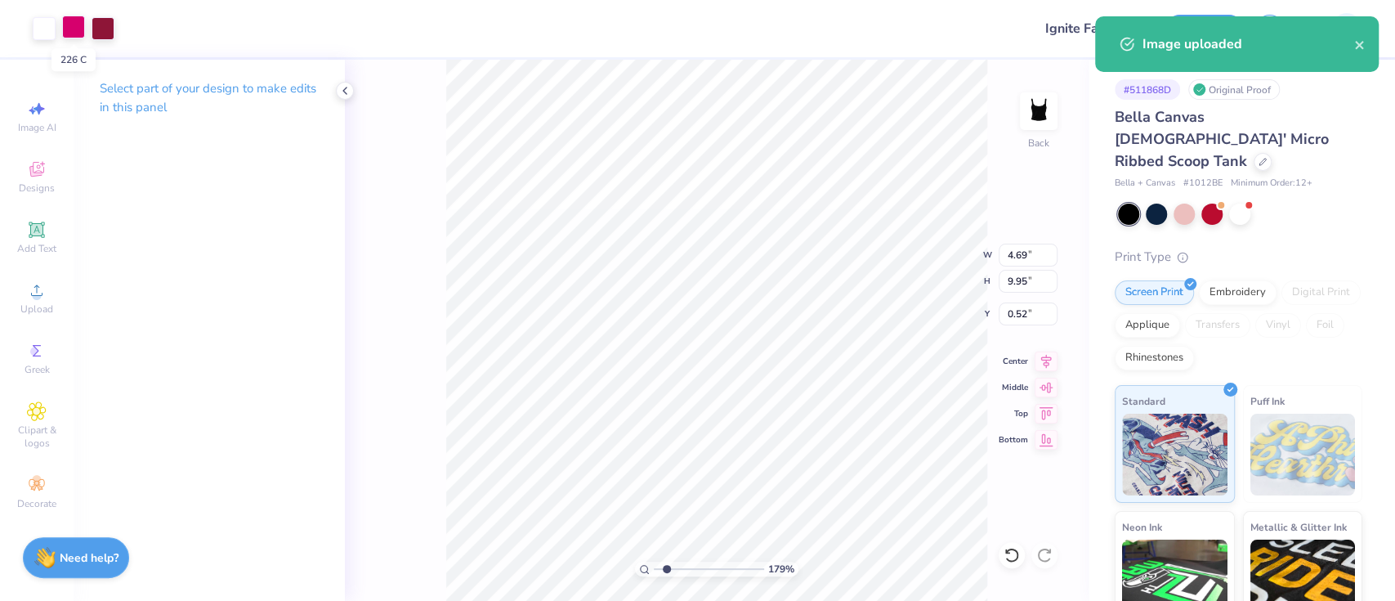
click at [78, 30] on div at bounding box center [73, 27] width 23 height 23
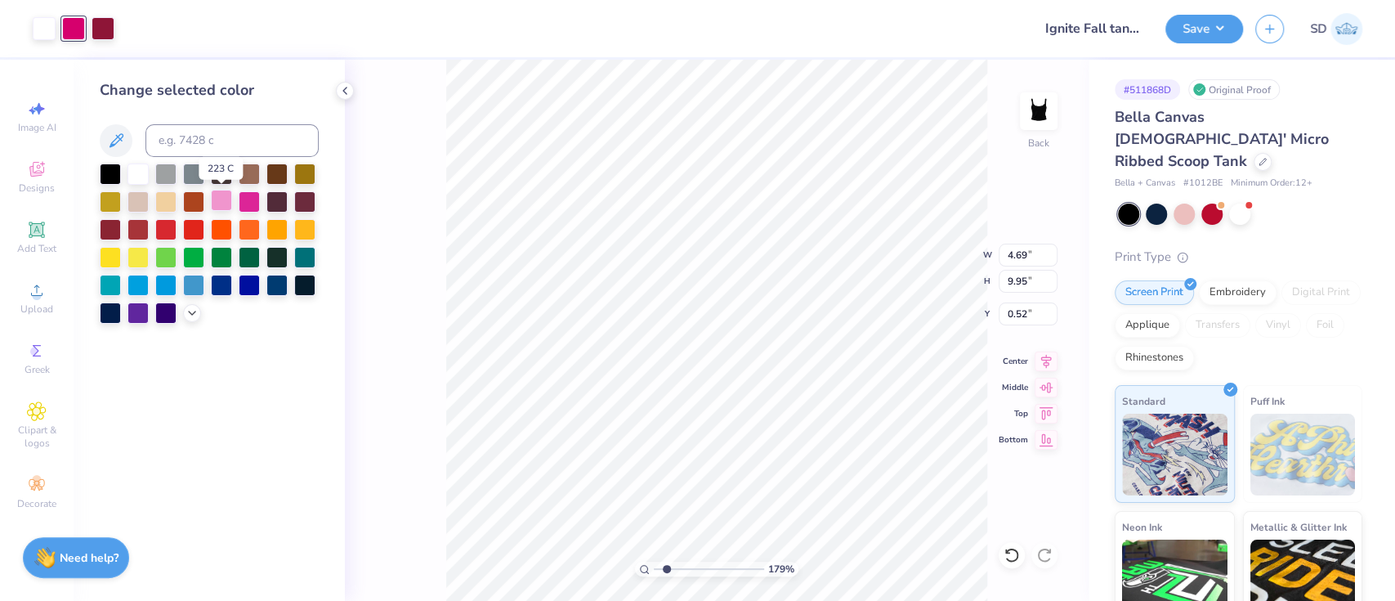
click at [214, 200] on div at bounding box center [221, 200] width 21 height 21
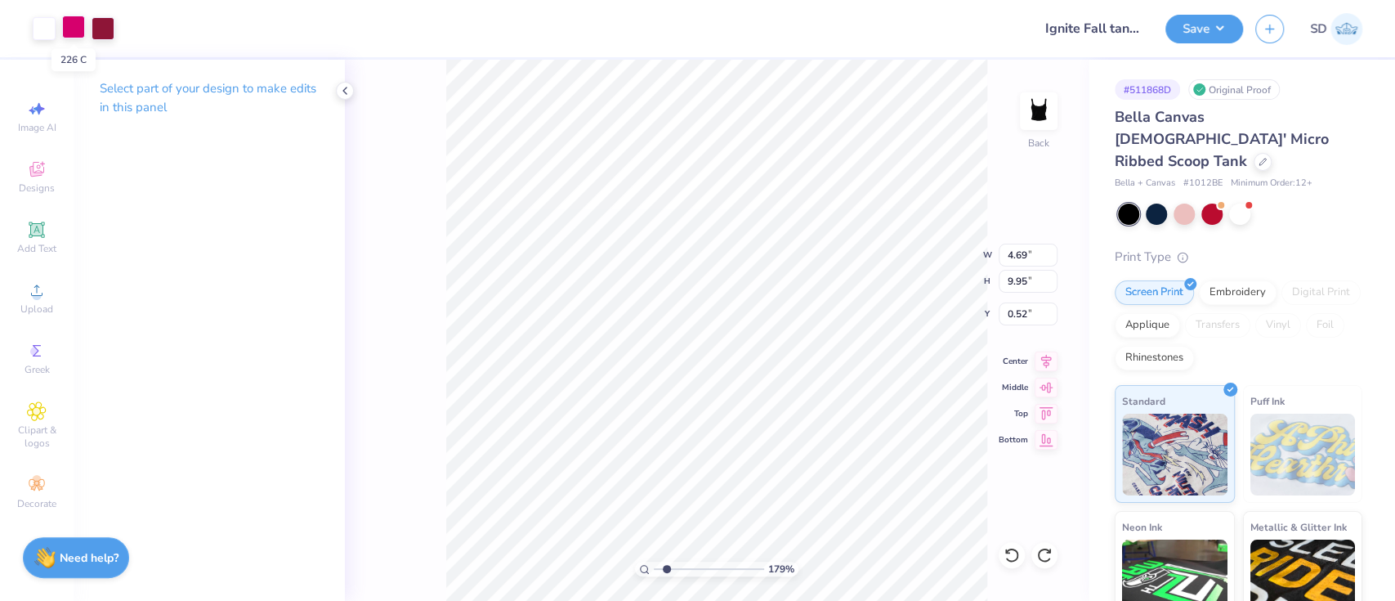
click at [72, 31] on div at bounding box center [73, 27] width 23 height 23
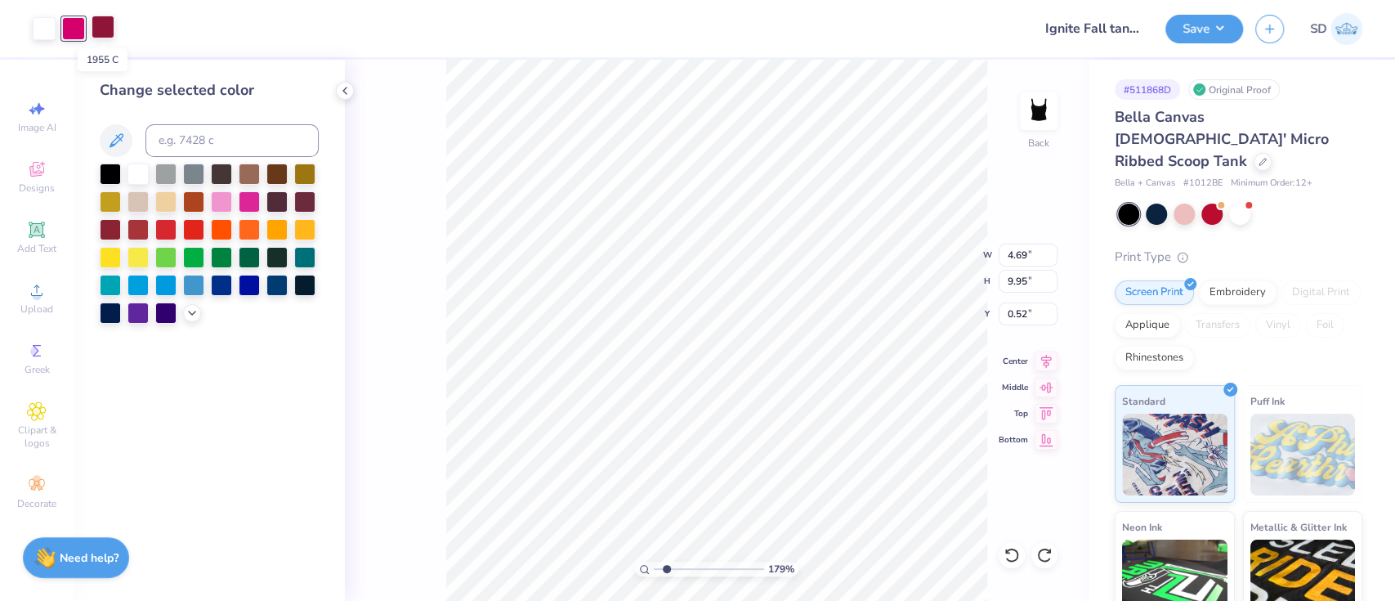
click at [105, 36] on div at bounding box center [103, 27] width 23 height 23
type input "1.78870182832617"
click at [217, 135] on input at bounding box center [231, 140] width 173 height 33
type input "226"
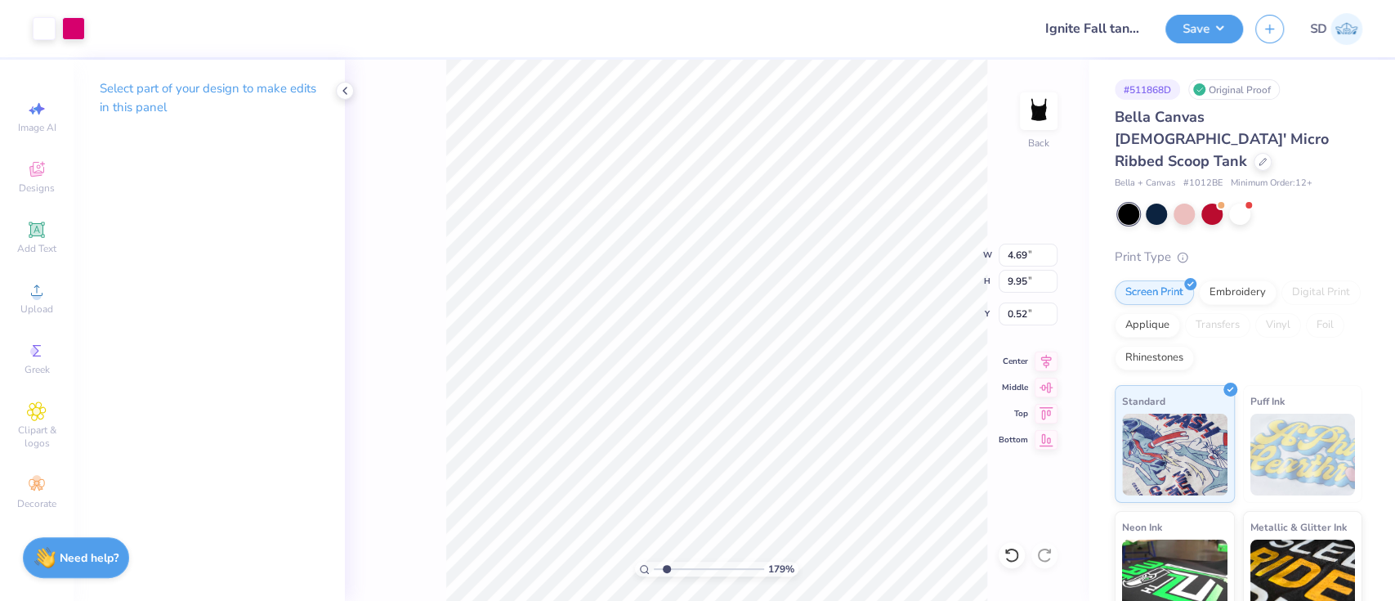
type input "1.78870182832617"
type input "3.57"
type input "7.57"
type input "0.53"
type input "1.78870182832617"
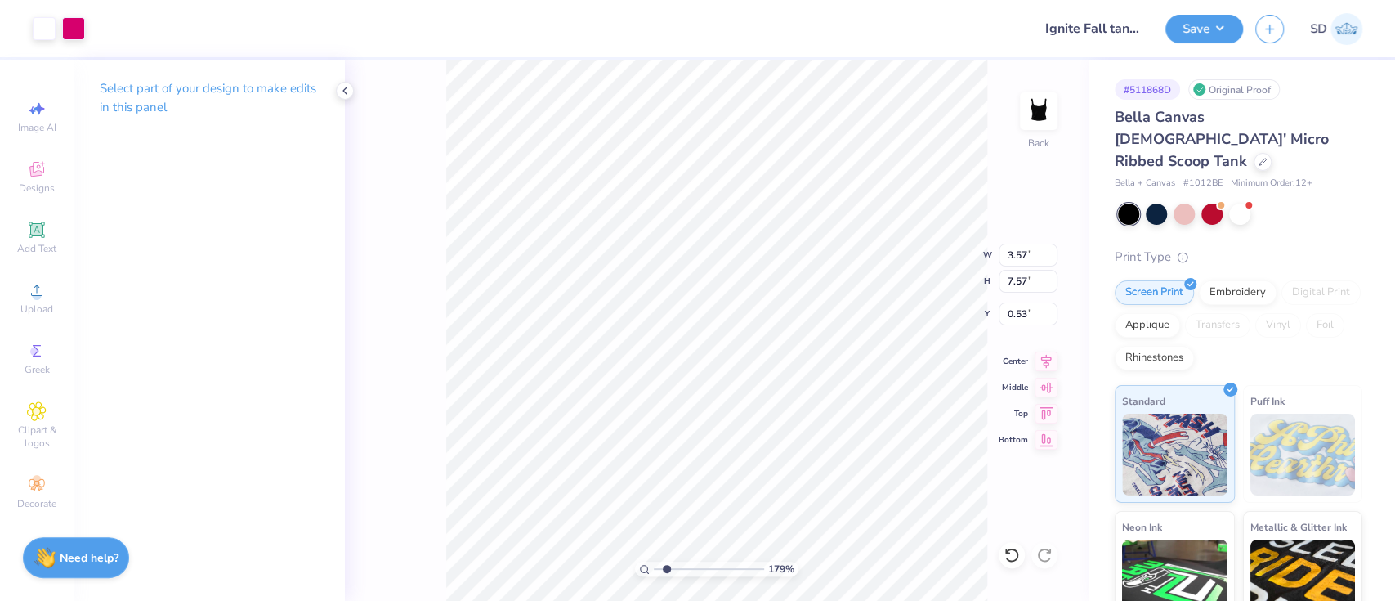
type input "0.80"
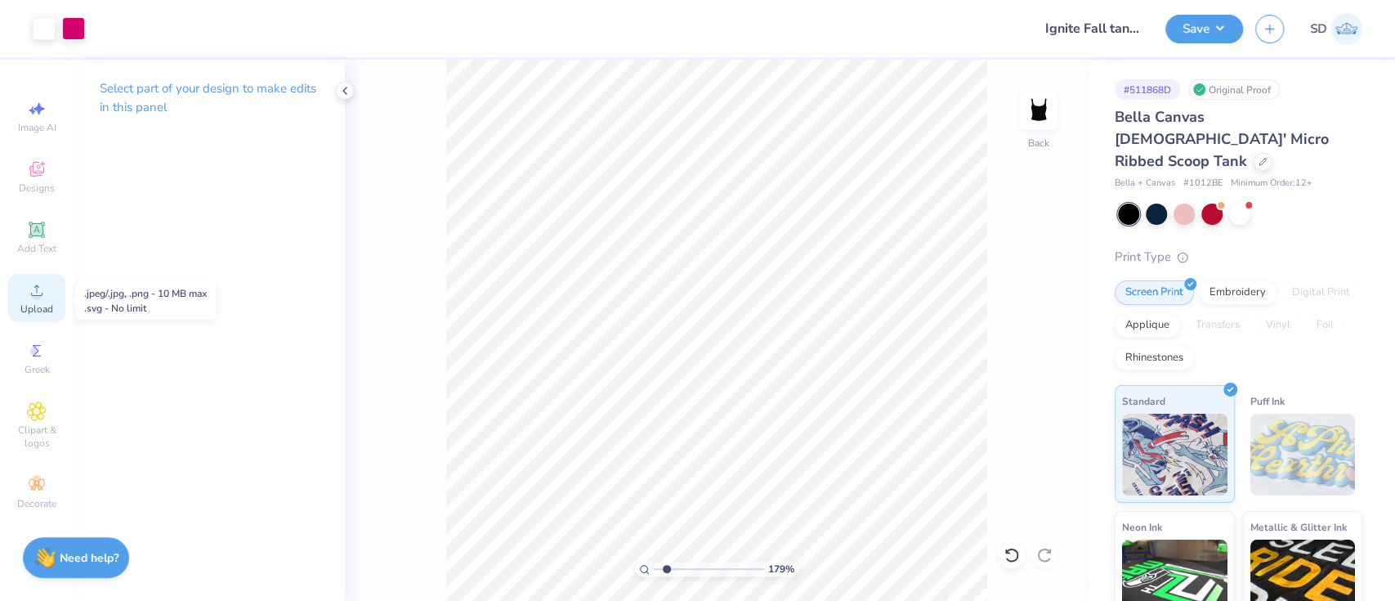
click at [45, 291] on icon at bounding box center [37, 290] width 20 height 20
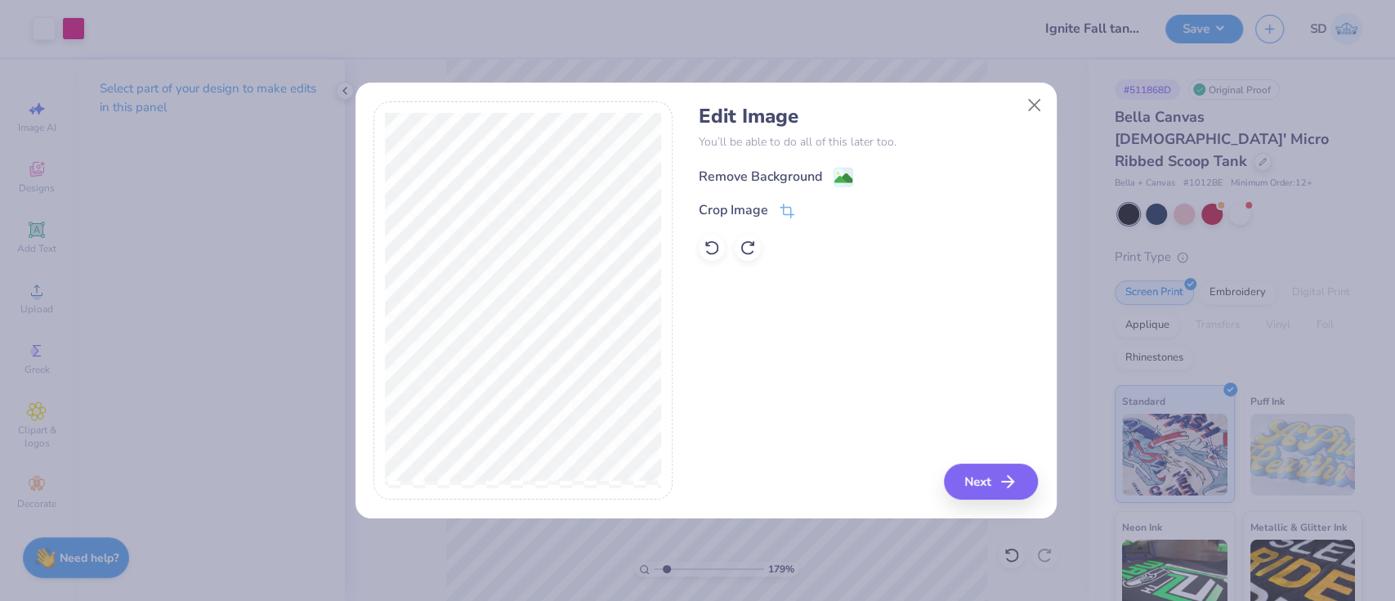
click at [769, 175] on div "Remove Background" at bounding box center [760, 177] width 123 height 20
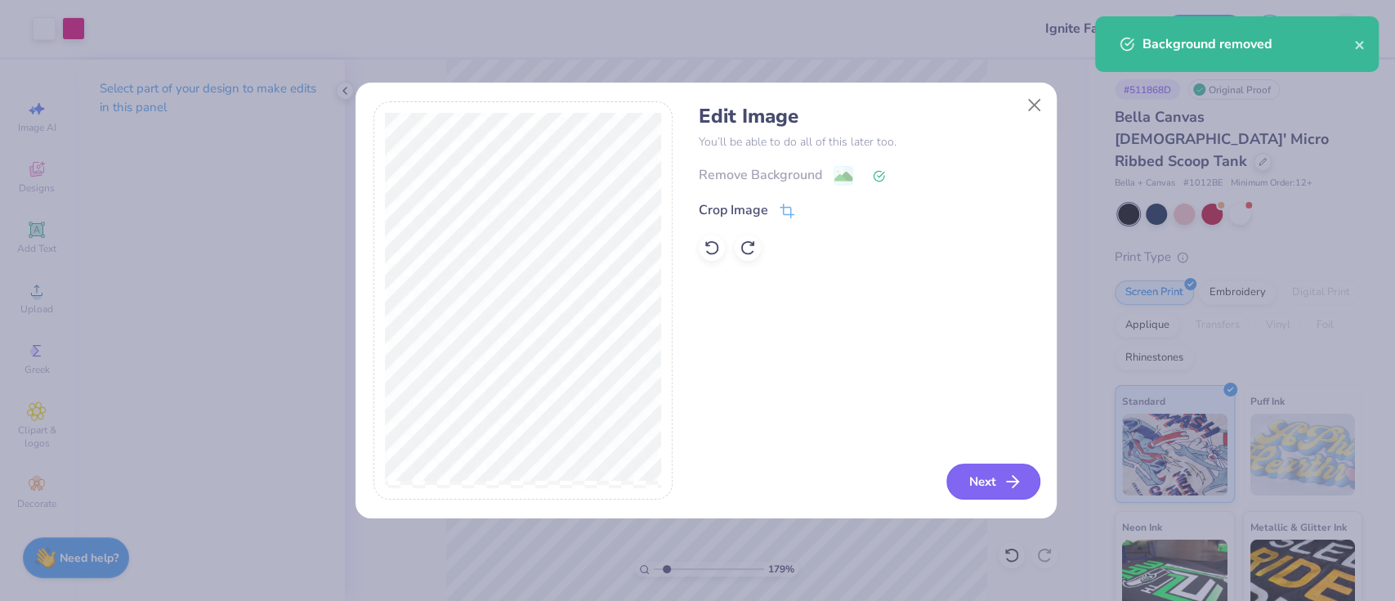
click at [1014, 493] on button "Next" at bounding box center [993, 481] width 94 height 36
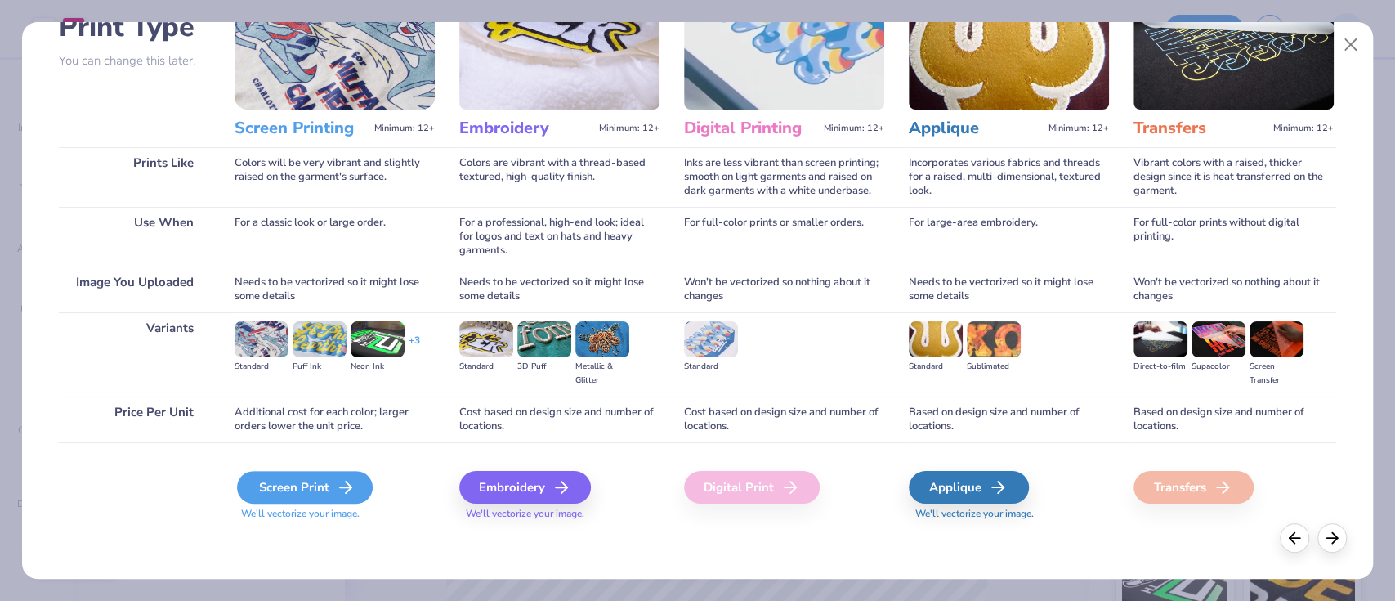
click at [297, 477] on div "Screen Print" at bounding box center [305, 487] width 136 height 33
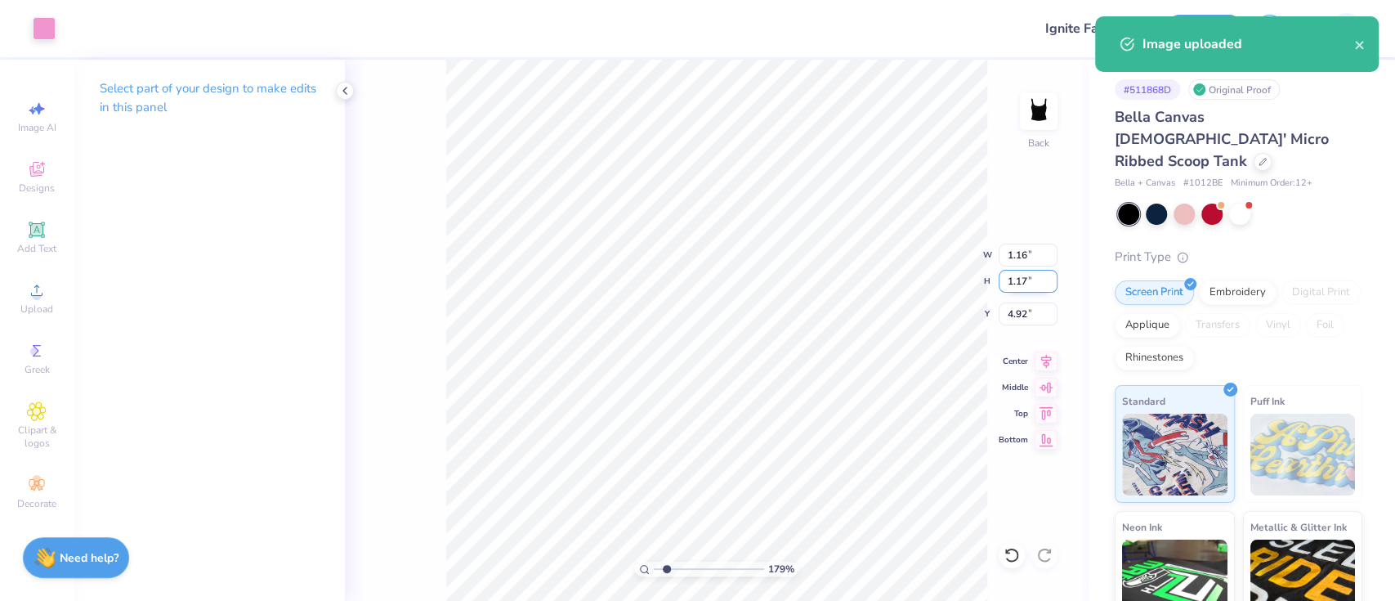
type input "1.78870182832617"
type input "5.50"
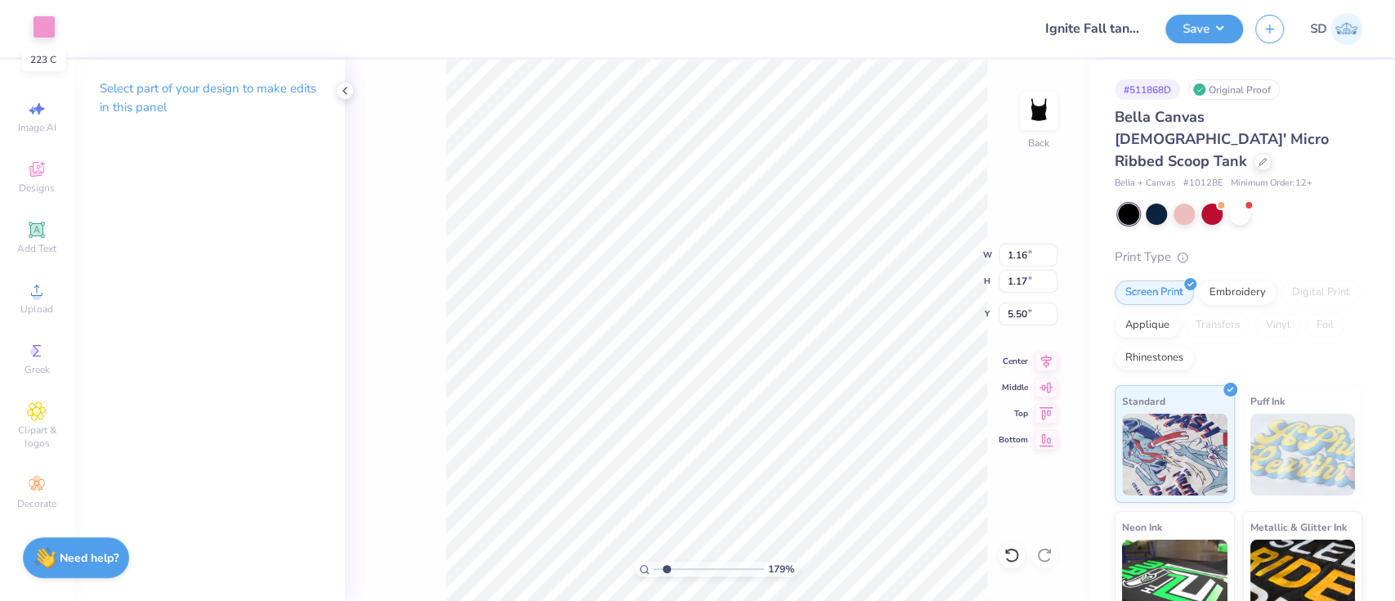
click at [46, 33] on div at bounding box center [44, 27] width 23 height 23
type input "1.78870182832617"
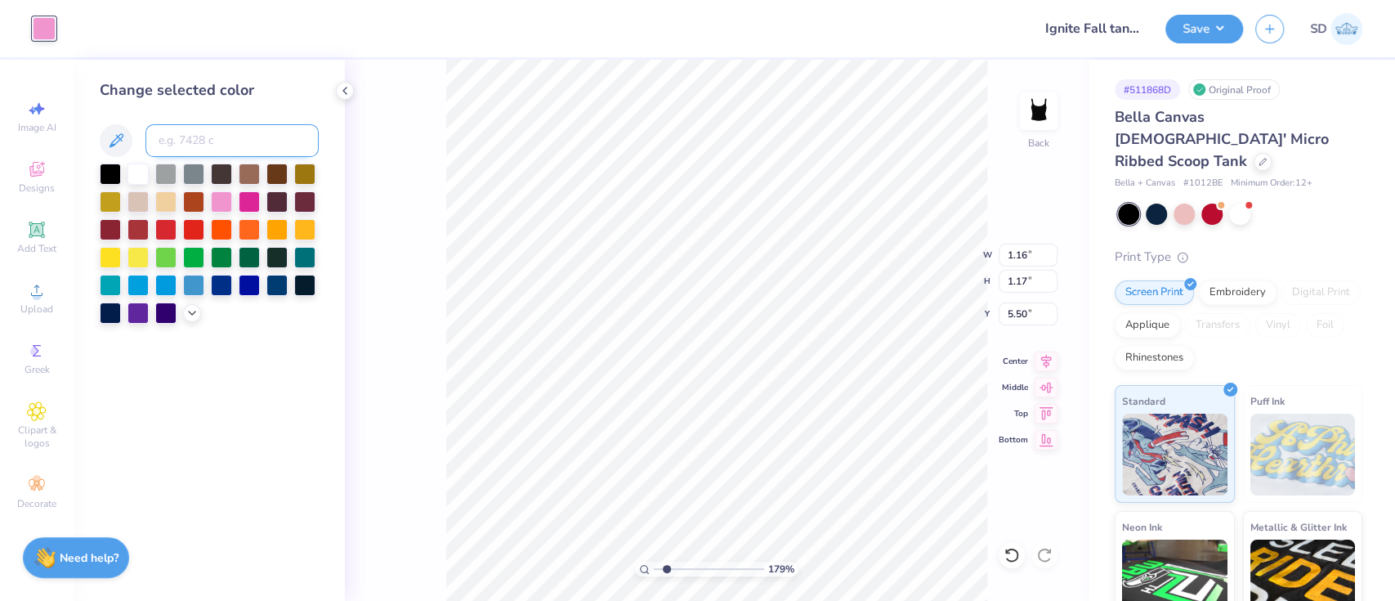
click at [186, 128] on input at bounding box center [231, 140] width 173 height 33
type input "226"
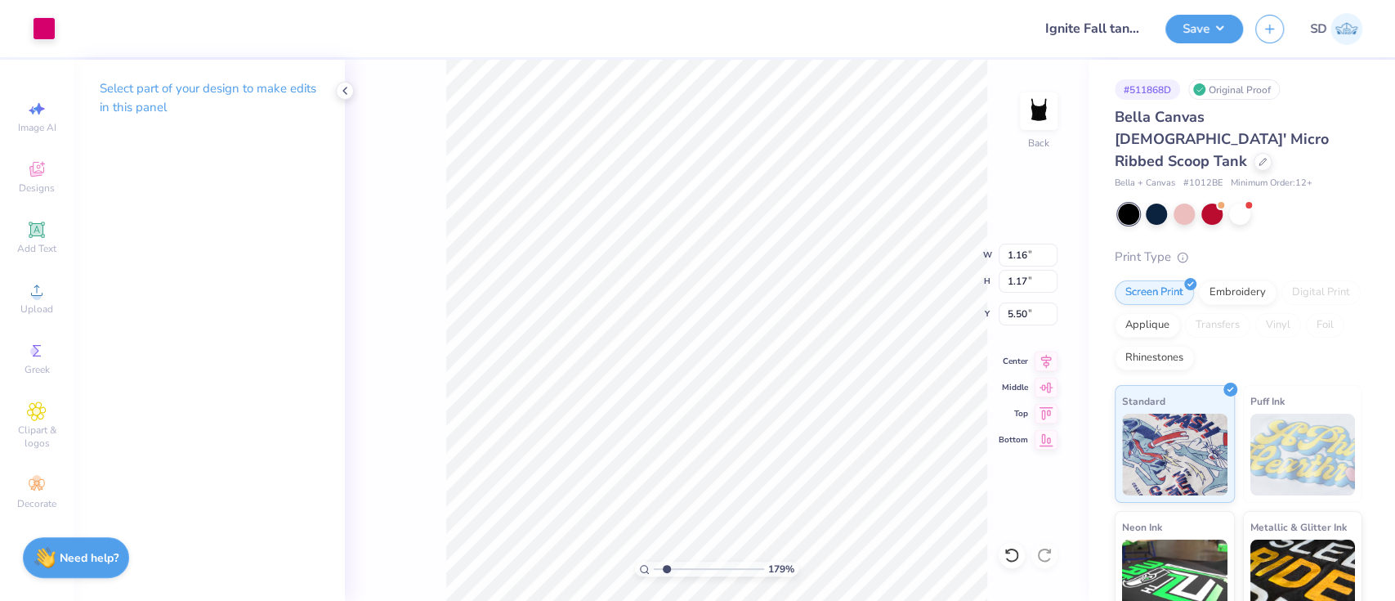
type input "1.78870182832617"
type input "7.41"
type input "1.78870182832617"
type input "5.50"
type input "1.78870182832617"
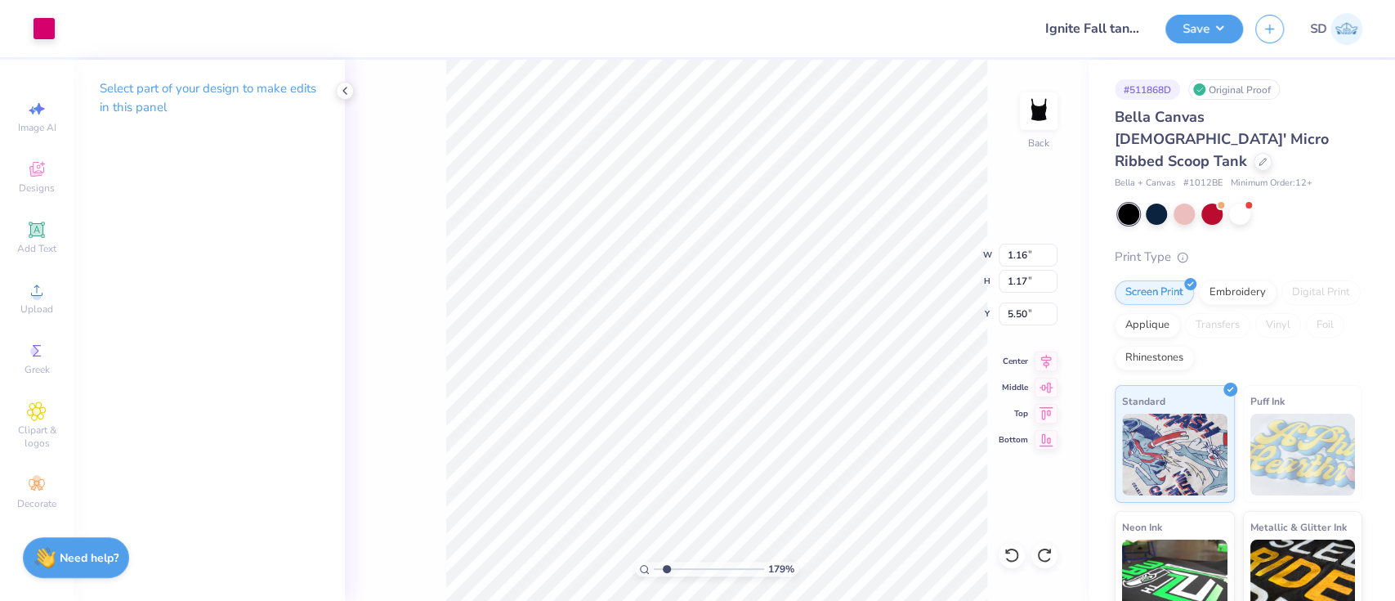
type input "6.23"
click at [1036, 250] on input "1.16" at bounding box center [1028, 255] width 59 height 23
type input "1"
type input ".7"
type input "1.78870182832617"
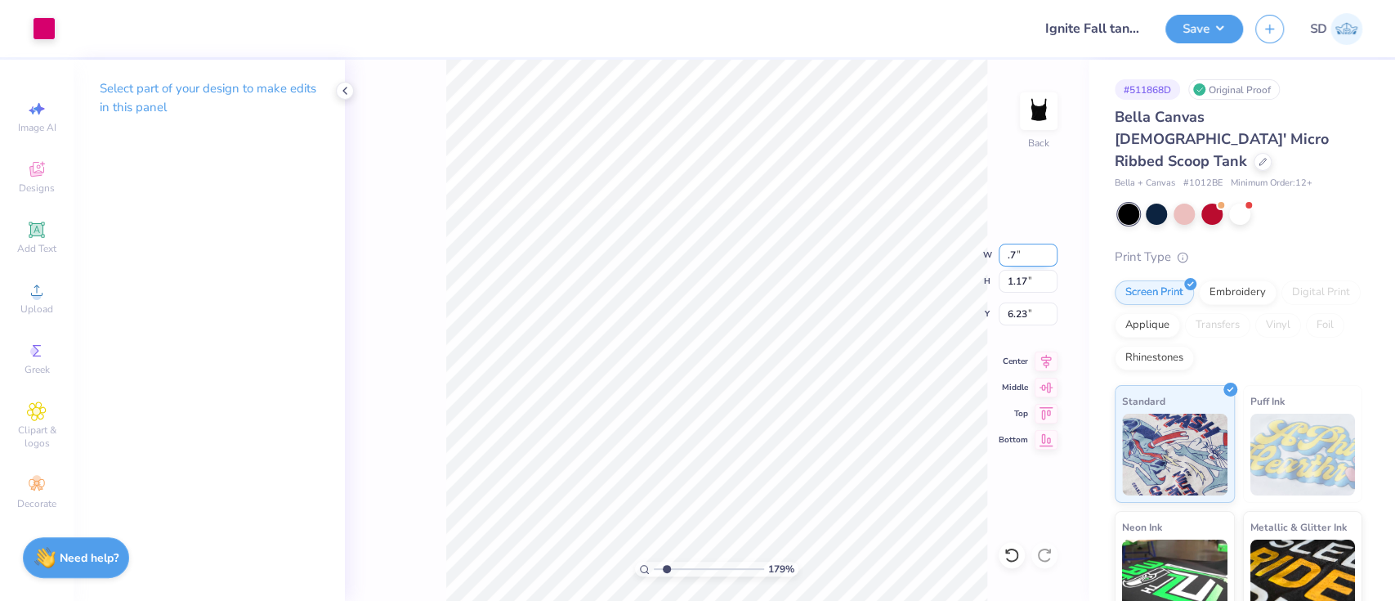
type input "0.70"
type input "0.71"
type input "6.46"
type input "1.78870182832617"
type input "7.67"
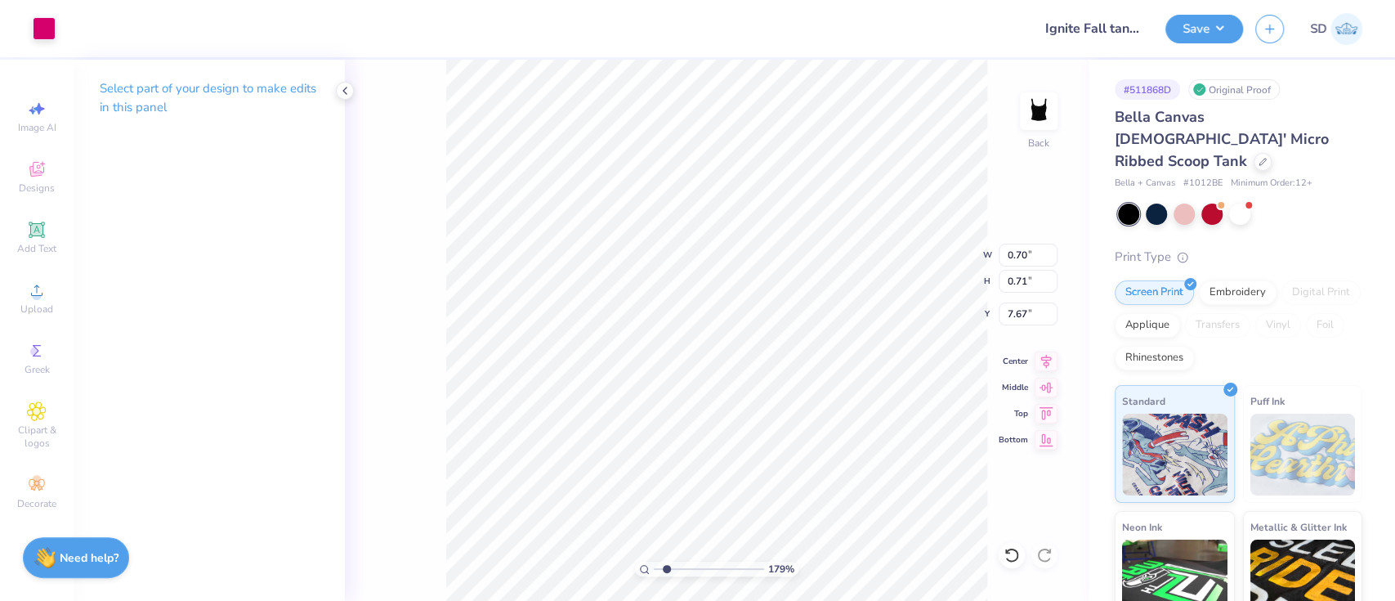
type input "1.78870182832617"
type input "0.71"
type input "0.69"
type input "1.78870182832617"
type input "8.03"
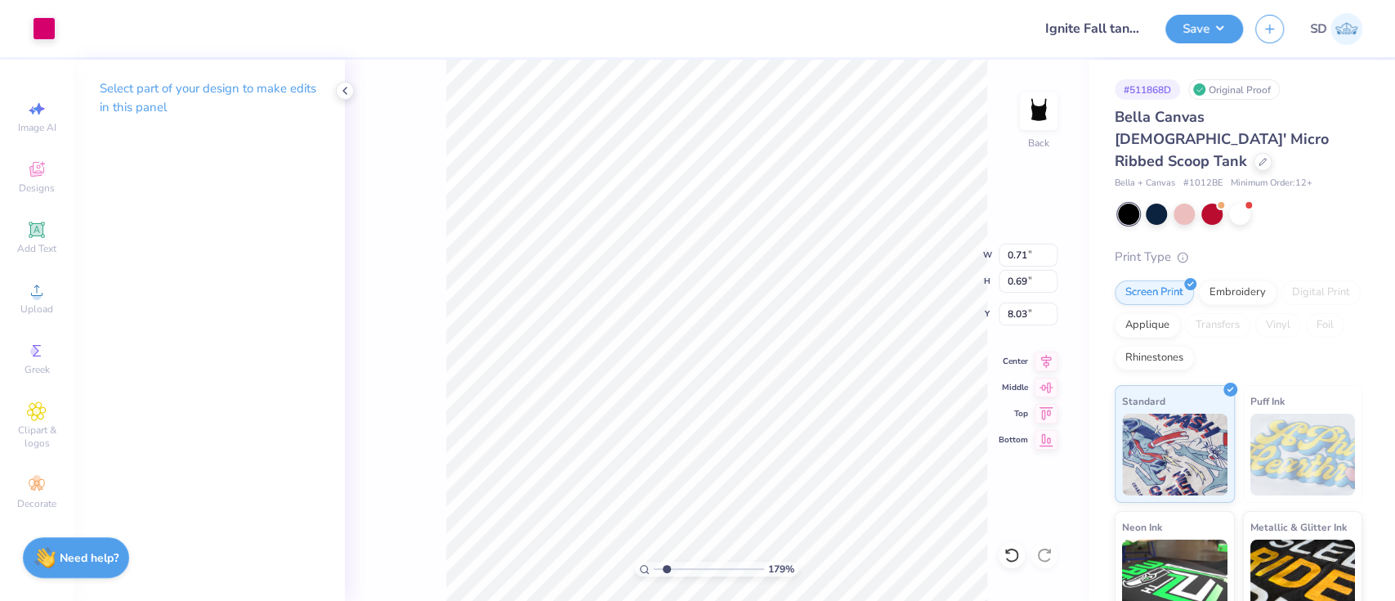
type input "1.78870182832617"
type input "7.35"
type input "1.78870182832617"
click at [1029, 249] on input "0.71" at bounding box center [1028, 255] width 59 height 23
type input "0.5"
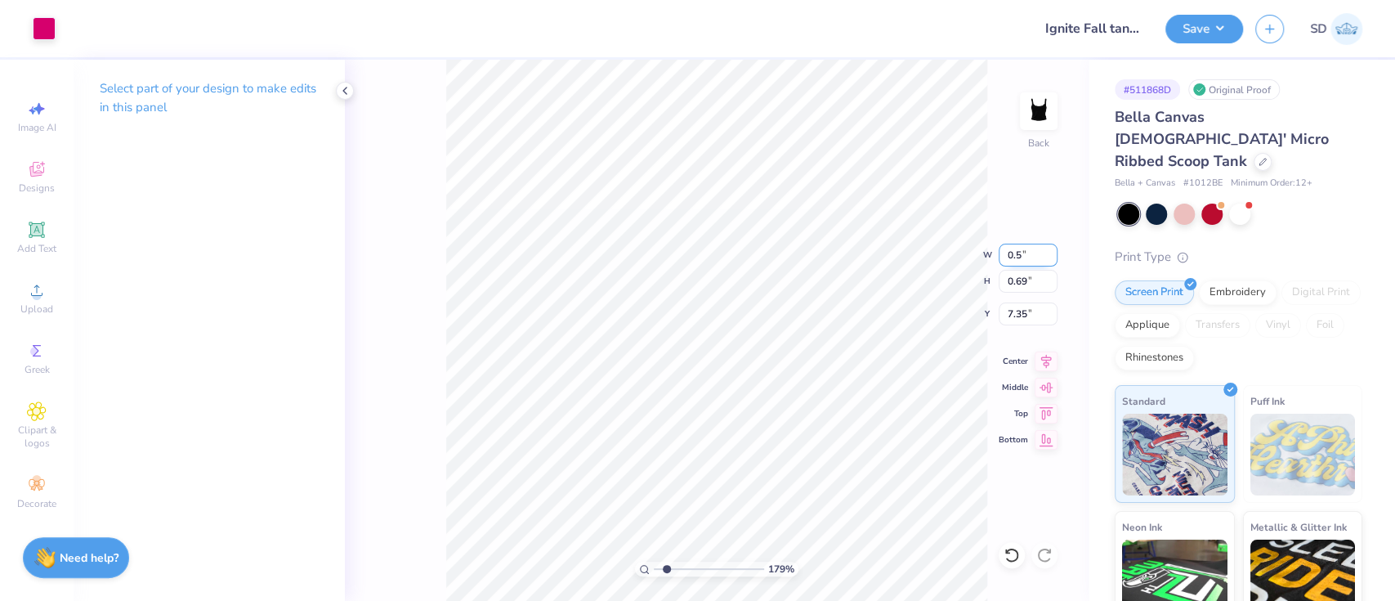
type input "1.78870182832617"
type input "0.50"
type input "0.48"
type input "7.45"
type input "1.78870182832617"
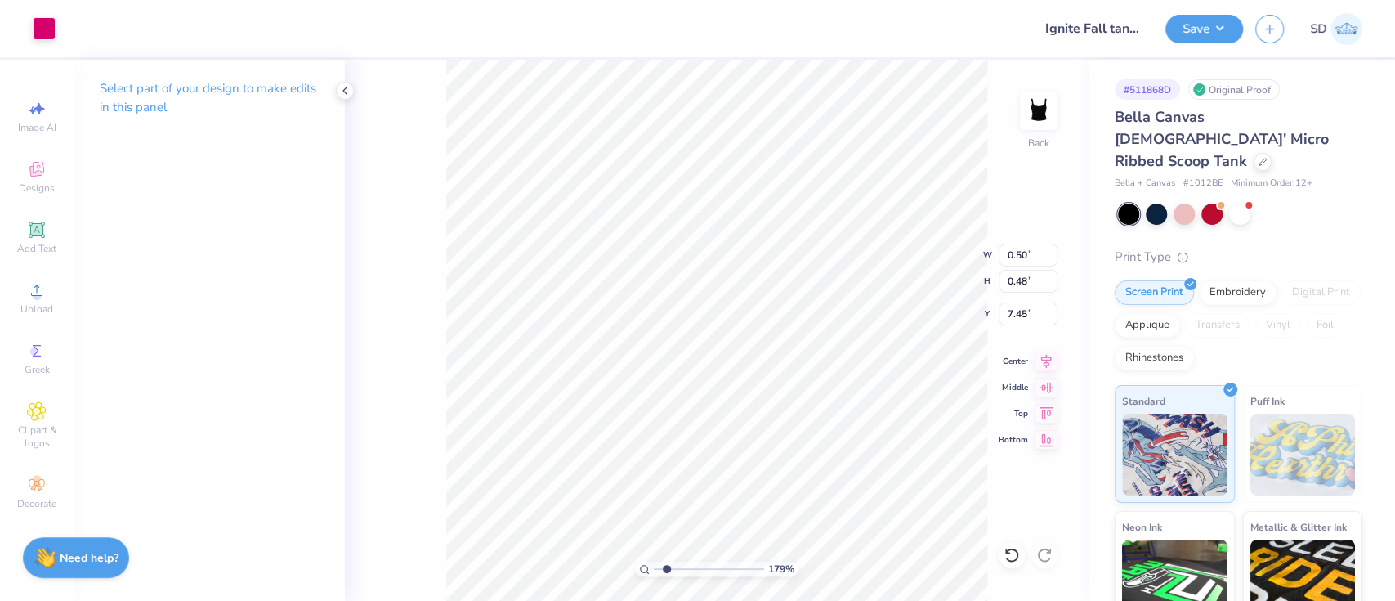
type input "7.89"
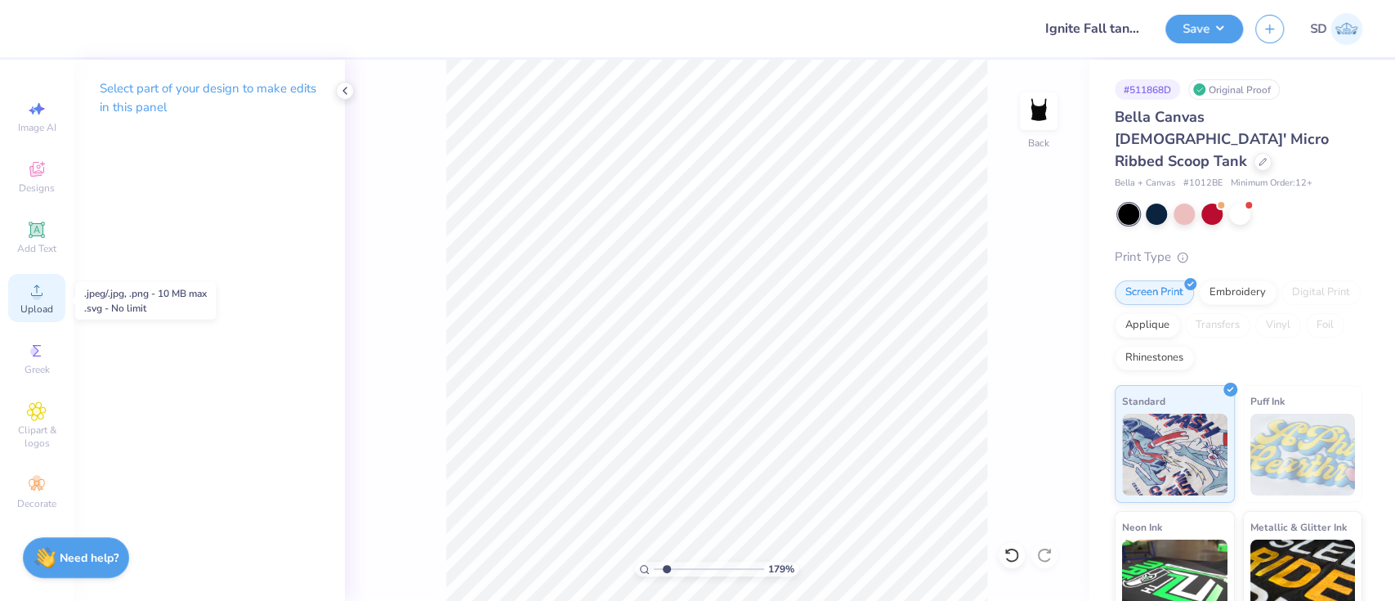
click at [46, 303] on div "Upload" at bounding box center [36, 298] width 57 height 48
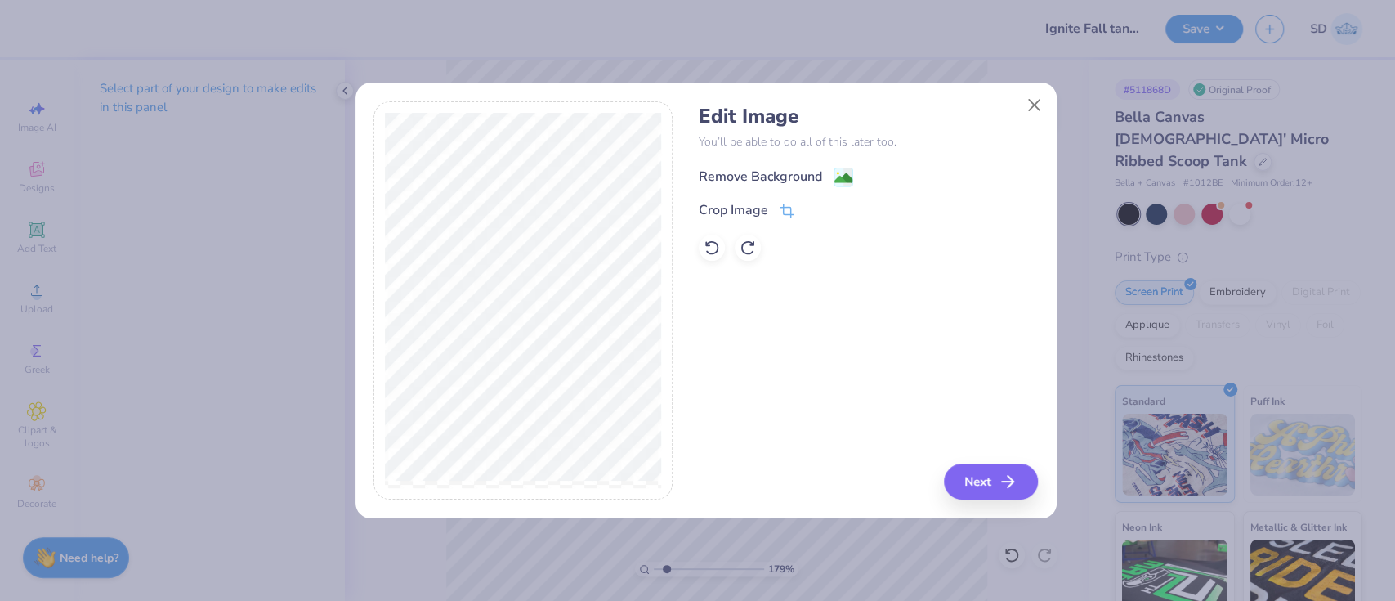
click at [780, 177] on div "Remove Background" at bounding box center [760, 177] width 123 height 20
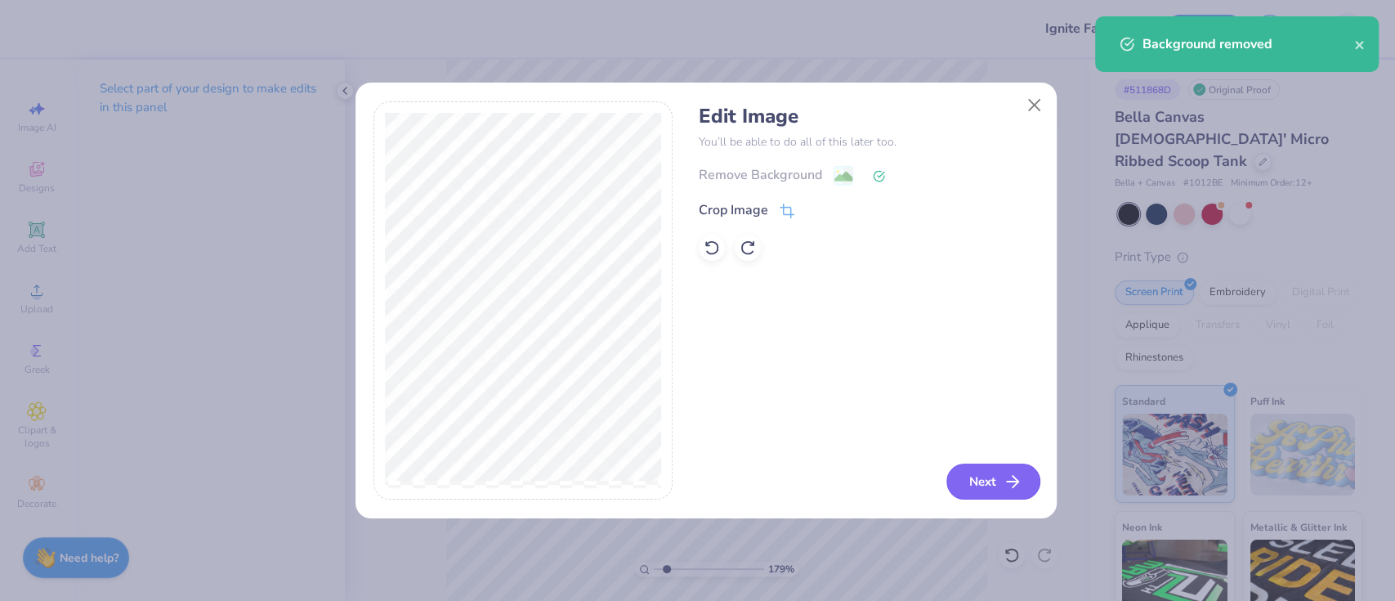
click at [979, 473] on button "Next" at bounding box center [993, 481] width 94 height 36
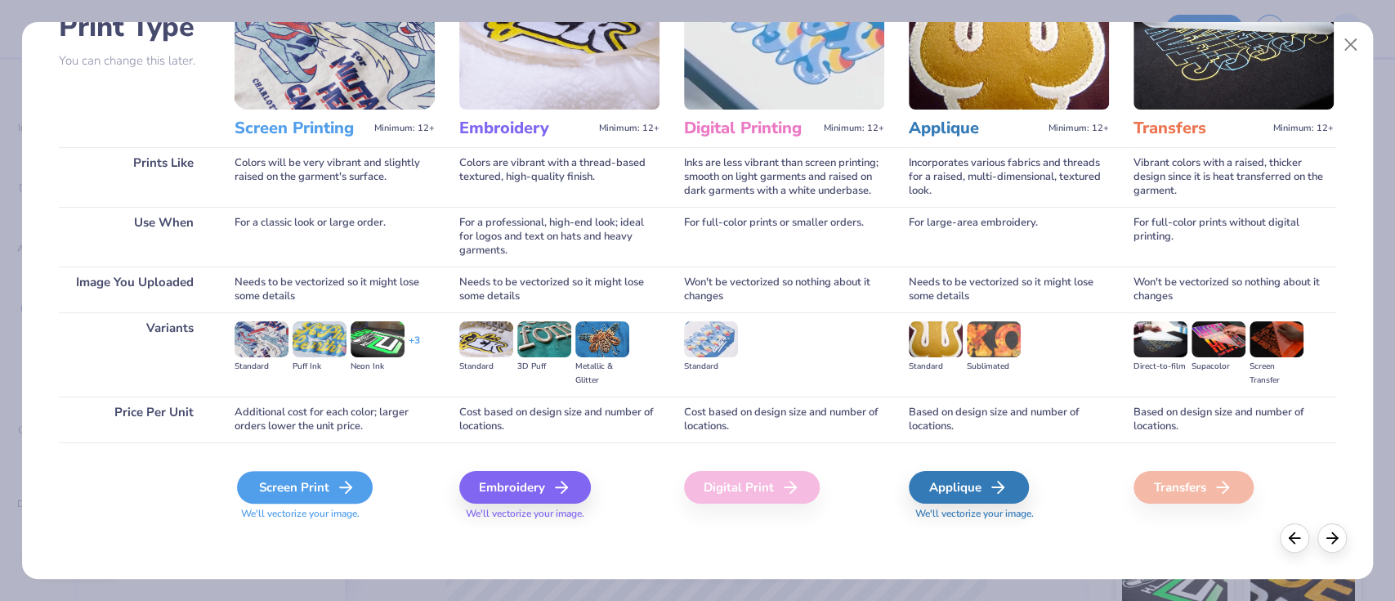
click at [339, 481] on icon at bounding box center [346, 487] width 20 height 20
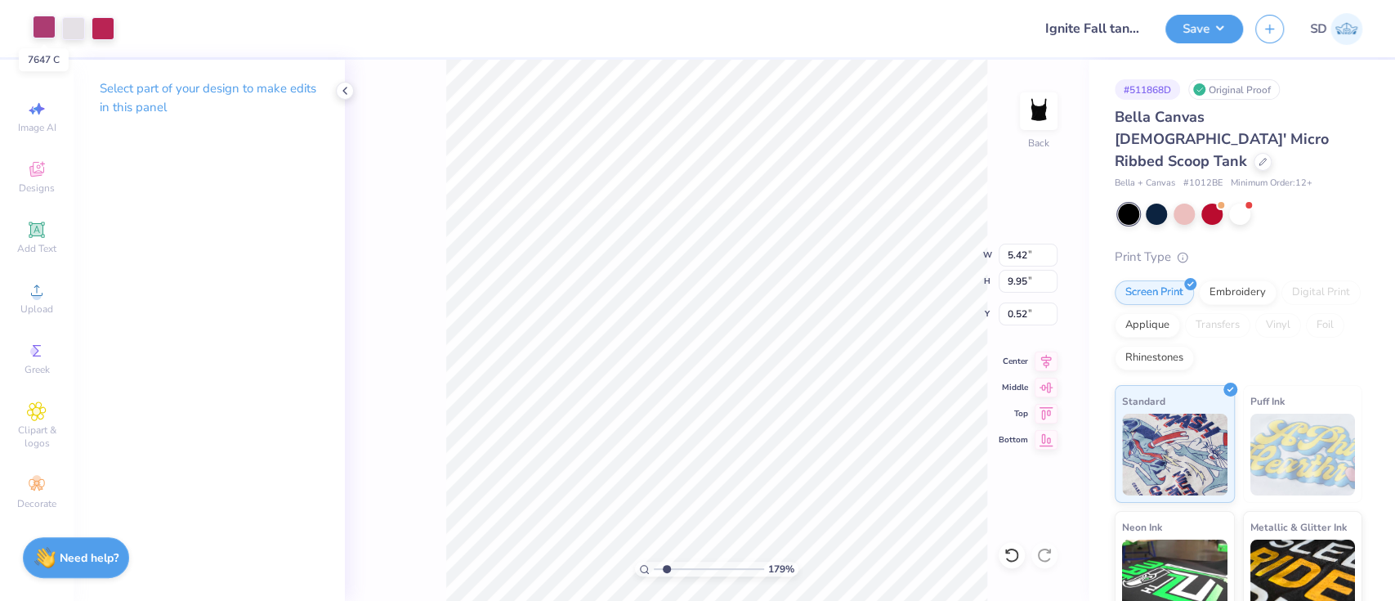
click at [40, 26] on div at bounding box center [44, 27] width 23 height 23
type input "1.78870182832617"
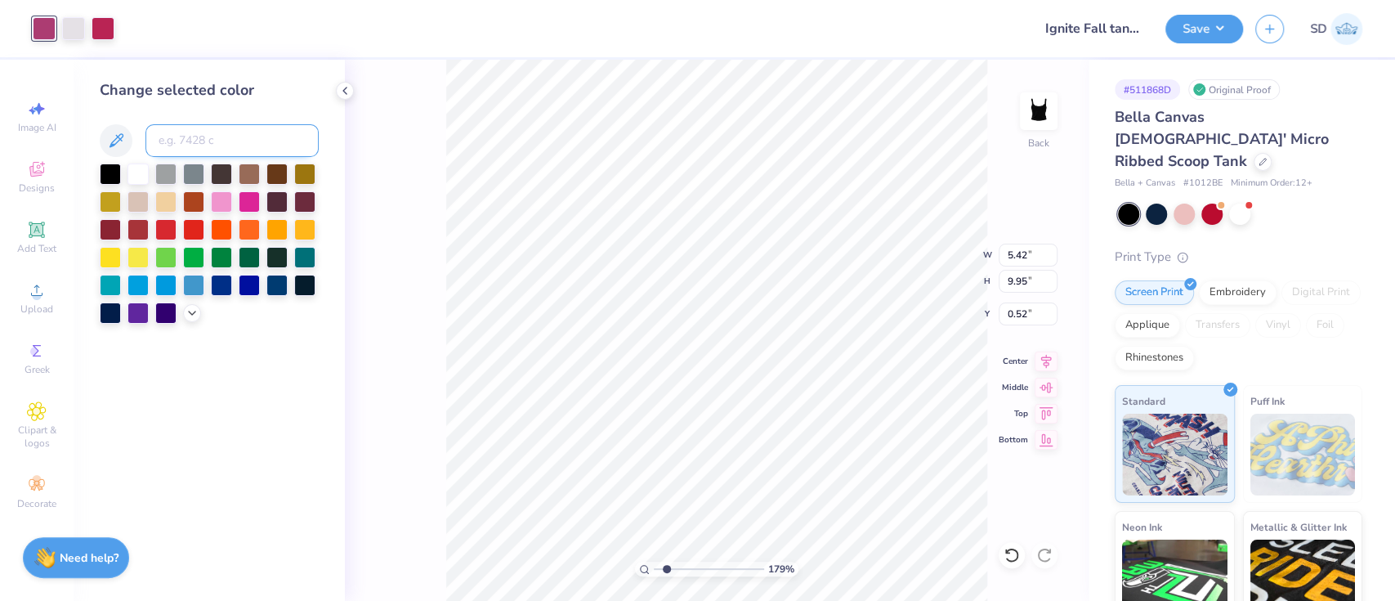
click at [186, 134] on input at bounding box center [231, 140] width 173 height 33
type input "223"
click at [195, 143] on input at bounding box center [231, 140] width 173 height 33
click at [248, 205] on div at bounding box center [249, 200] width 21 height 21
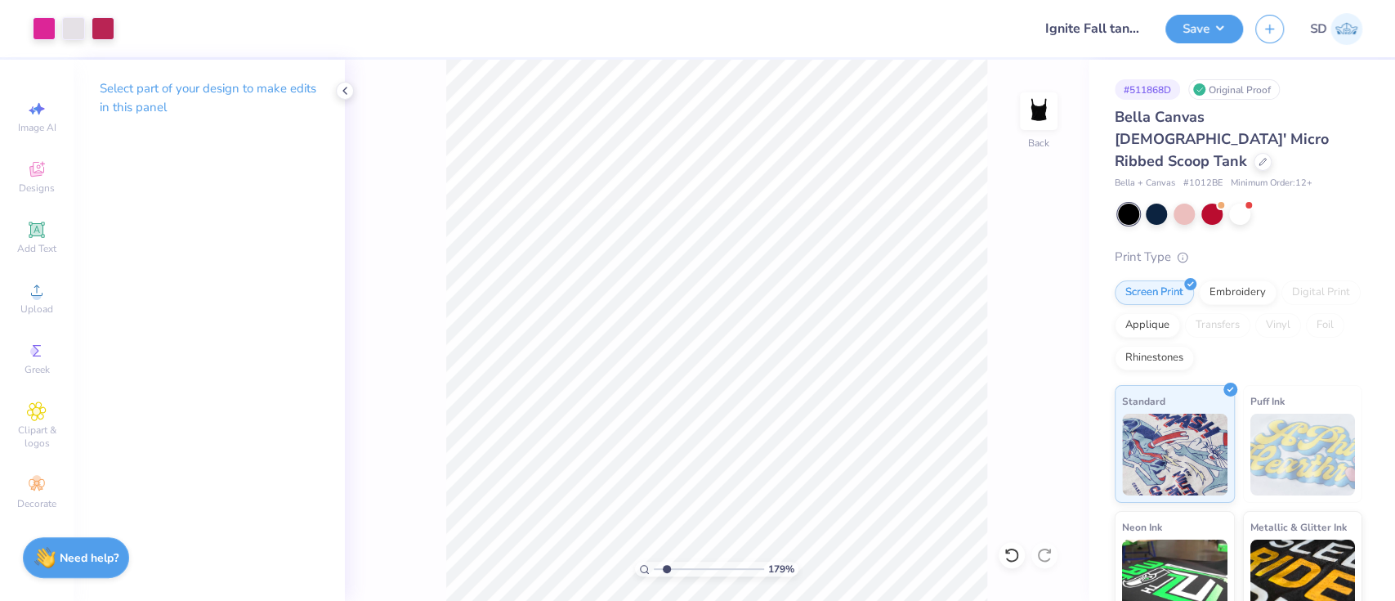
click at [988, 500] on div "179 % Back" at bounding box center [717, 330] width 744 height 541
type input "1.78870182832617"
type input "4.69"
type input "8.60"
type input "1.78870182832617"
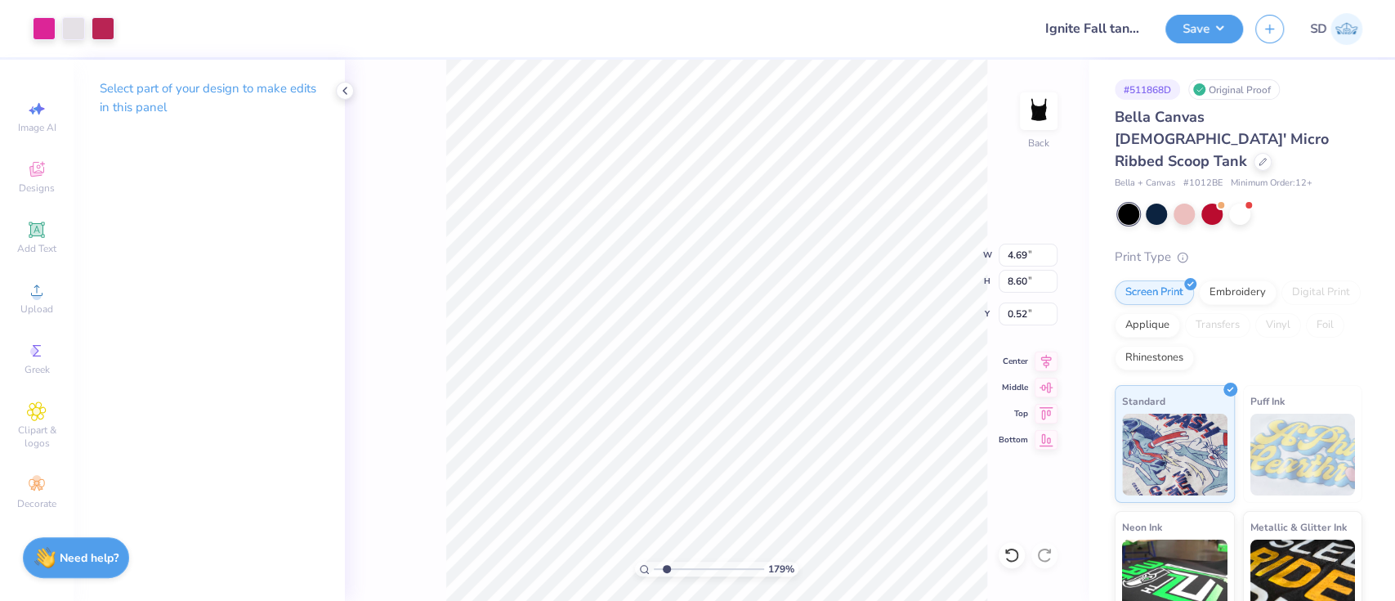
type input "0.50"
type input "1.78870182832617"
type input "8.35"
click at [967, 427] on li "Group" at bounding box center [979, 423] width 128 height 32
click at [344, 96] on icon at bounding box center [344, 90] width 13 height 13
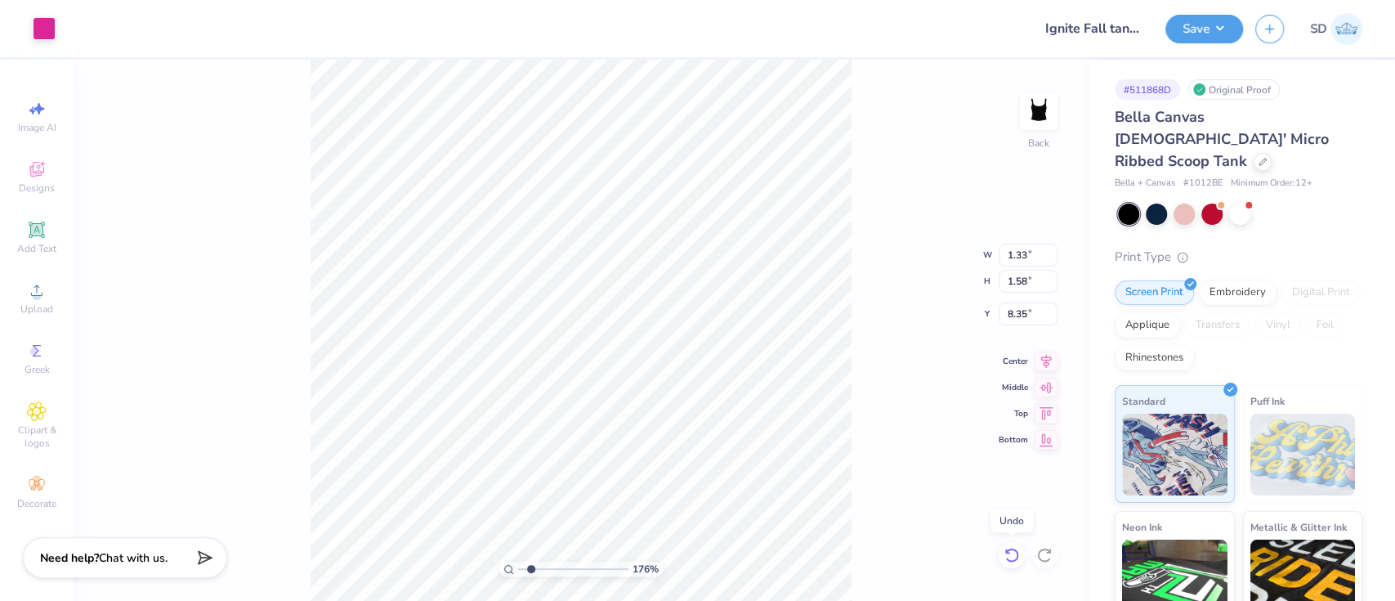
click at [1011, 557] on icon at bounding box center [1012, 555] width 16 height 16
click at [1041, 558] on icon at bounding box center [1044, 555] width 16 height 16
type input "1.00004512474949"
type input "1.32"
type input "1.59"
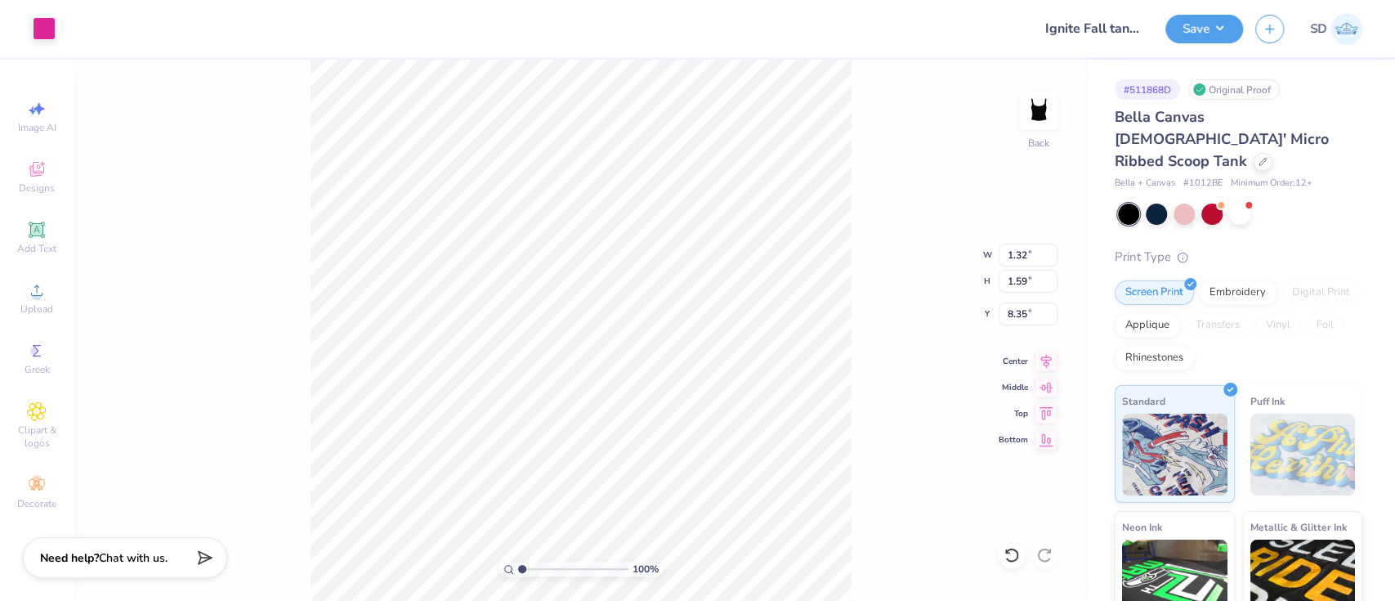
type input "1.00004512474949"
type input "7.33"
type input "1.52841563429779"
type input "5.50"
click at [1195, 29] on button "Save" at bounding box center [1204, 26] width 78 height 29
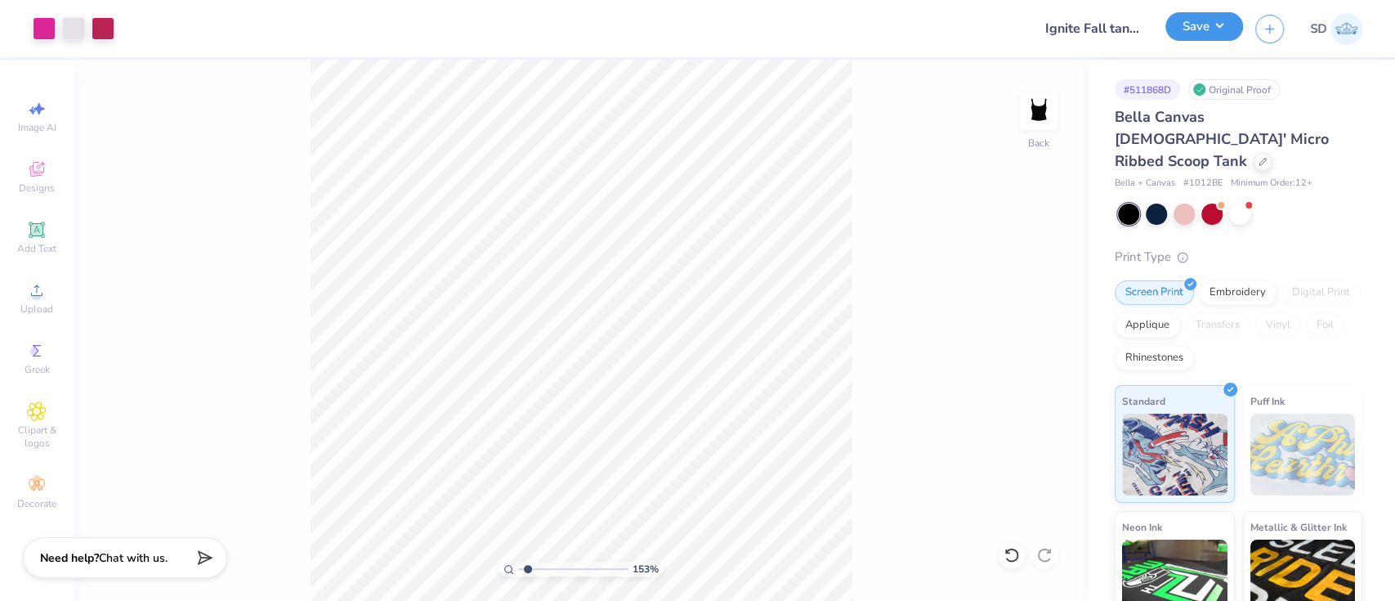
type input "1.52841563429779"
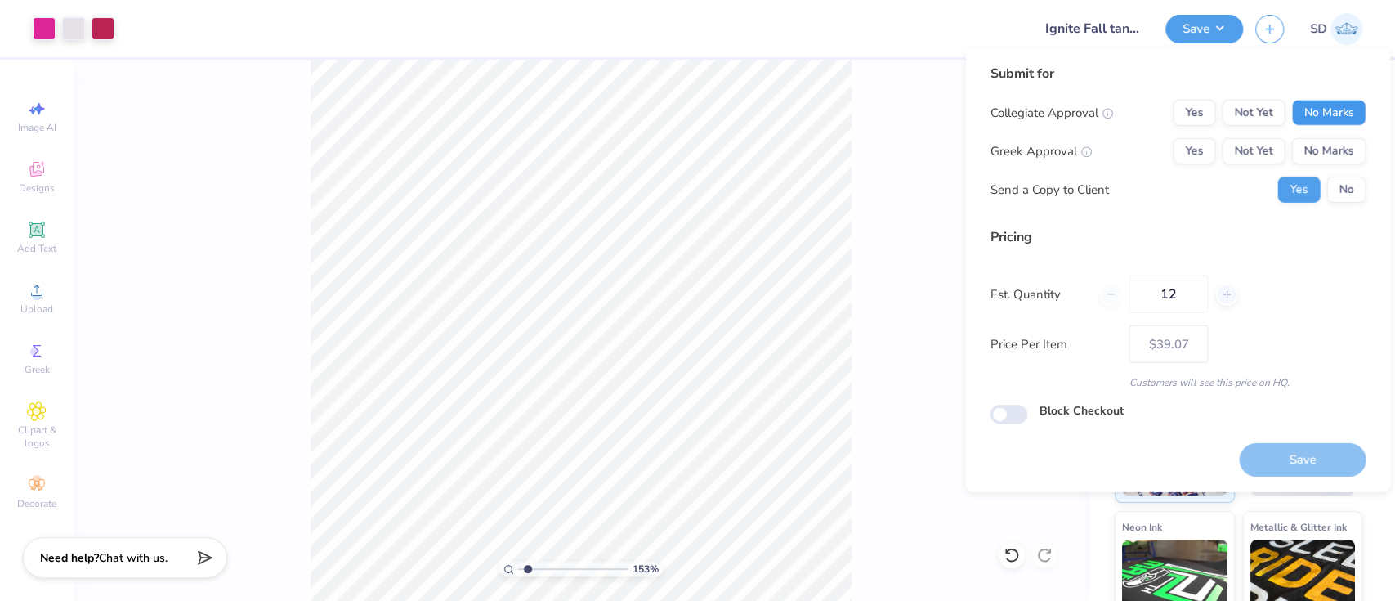
click at [1318, 100] on button "No Marks" at bounding box center [1328, 113] width 74 height 26
click at [1329, 139] on button "No Marks" at bounding box center [1328, 151] width 74 height 26
type input "– –"
click at [1344, 183] on button "No" at bounding box center [1345, 190] width 39 height 26
type input "1.52841563429779"
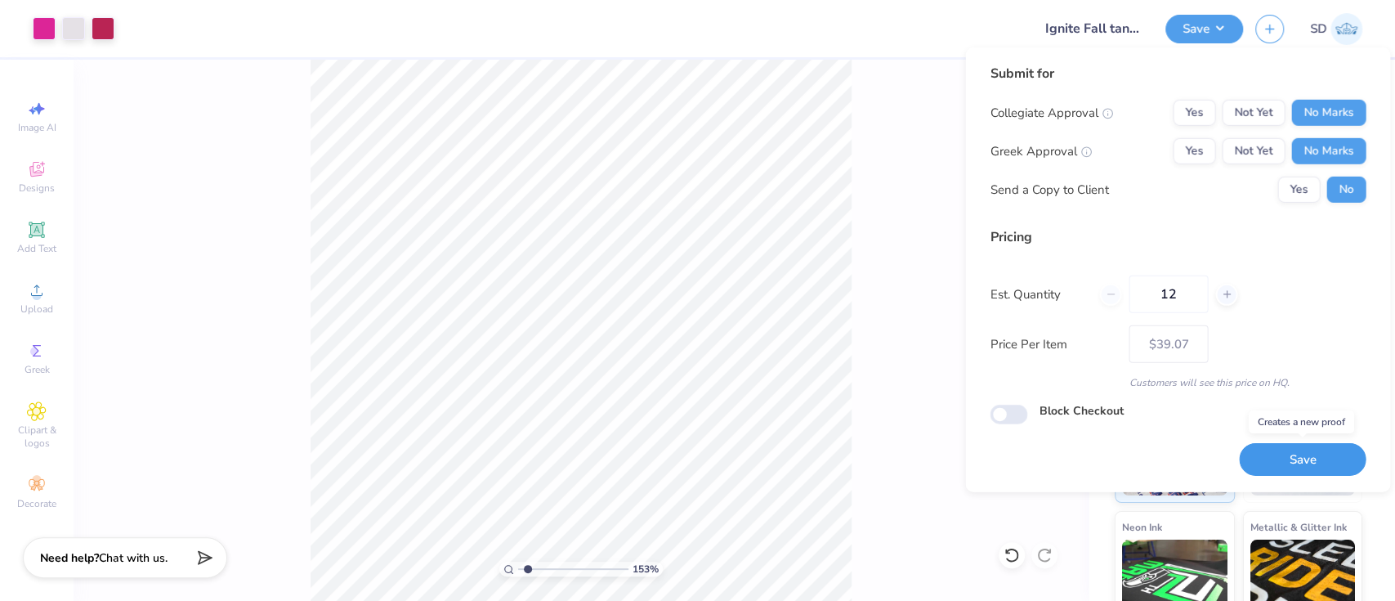
click at [1300, 461] on button "Save" at bounding box center [1302, 460] width 127 height 34
type input "$39.07"
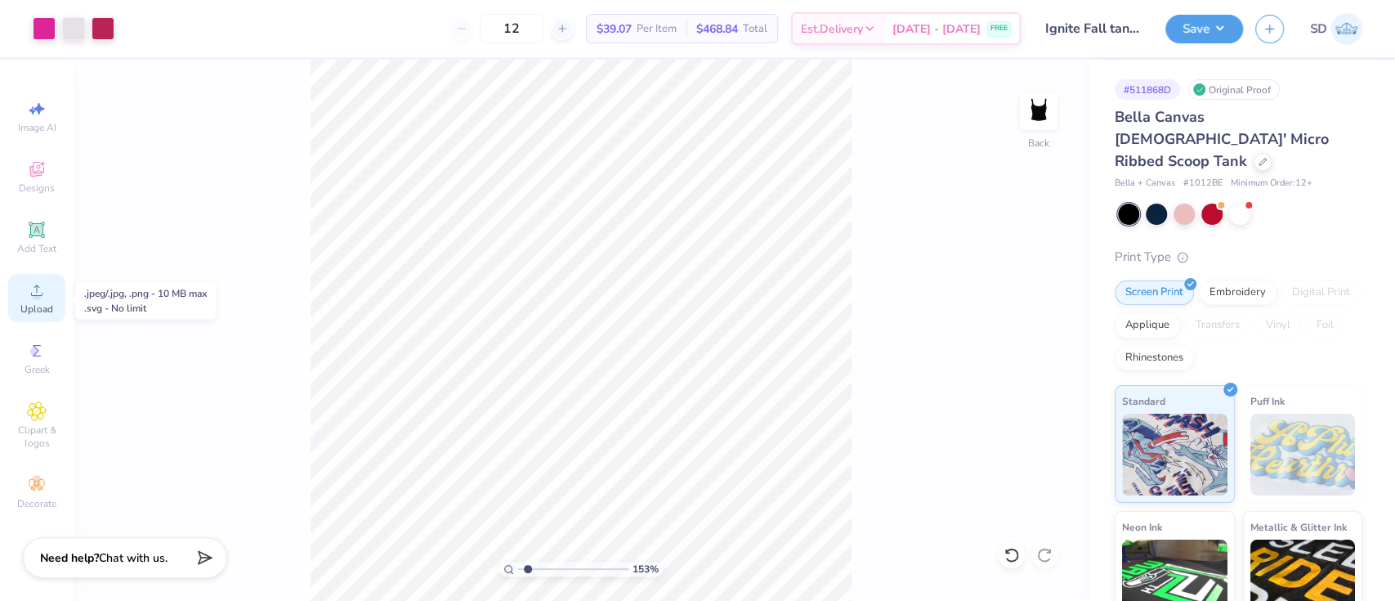
click at [45, 293] on icon at bounding box center [37, 290] width 20 height 20
click at [21, 243] on span "Add Text" at bounding box center [36, 248] width 39 height 13
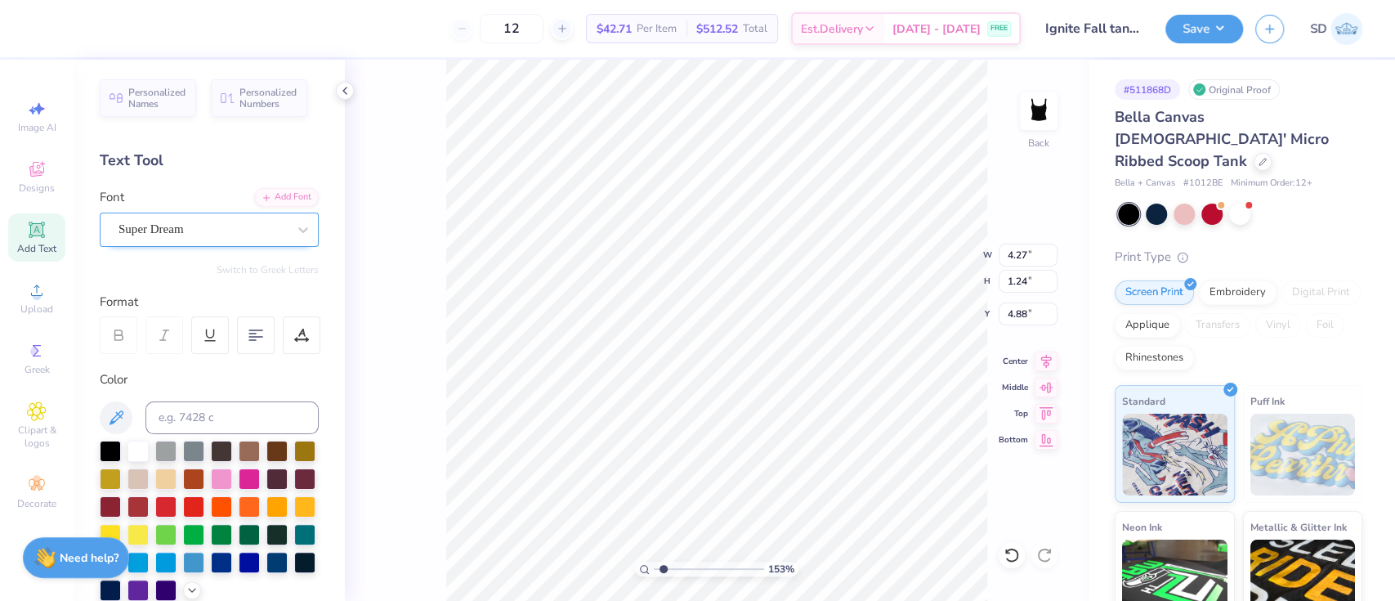
click at [194, 230] on div "Super Dream" at bounding box center [203, 229] width 172 height 25
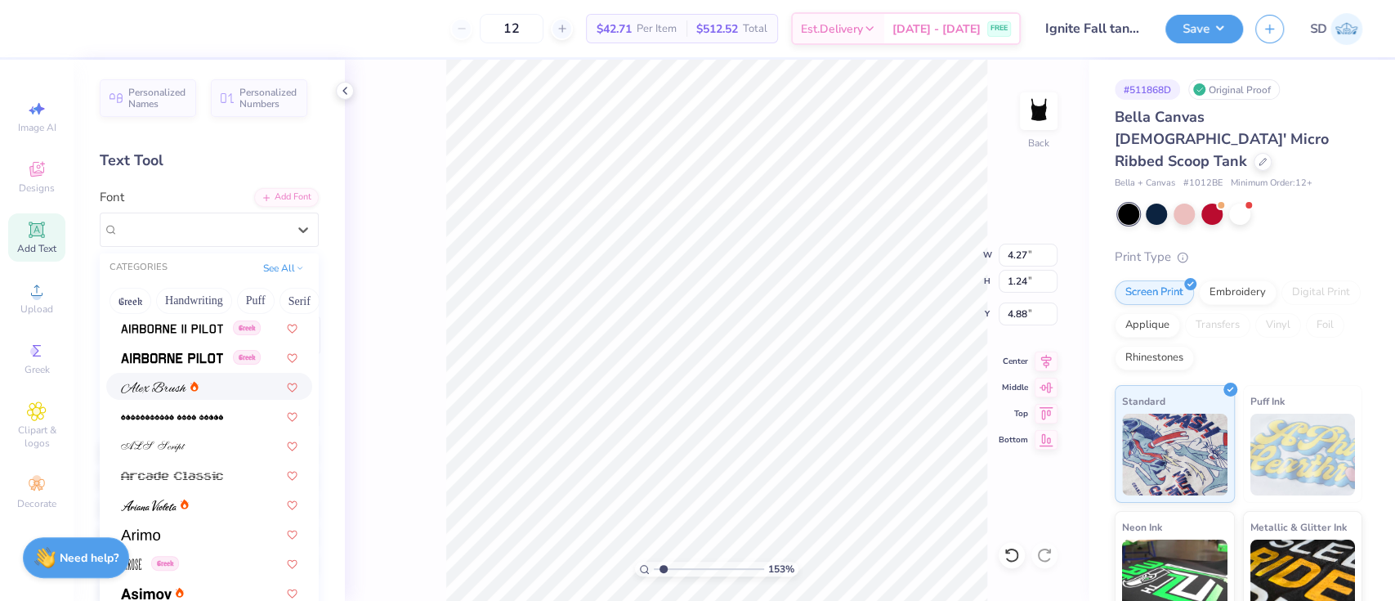
scroll to position [354, 0]
click at [169, 390] on img at bounding box center [153, 387] width 65 height 11
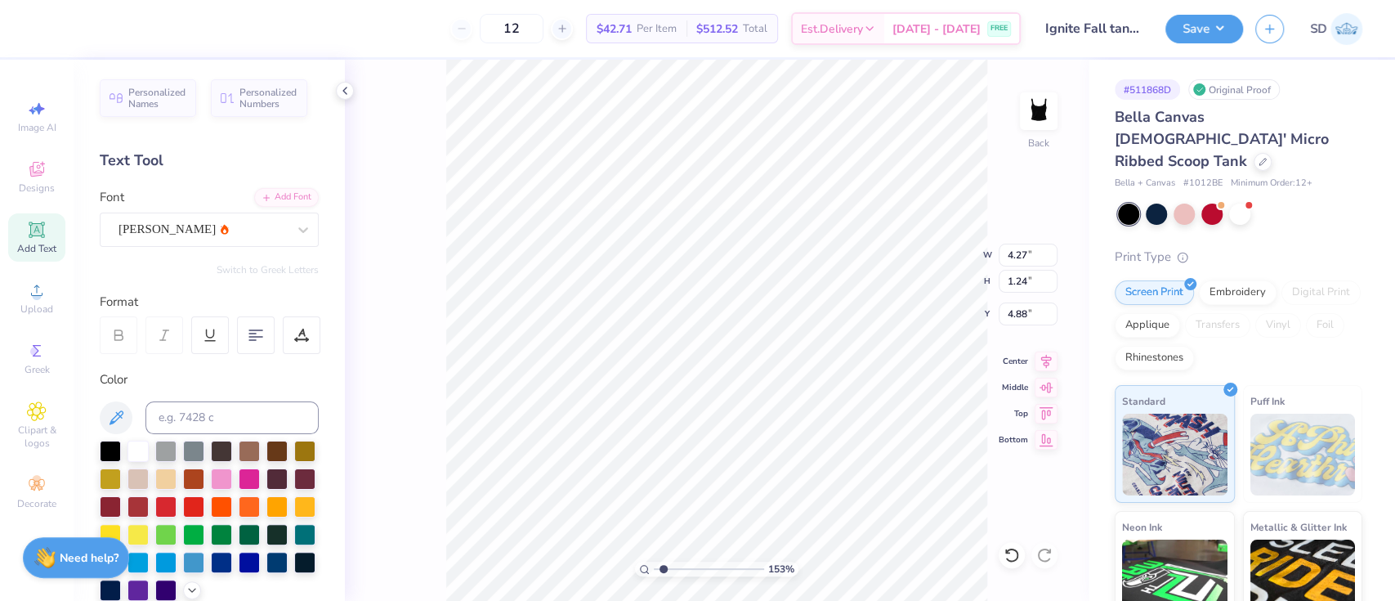
type input "1.52841563429779"
type input "5.38"
type input "1.44"
type input "4.78"
click at [139, 245] on div "[PERSON_NAME]" at bounding box center [209, 229] width 219 height 34
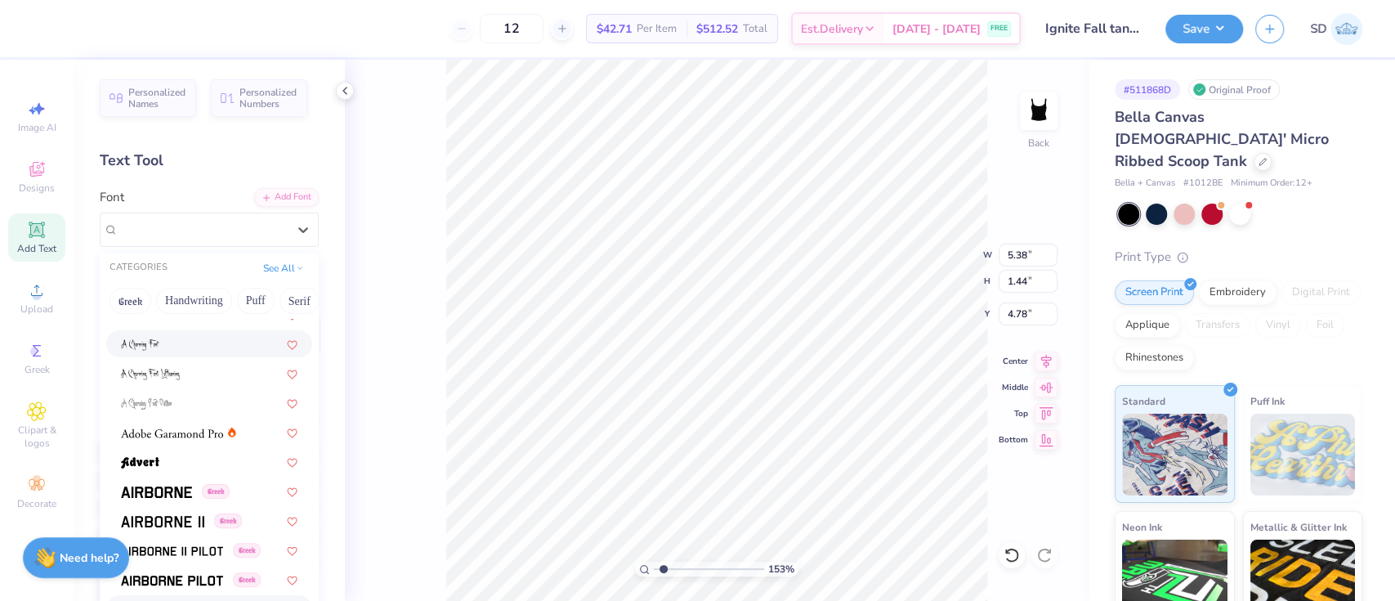
scroll to position [134, 0]
click at [187, 432] on img at bounding box center [172, 431] width 102 height 11
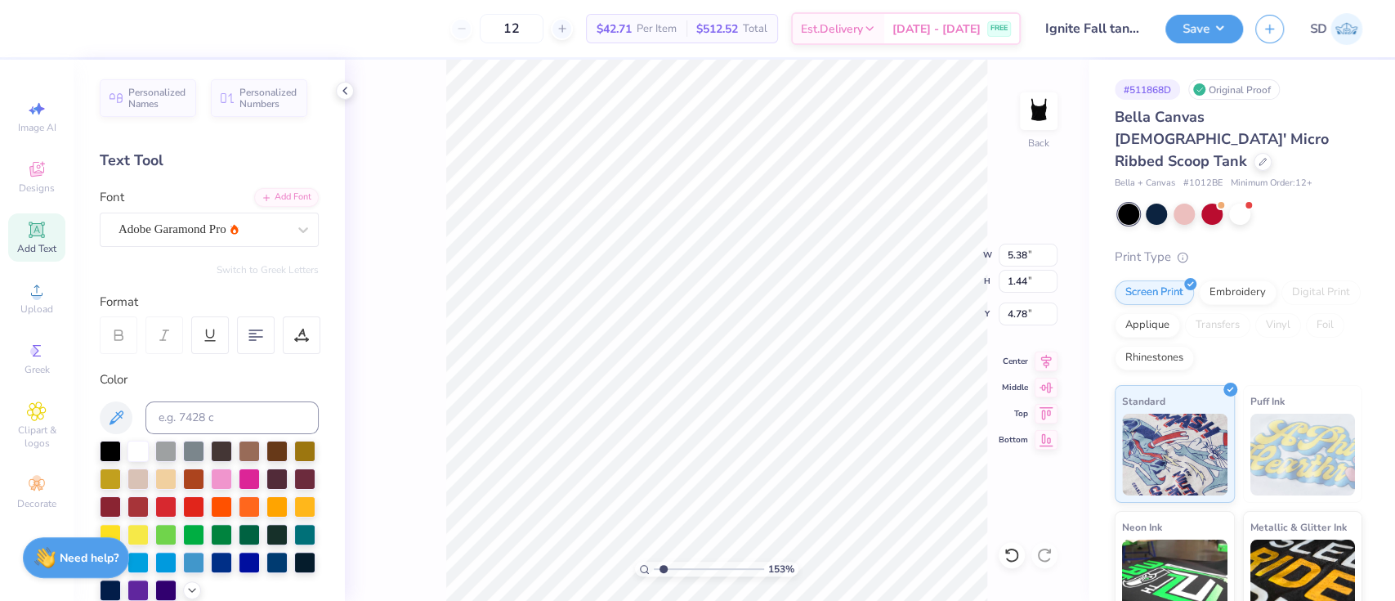
type input "1.52841563429779"
type input "4.46"
type input "1.23"
type input "4.89"
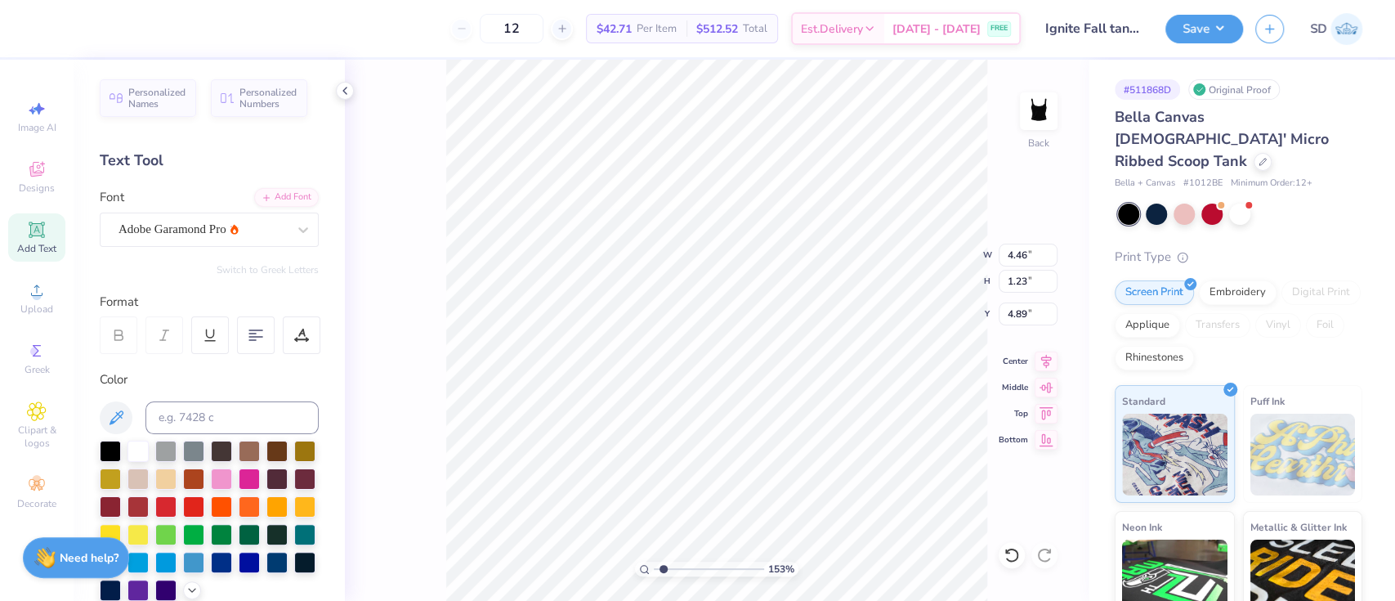
type input "1.52841563429779"
type textarea "e"
type input "1.52841563429779"
type textarea "E"
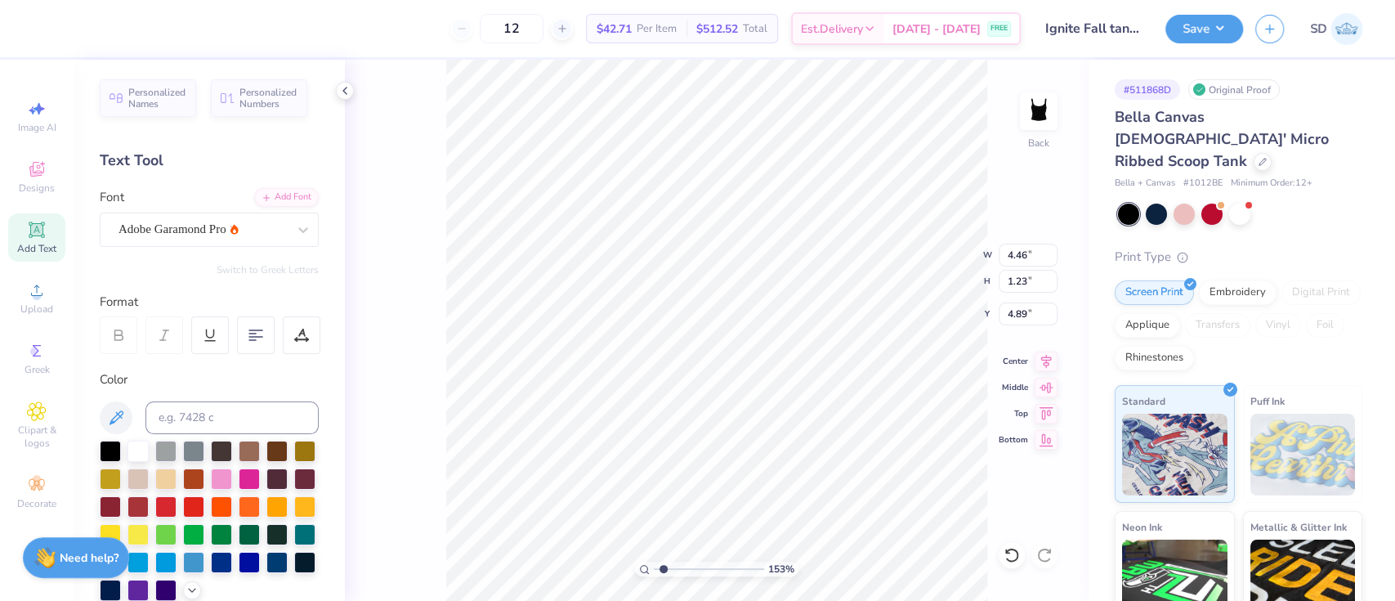
type input "1.52841563429779"
type textarea "ES"
type input "1.52841563429779"
type textarea "EST"
type input "1.52841563429779"
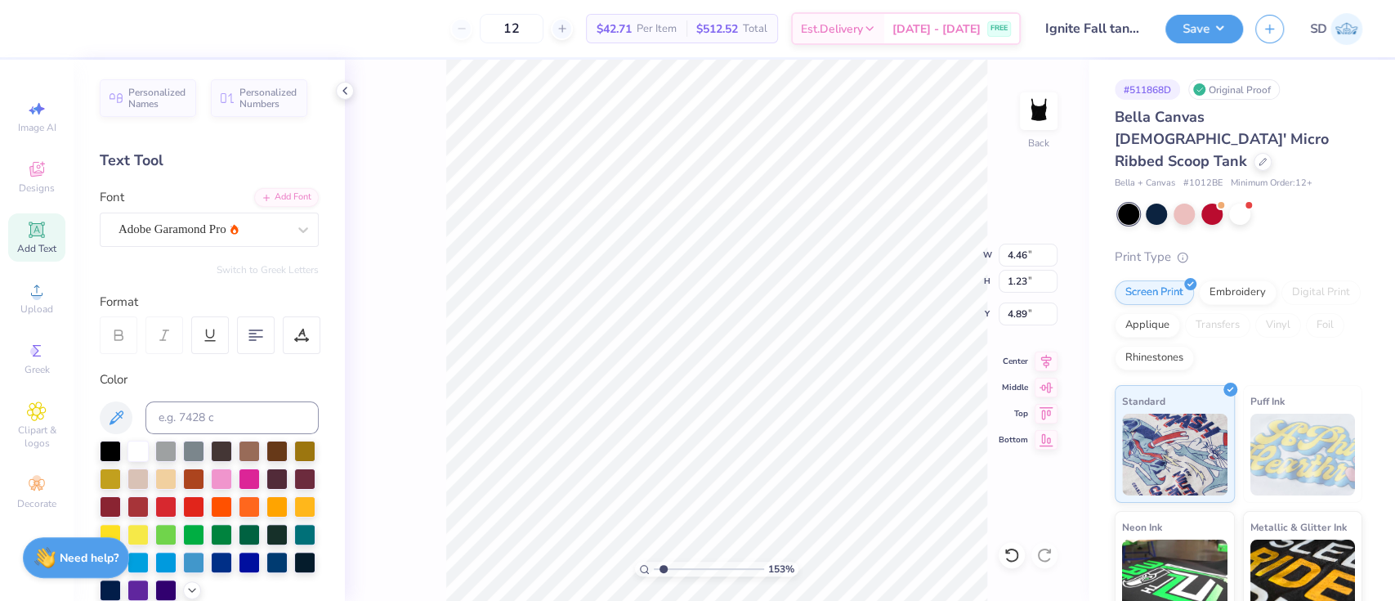
type textarea "ESTA"
type input "1.52841563429779"
type textarea "ESTAB"
type input "1.52841563429779"
type textarea "ESTABL"
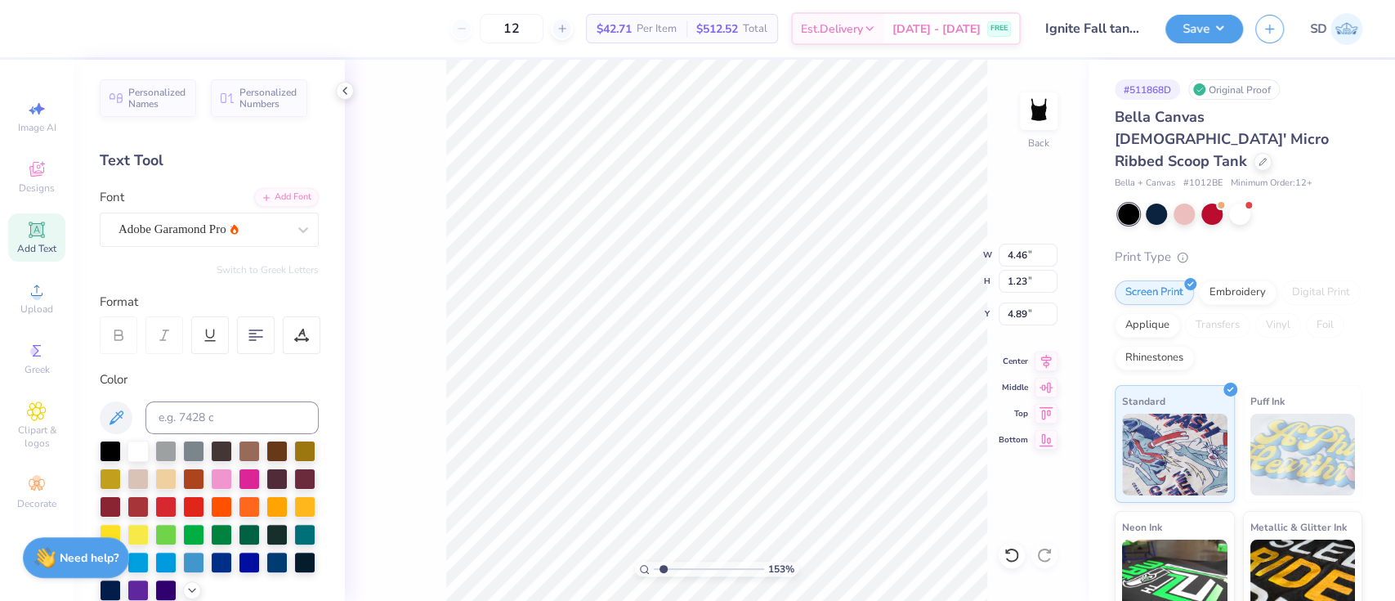
type input "1.52841563429779"
type textarea "ESTABLIS"
type input "1.52841563429779"
type textarea "ESTABLISH"
type input "1.52841563429779"
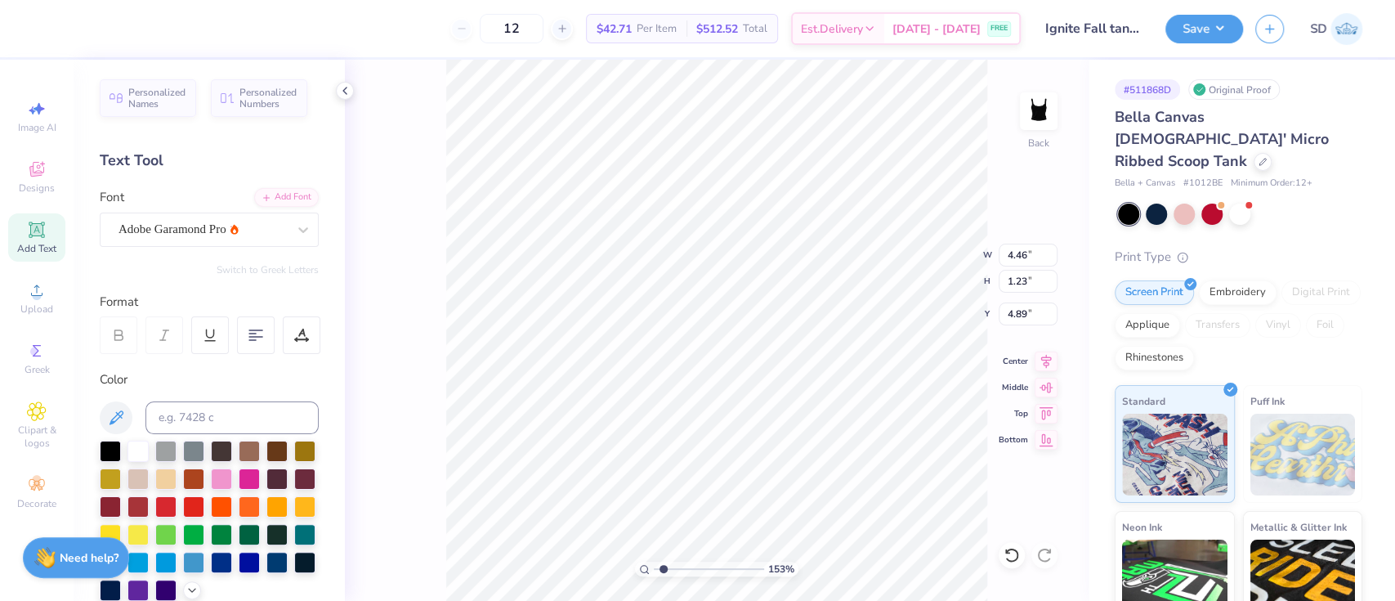
type textarea "ESTABLISHE"
type input "1.52841563429779"
type textarea "ESTABLISHED"
type input "1.52841563429779"
type textarea "ESTABLISHED"
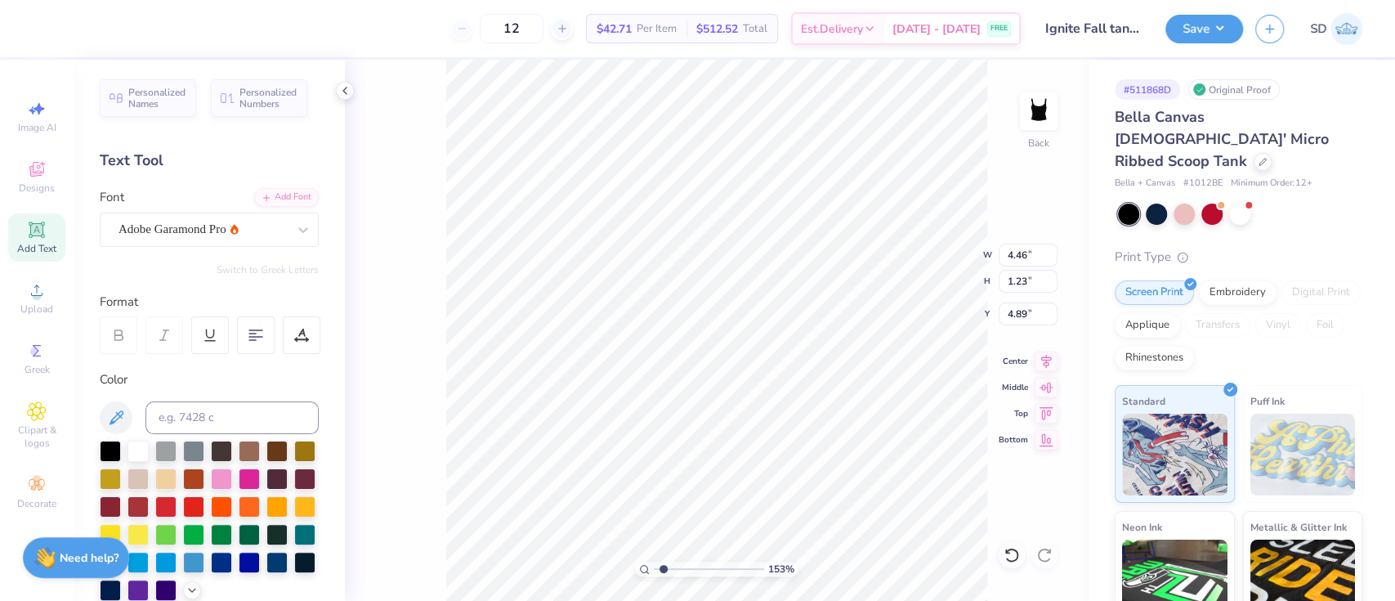
scroll to position [18, 6]
type input "1.52841563429779"
type textarea "ESTABLISHED 20"
type input "1.52841563429779"
type textarea "ESTABLISHED 201"
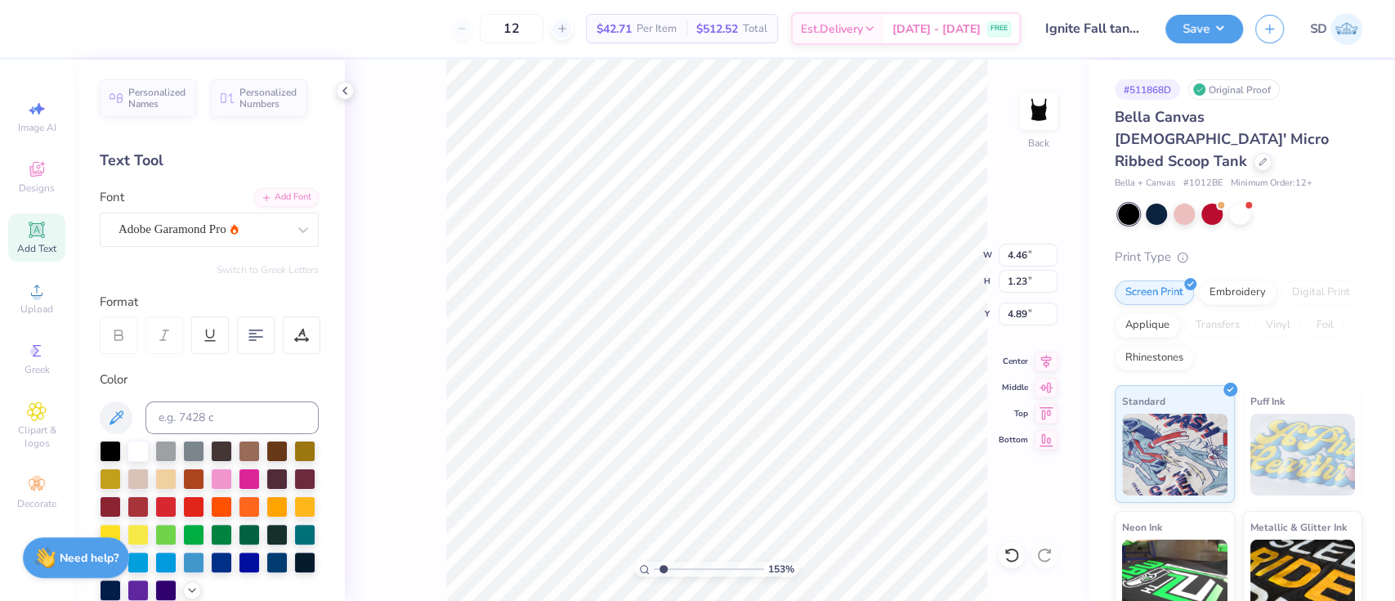
scroll to position [18, 7]
type input "1.52841563429779"
type textarea "ESTABLISHED 2011"
type input "1.52841563429779"
type textarea "ESTABLISHED 20110"
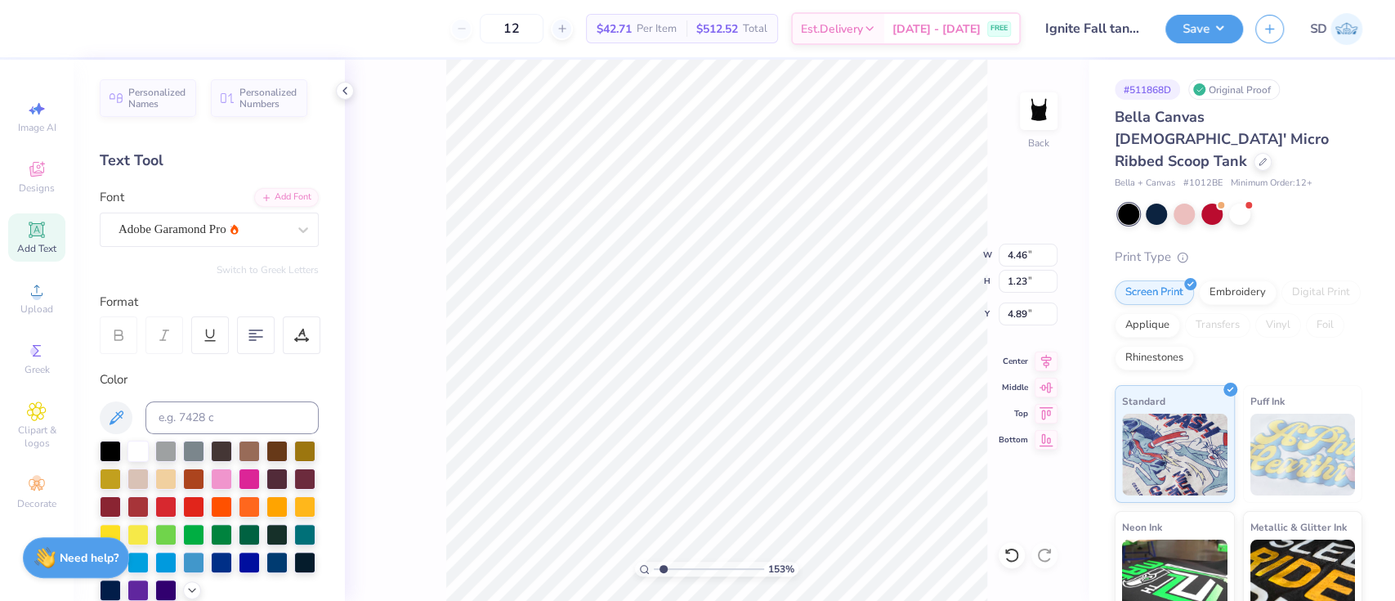
type input "1.52841563429779"
type textarea "ESTABLISHED 20110"
type input "1.52841563429779"
type textarea "ESTABLISHED 2010"
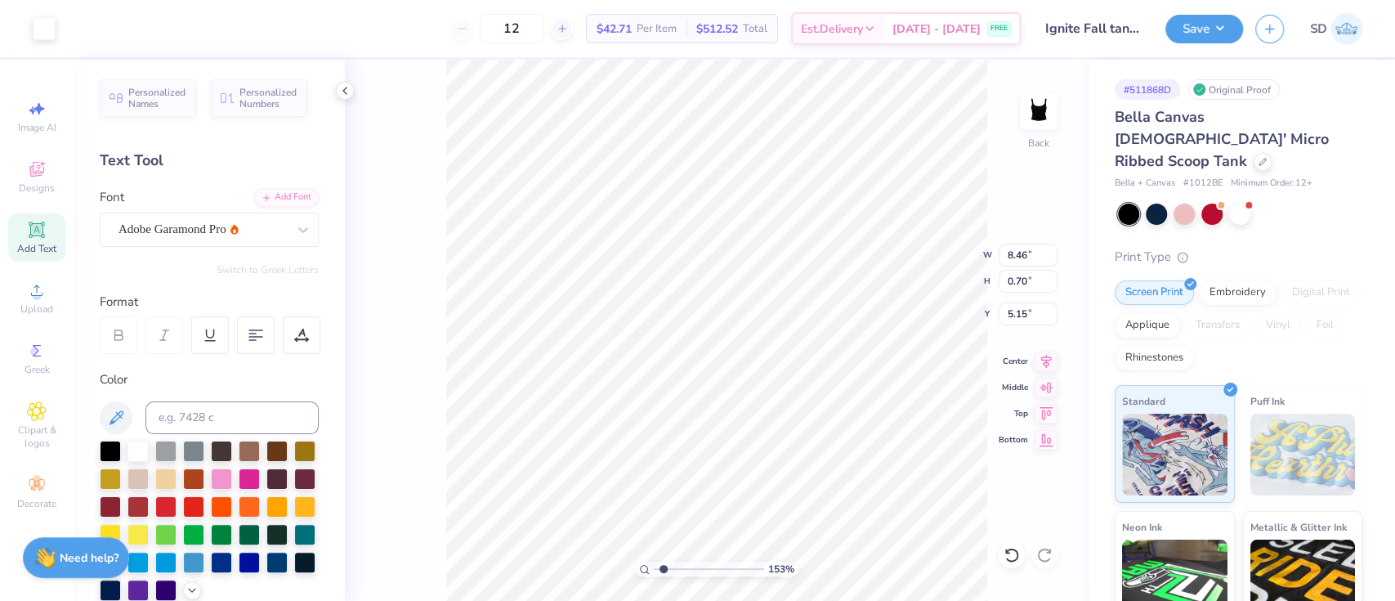
type input "1.52841563429779"
click at [1007, 258] on input "8.46" at bounding box center [1028, 255] width 59 height 23
type input "3"
type input "1.52841563429779"
type input "3.00"
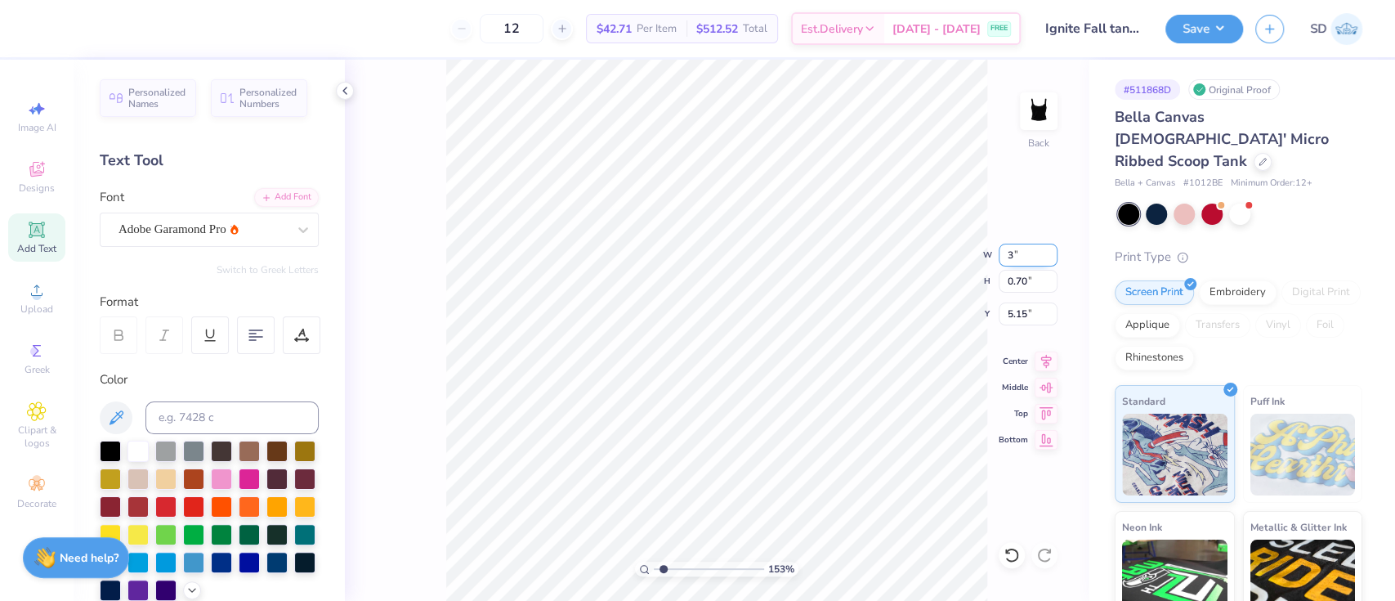
type input "0.25"
type input "5.38"
type input "1.52841563429779"
type input "4.28"
click at [229, 212] on div "Adobe Garamond Pro" at bounding box center [209, 229] width 219 height 34
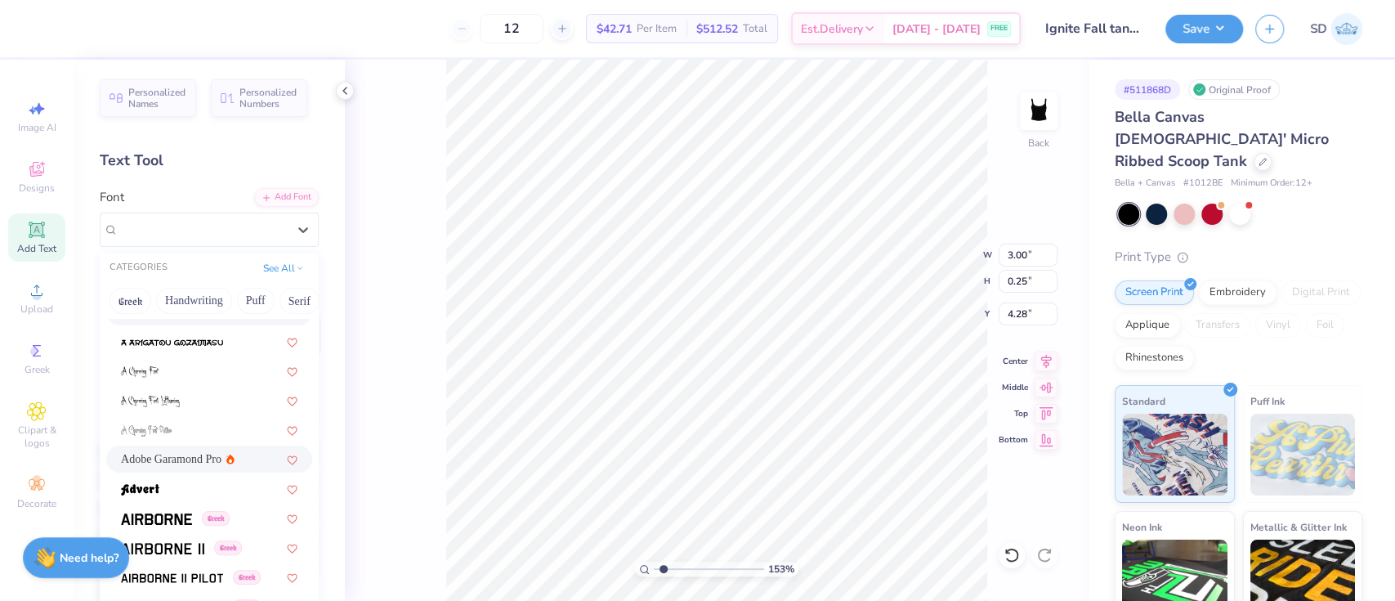
scroll to position [115, 0]
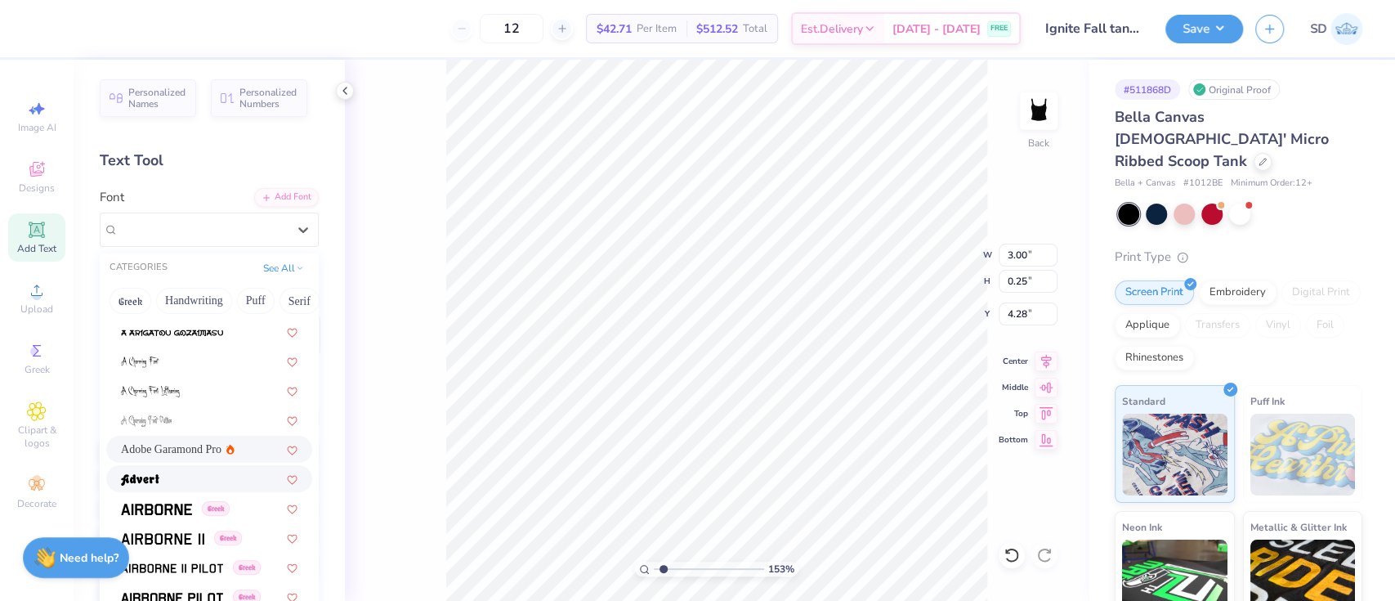
click at [163, 479] on div at bounding box center [209, 478] width 177 height 17
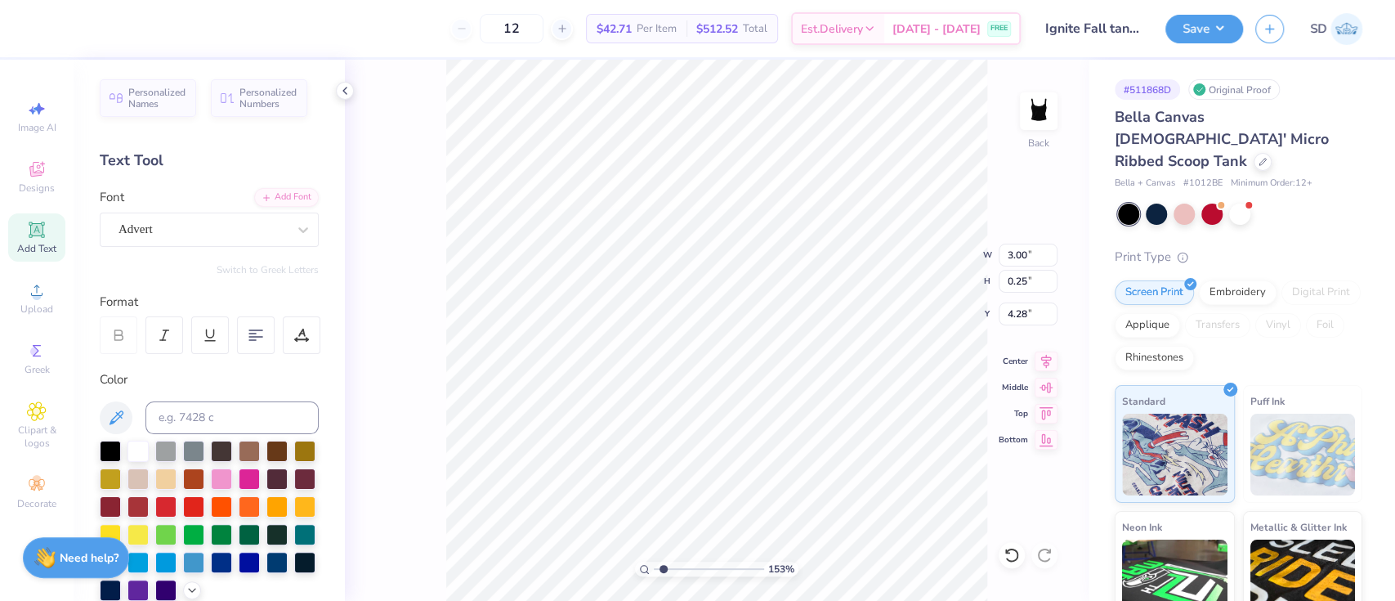
type input "1.52841563429779"
type input "3.18"
type input "0.33"
type input "4.24"
click at [217, 228] on div "Advert" at bounding box center [203, 229] width 172 height 25
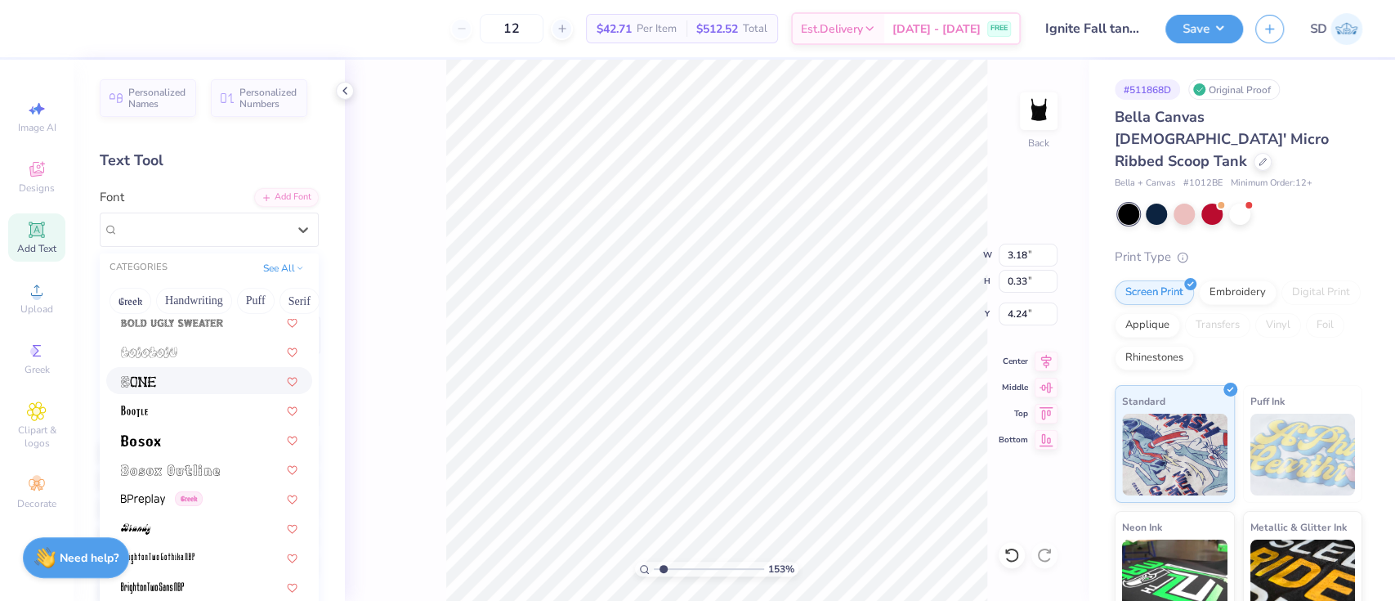
scroll to position [1010, 0]
click at [174, 433] on div at bounding box center [209, 436] width 177 height 17
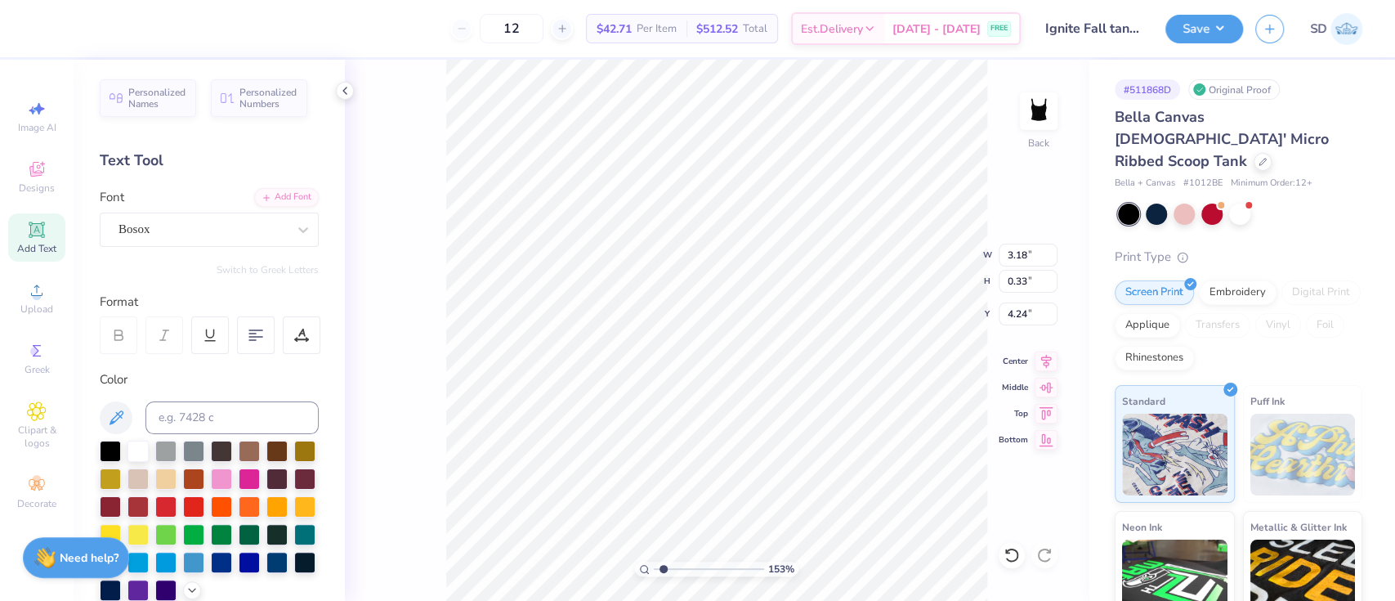
type input "1.52841563429779"
type input "2.19"
type input "0.20"
type input "4.30"
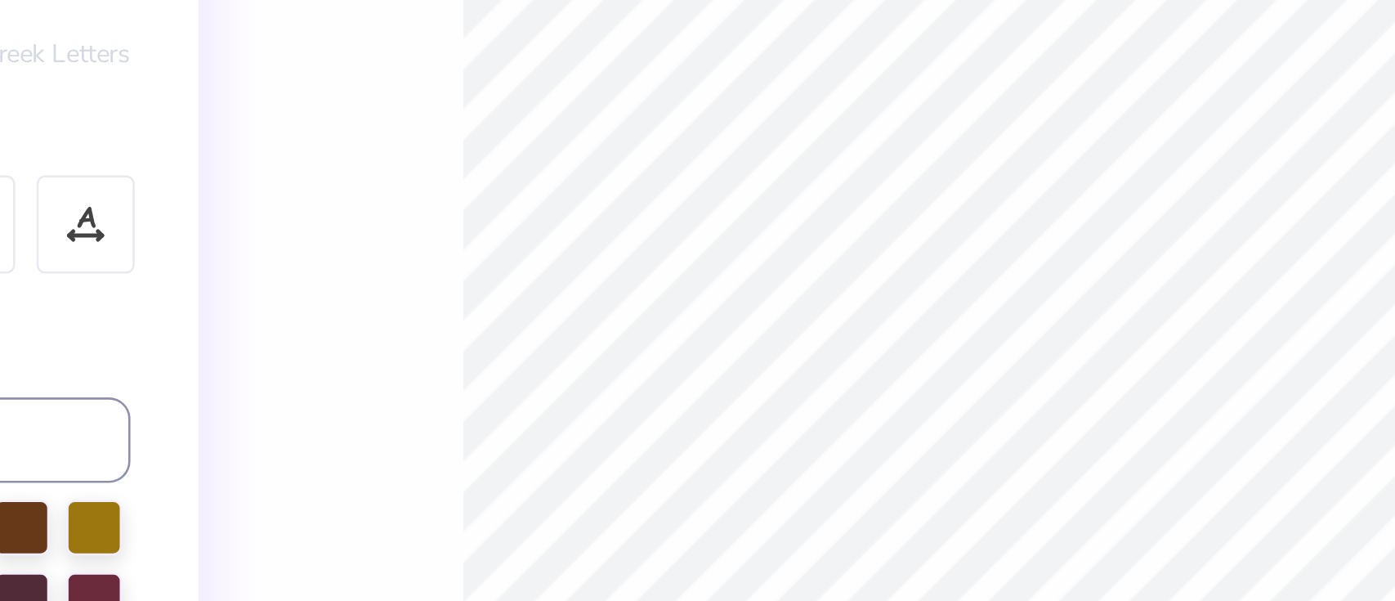
scroll to position [18, 4]
type input "1.52841563429779"
type textarea "EST2010"
type input "1"
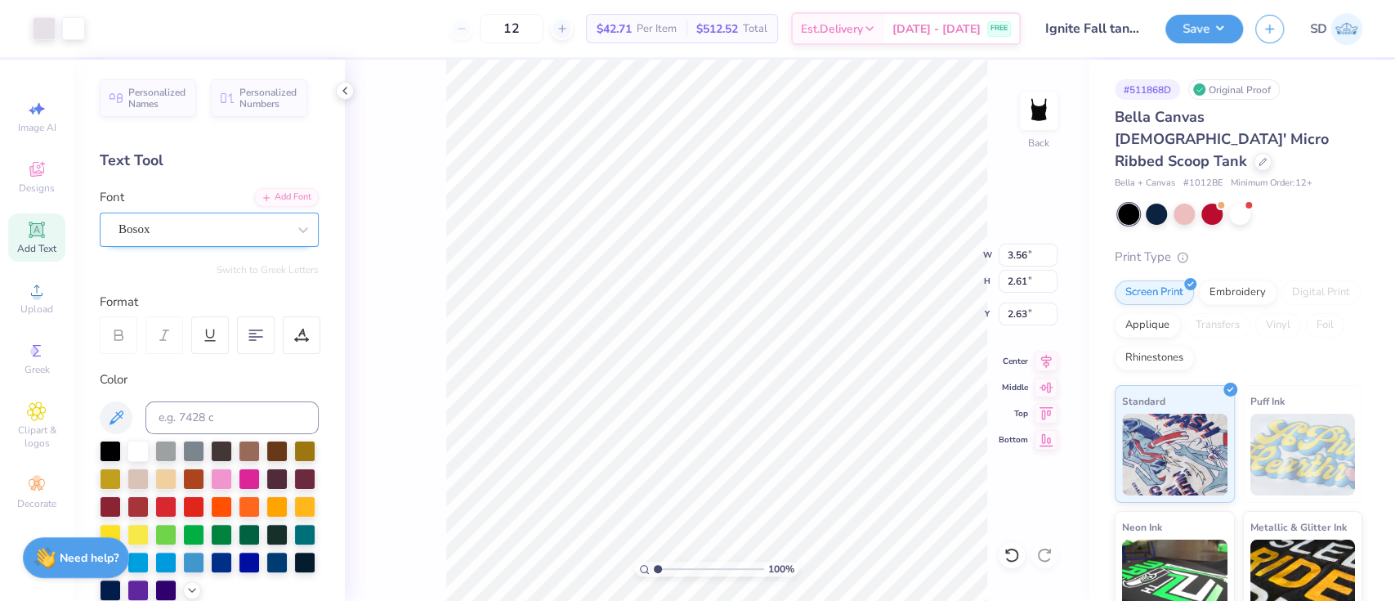
click at [212, 229] on div "Bosox" at bounding box center [203, 229] width 172 height 25
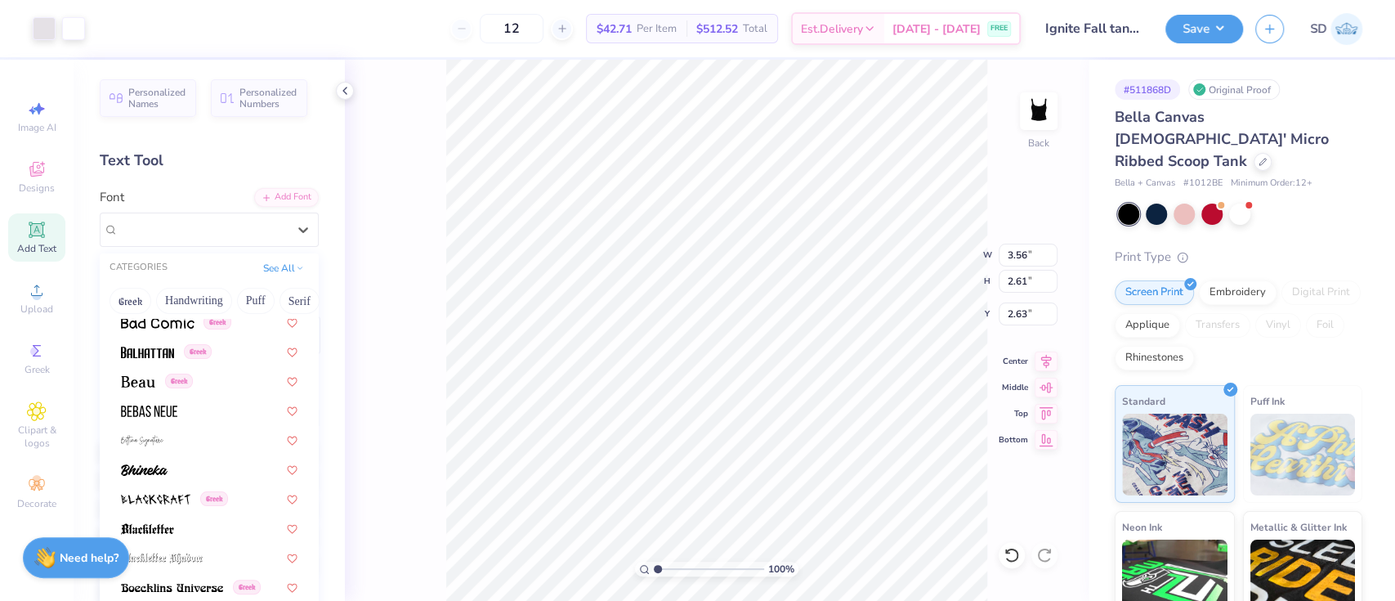
scroll to position [731, 0]
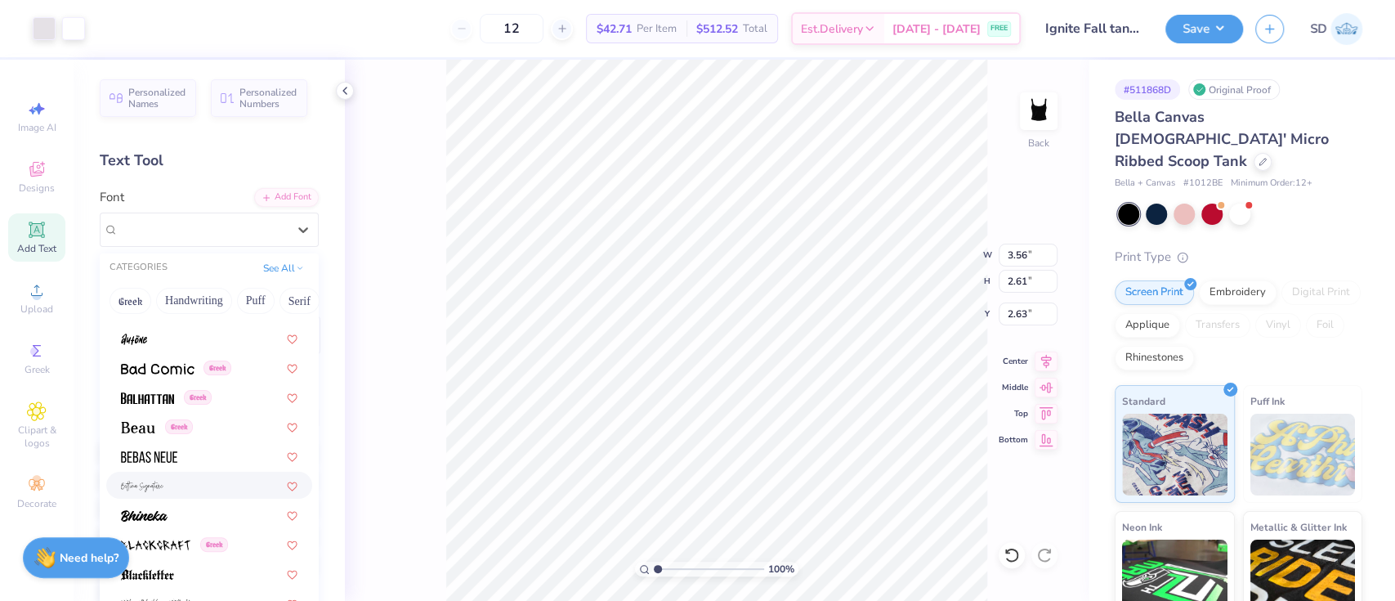
scroll to position [653, 0]
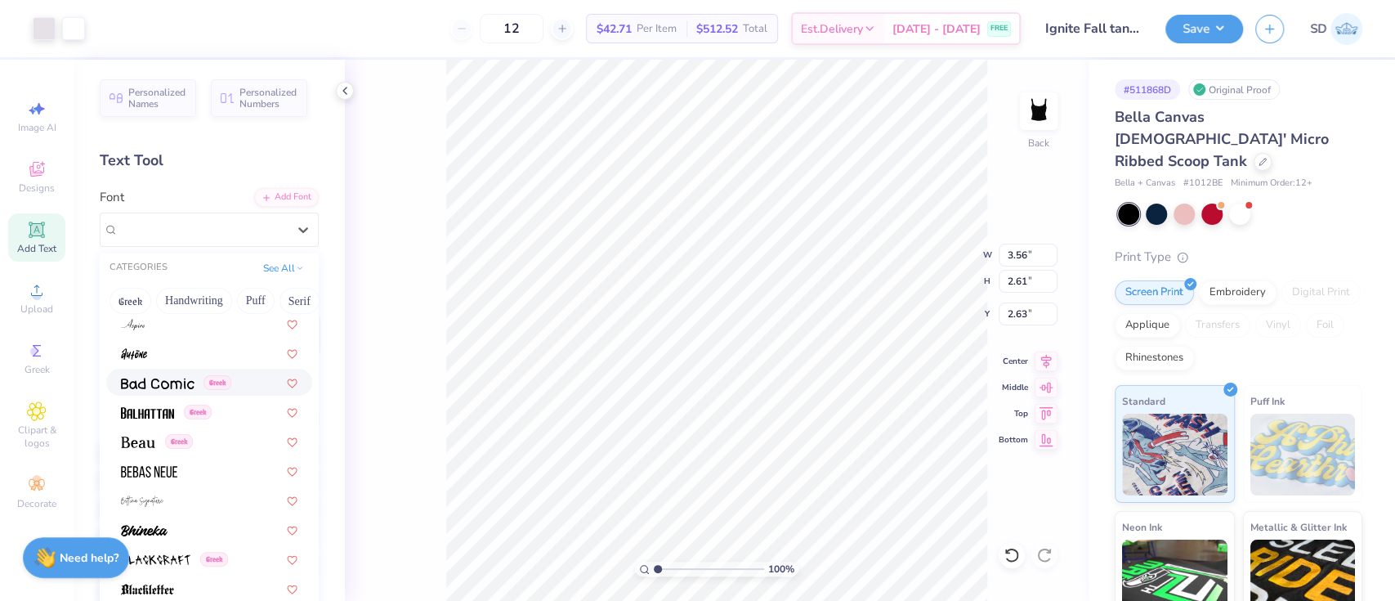
click at [159, 393] on div "Greek" at bounding box center [209, 382] width 206 height 27
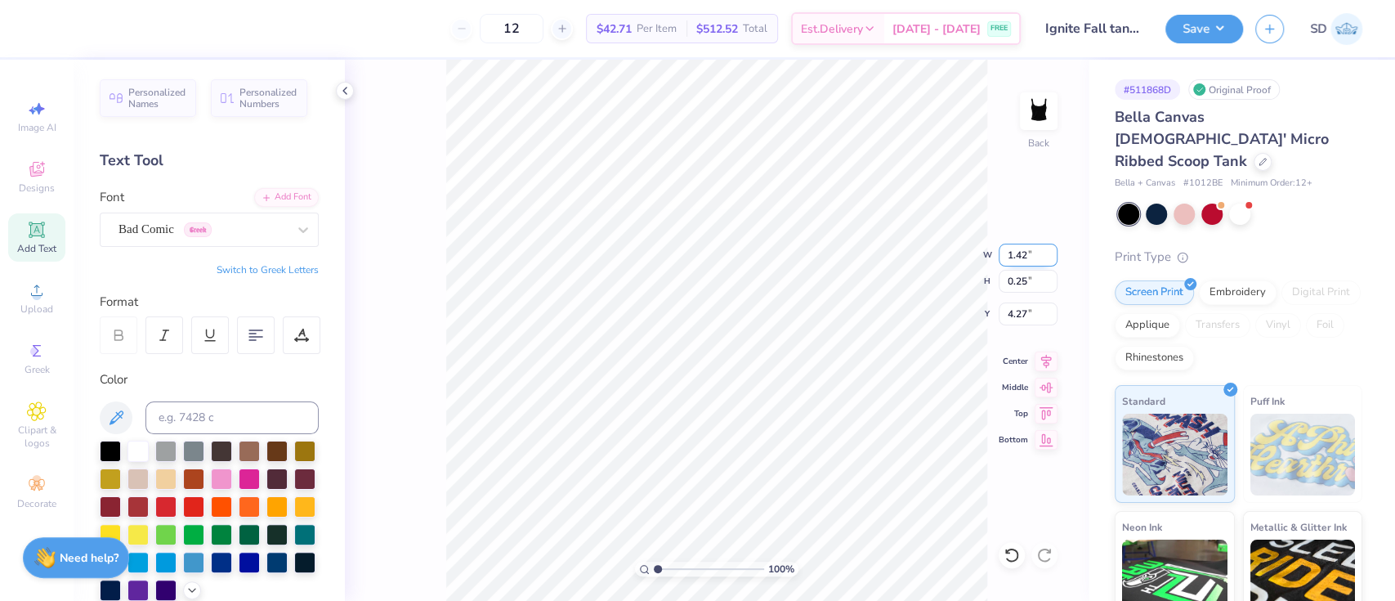
click at [1032, 251] on input "1.42" at bounding box center [1028, 255] width 59 height 23
type input "1"
type input "2.00"
type input "0.36"
type input "4.22"
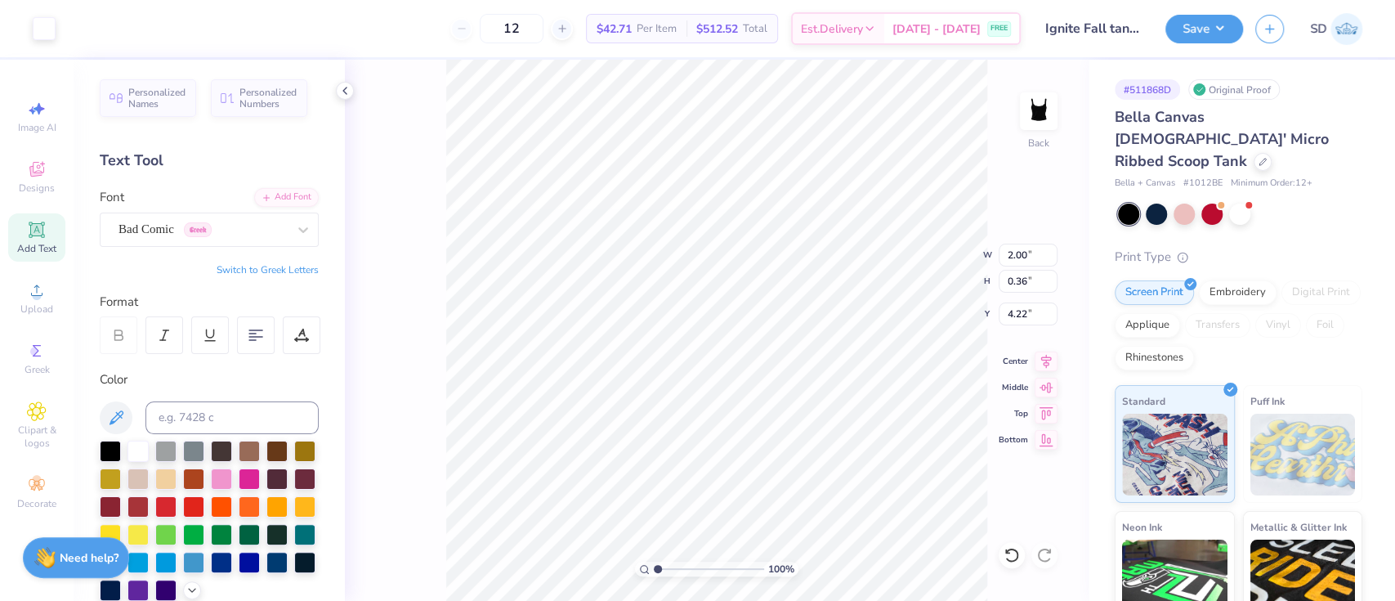
scroll to position [18, 2]
type textarea "EST 2010"
click at [1031, 253] on input "2.00" at bounding box center [1028, 255] width 59 height 23
click at [1027, 255] on input "2.10" at bounding box center [1028, 255] width 59 height 23
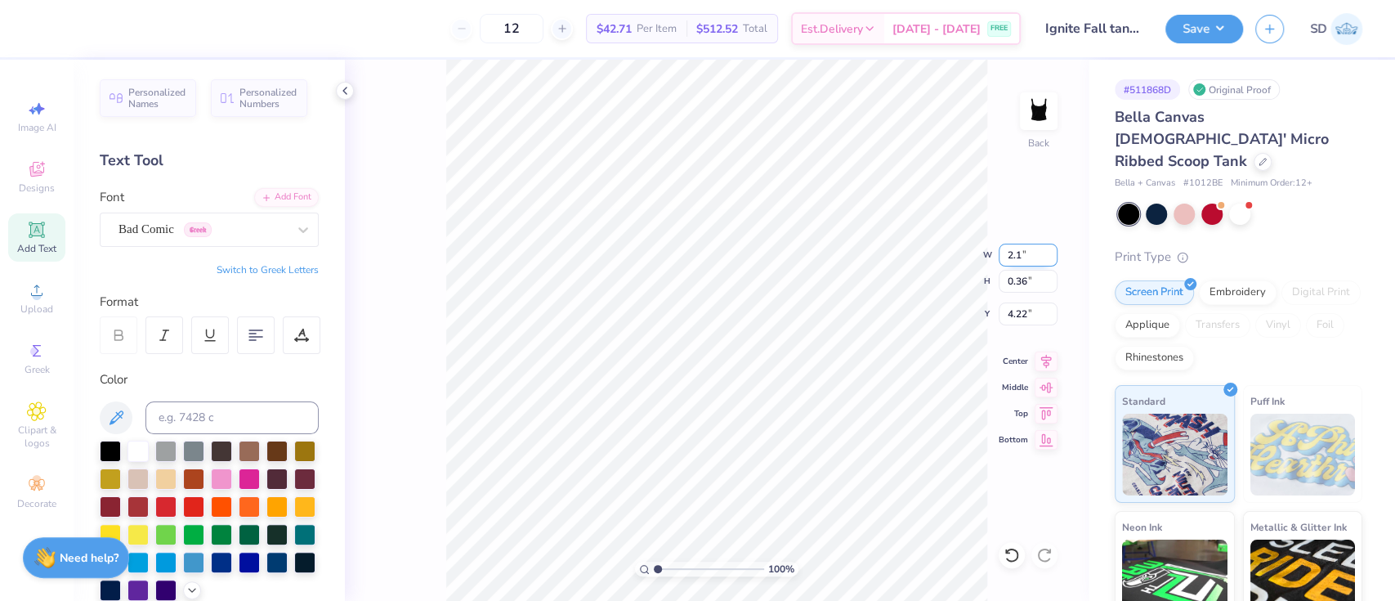
type input "2"
type input "1.75"
type input "0.30"
type input "4.25"
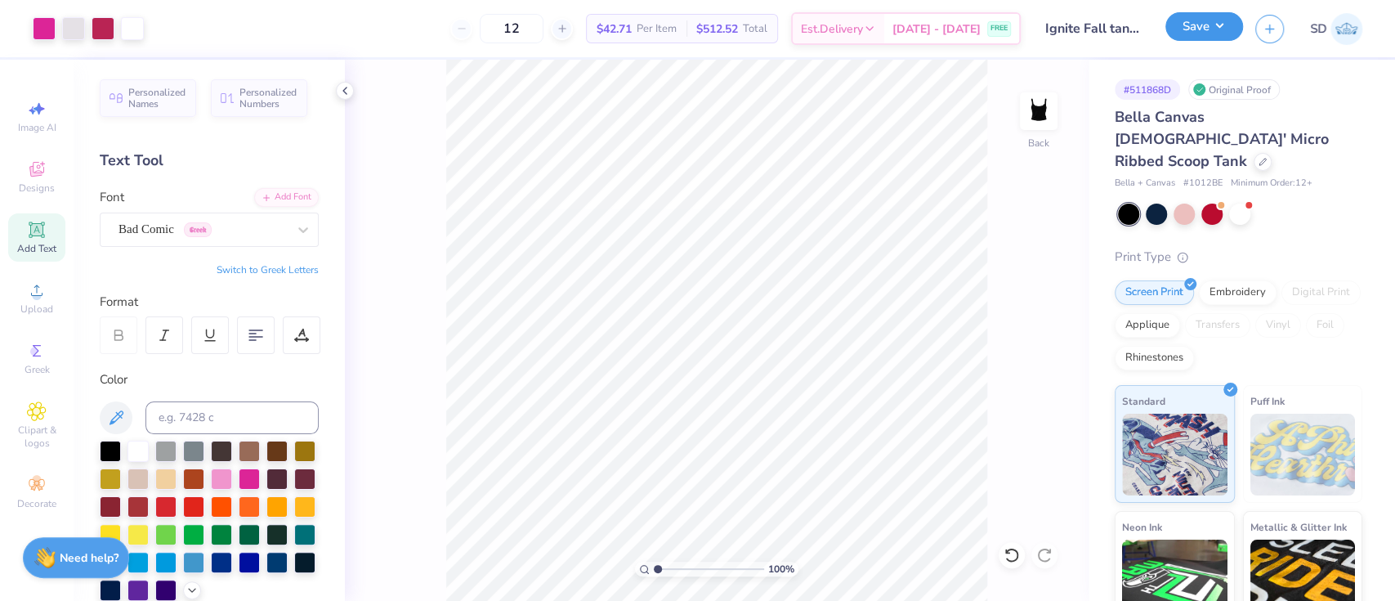
click at [1209, 30] on button "Save" at bounding box center [1204, 26] width 78 height 29
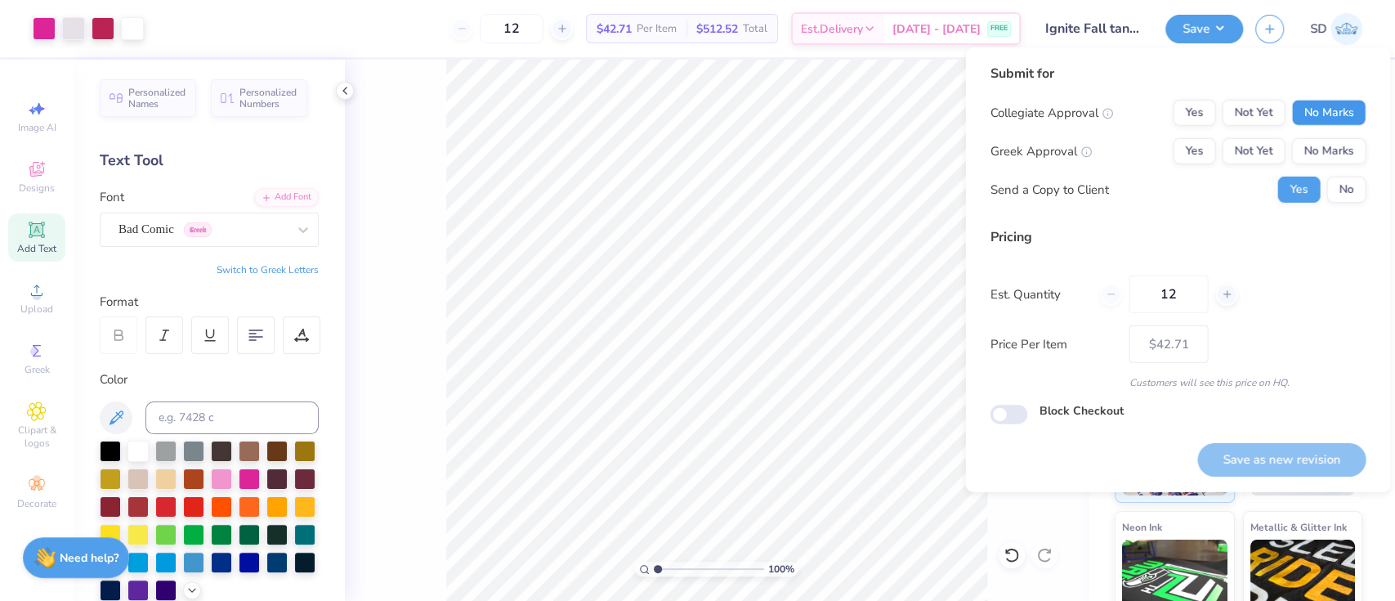
click at [1335, 123] on button "No Marks" at bounding box center [1328, 113] width 74 height 26
click at [1335, 150] on button "No Marks" at bounding box center [1328, 151] width 74 height 26
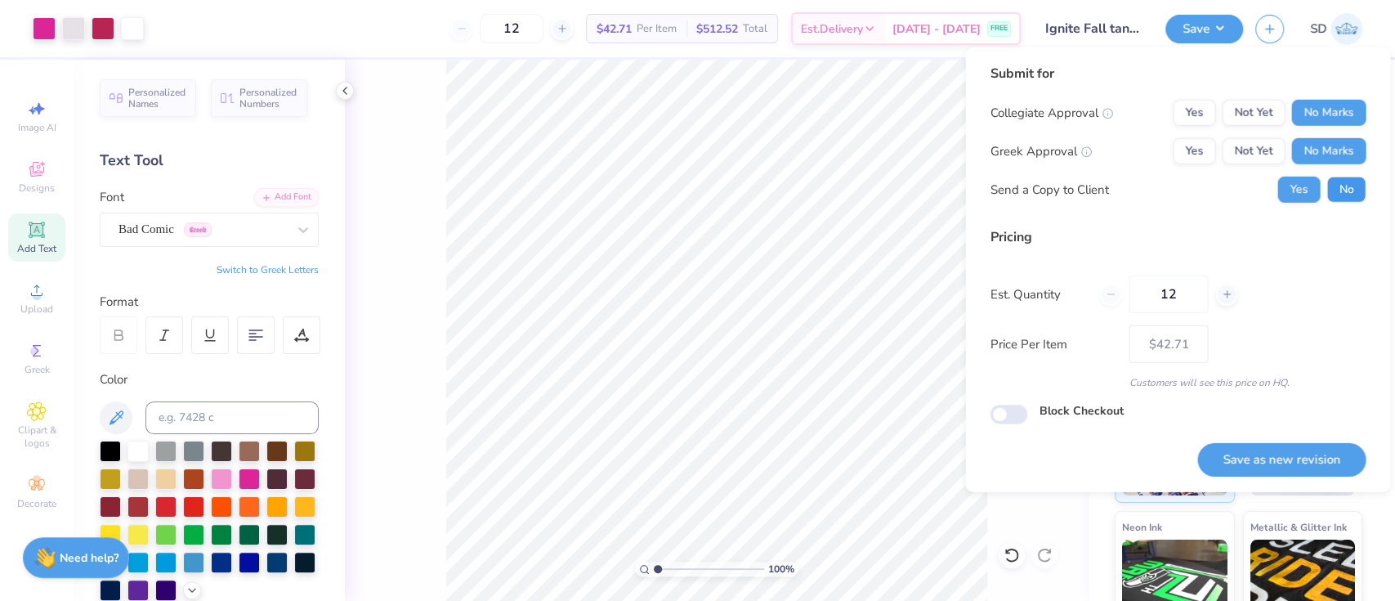
click at [1346, 186] on button "No" at bounding box center [1345, 190] width 39 height 26
click at [1291, 447] on button "Save as new revision" at bounding box center [1281, 460] width 168 height 34
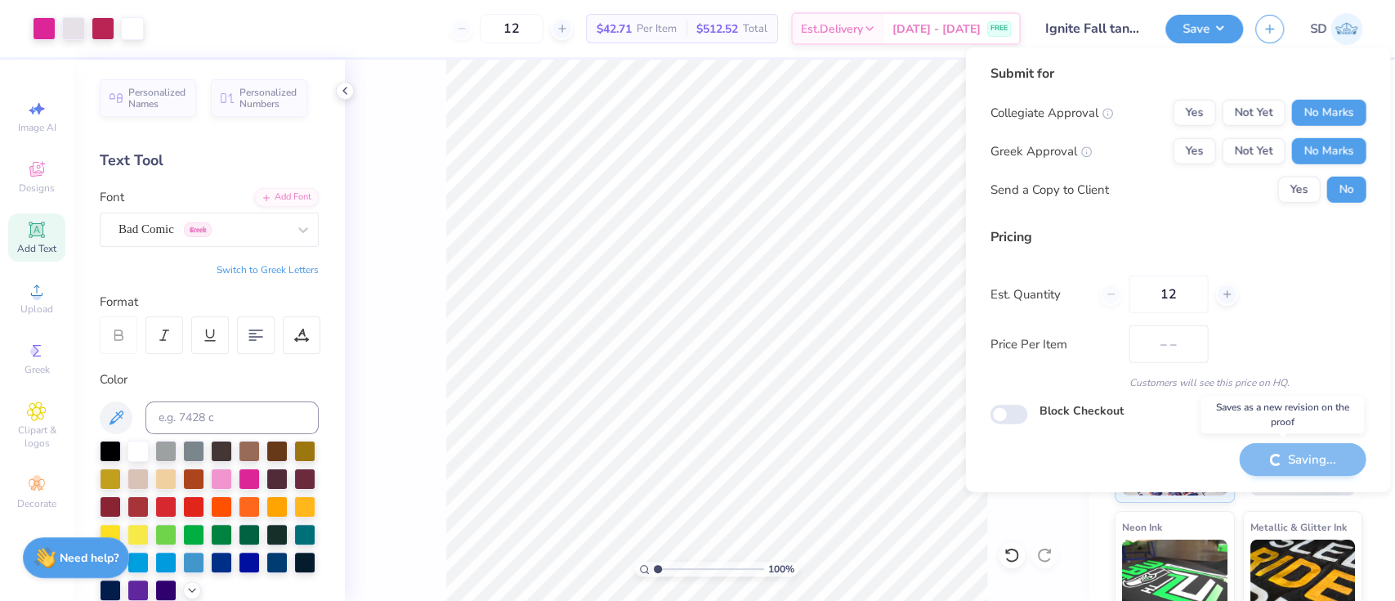
type input "$42.71"
click at [85, 34] on div at bounding box center [73, 27] width 23 height 23
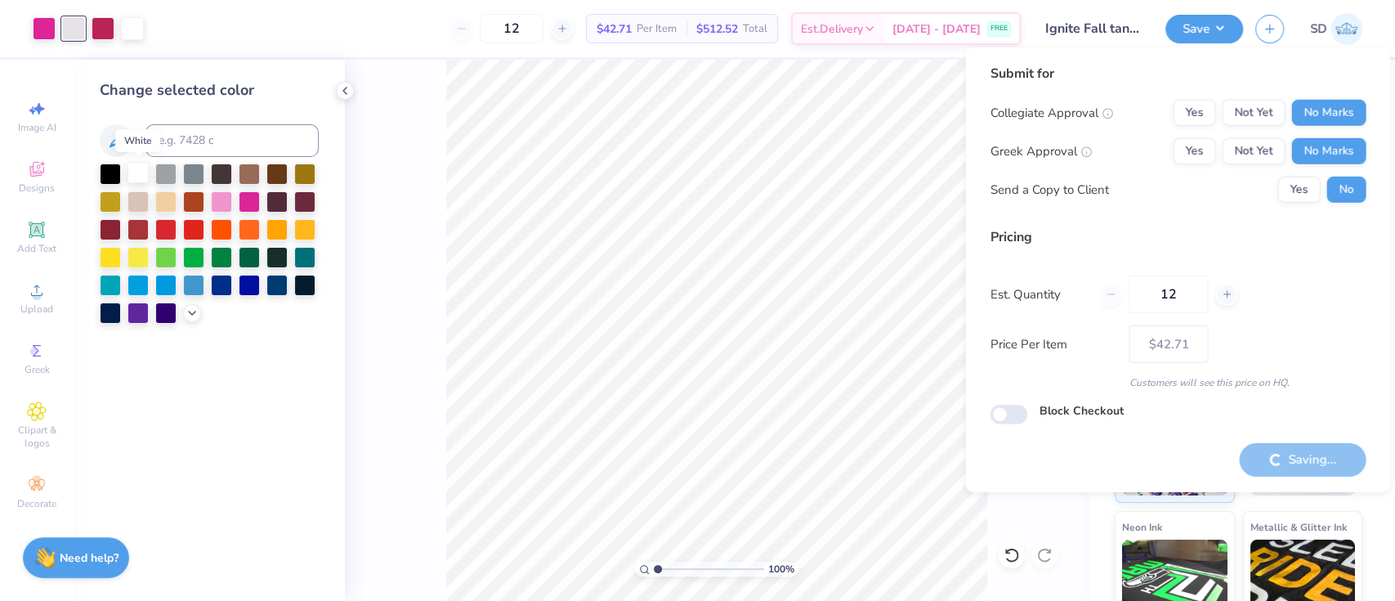
click at [140, 172] on div at bounding box center [137, 172] width 21 height 21
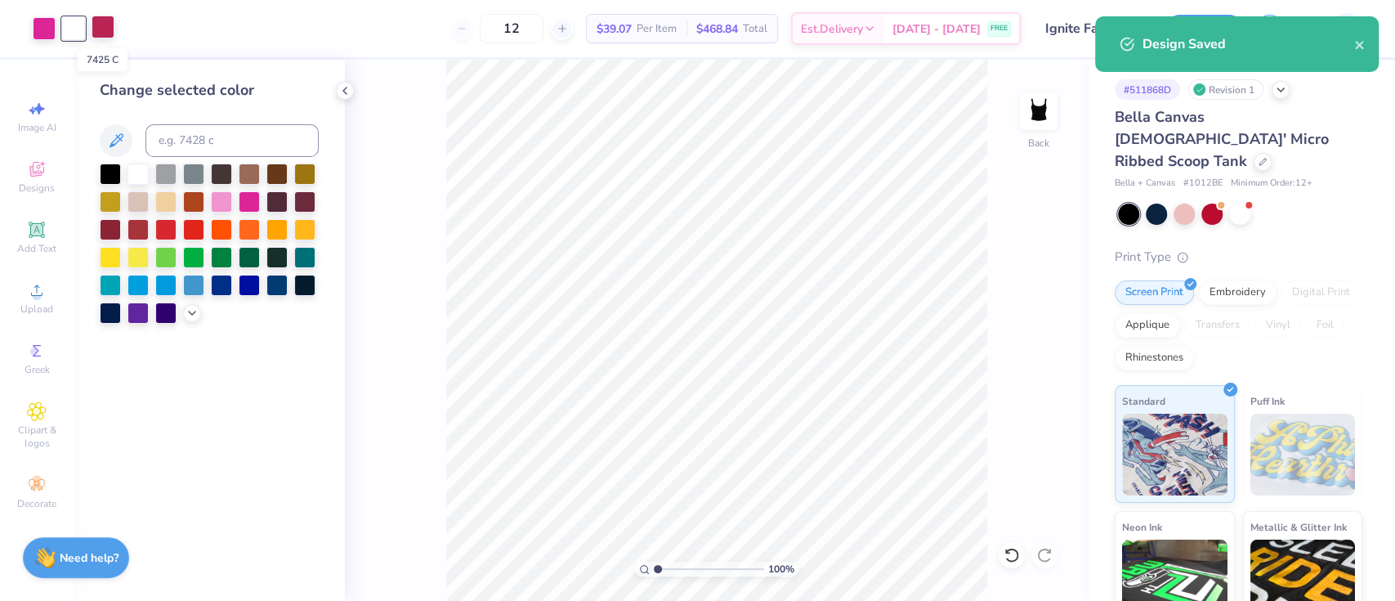
click at [100, 16] on div at bounding box center [103, 27] width 23 height 23
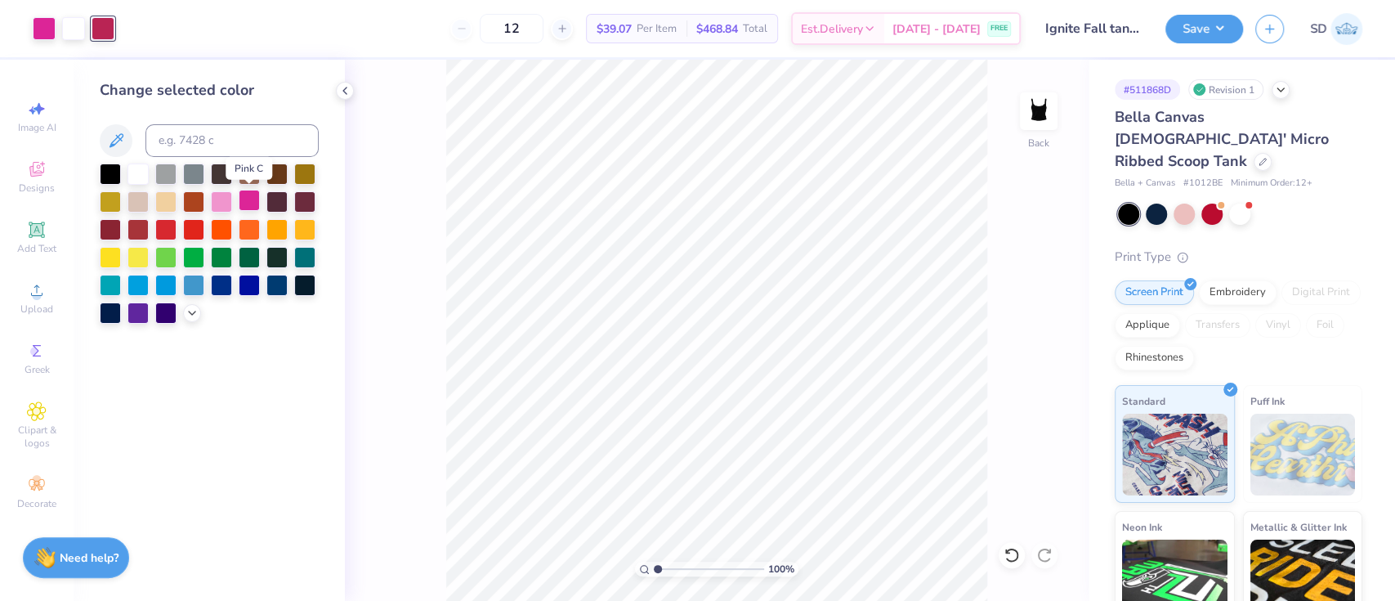
click at [253, 199] on div at bounding box center [249, 200] width 21 height 21
click at [543, 33] on input "12" at bounding box center [512, 28] width 64 height 29
type input "1"
type input "020"
click at [1196, 35] on button "Save" at bounding box center [1204, 26] width 78 height 29
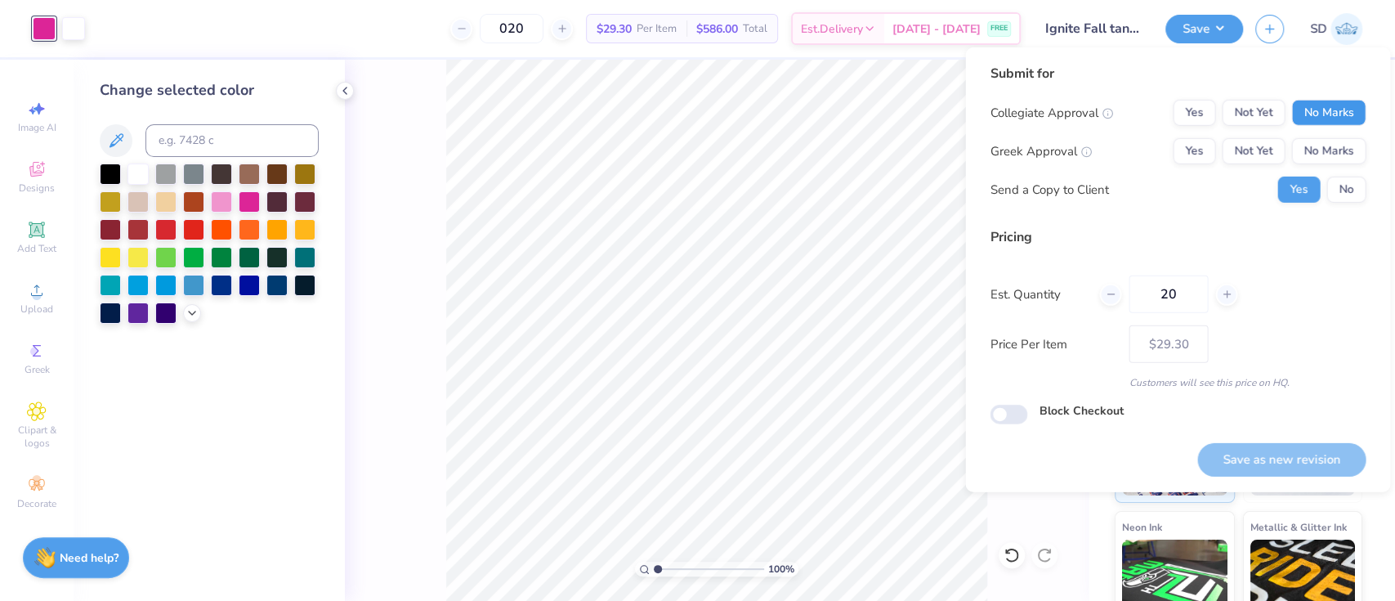
click at [1327, 101] on button "No Marks" at bounding box center [1328, 113] width 74 height 26
click at [1345, 151] on button "No Marks" at bounding box center [1328, 151] width 74 height 26
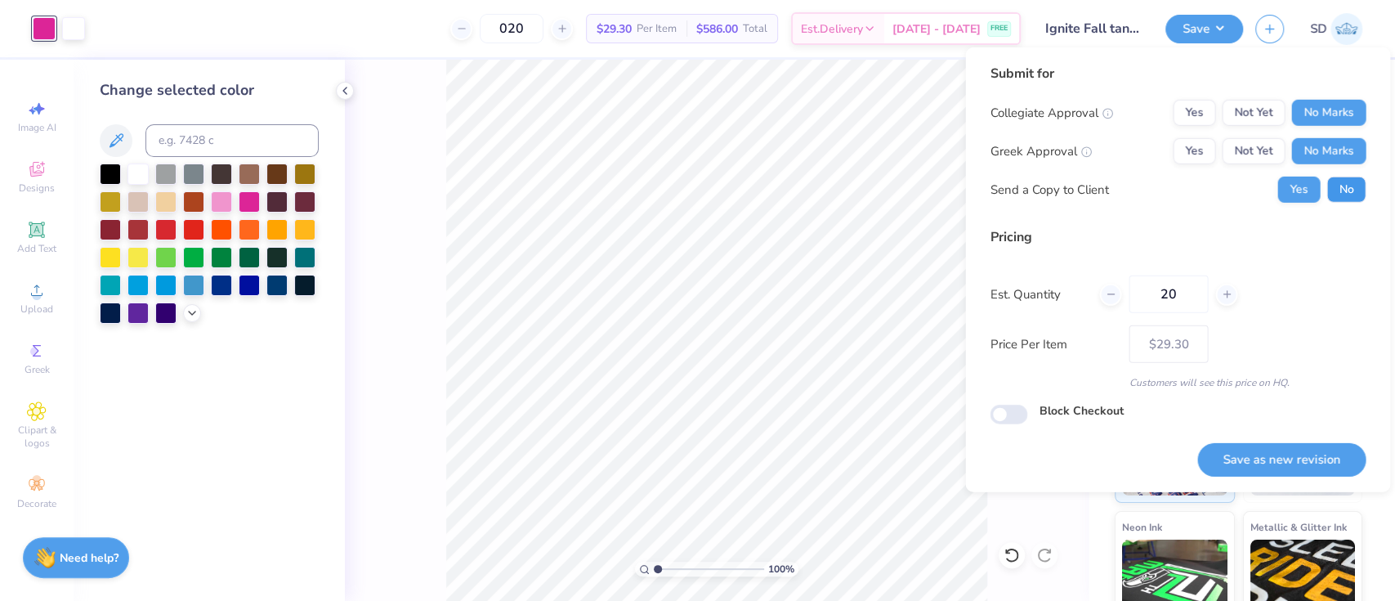
click at [1354, 190] on button "No" at bounding box center [1345, 190] width 39 height 26
click at [1322, 454] on button "Save as new revision" at bounding box center [1281, 460] width 168 height 34
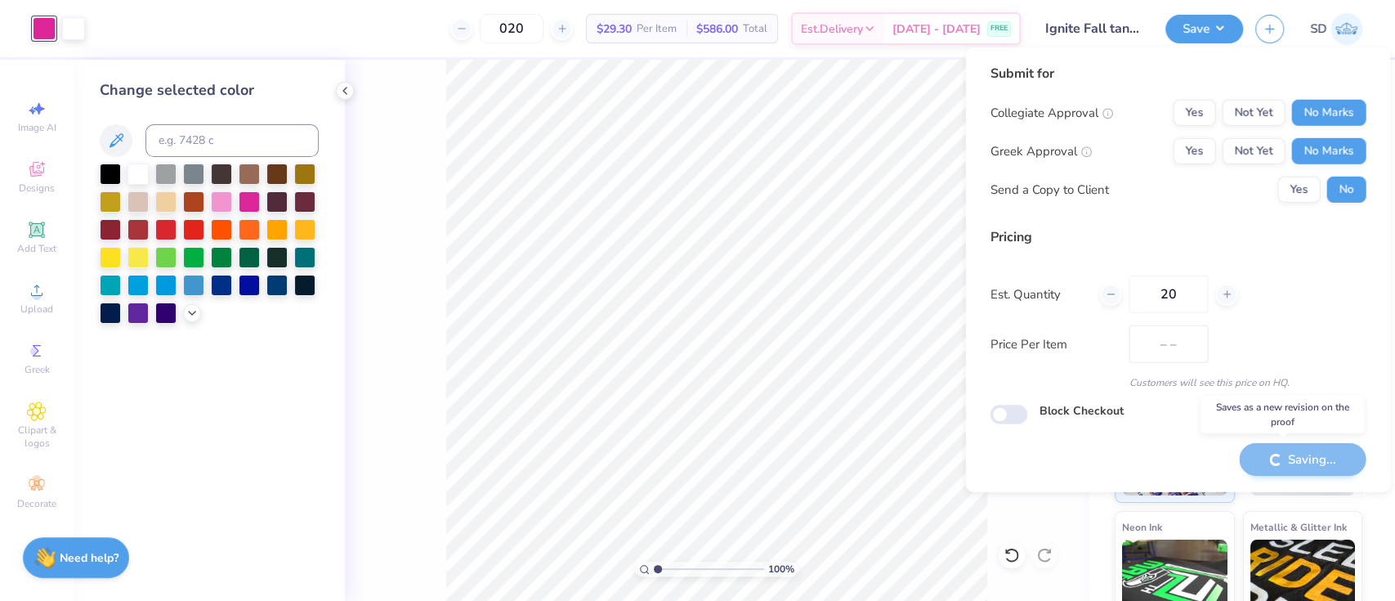
type input "$29.30"
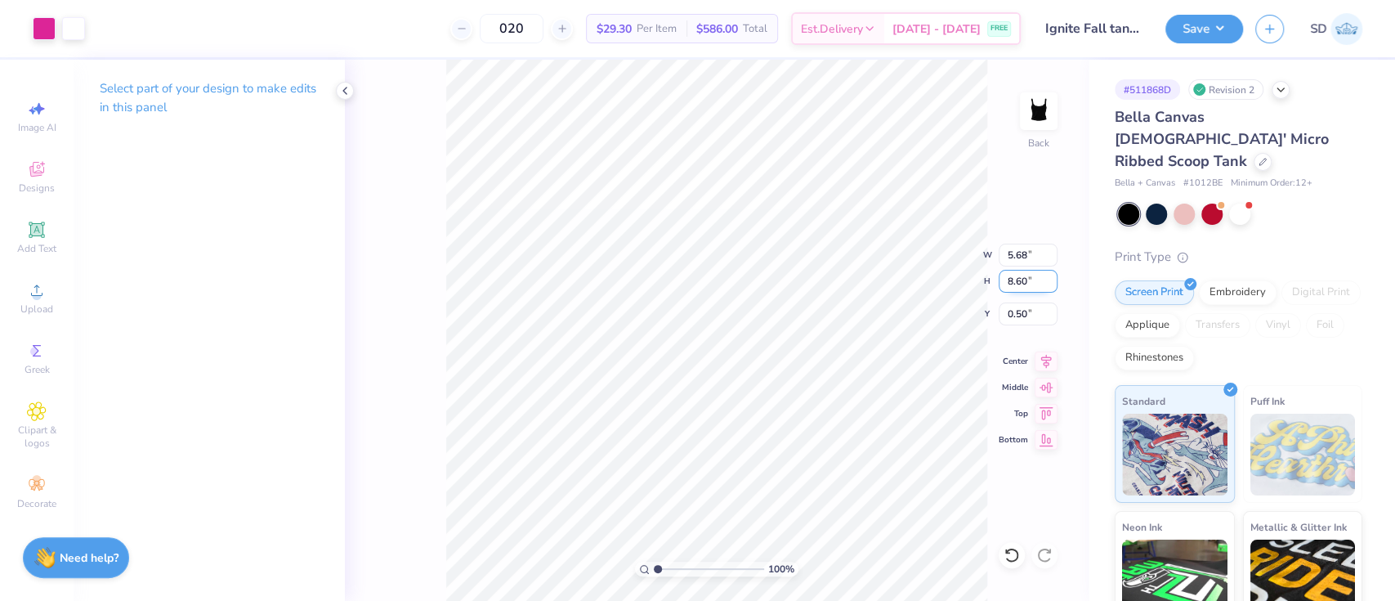
click at [1027, 280] on input "8.60" at bounding box center [1028, 281] width 59 height 23
type input "8.5"
type input "5.61"
type input "8.50"
type input "0.55"
